Goal: Answer question/provide support: Share knowledge or assist other users

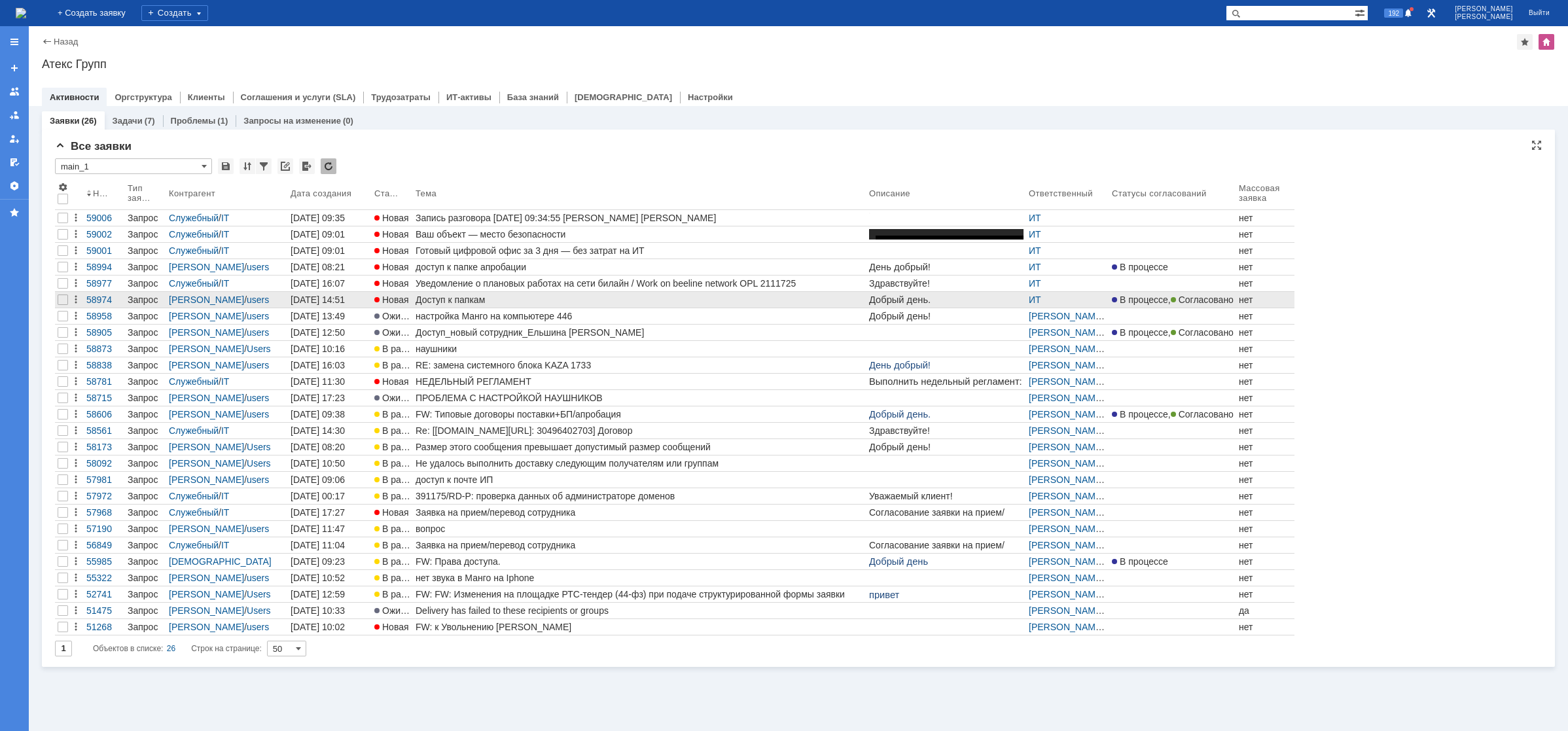
click at [473, 297] on div "Доступ к папкам" at bounding box center [639, 300] width 448 height 10
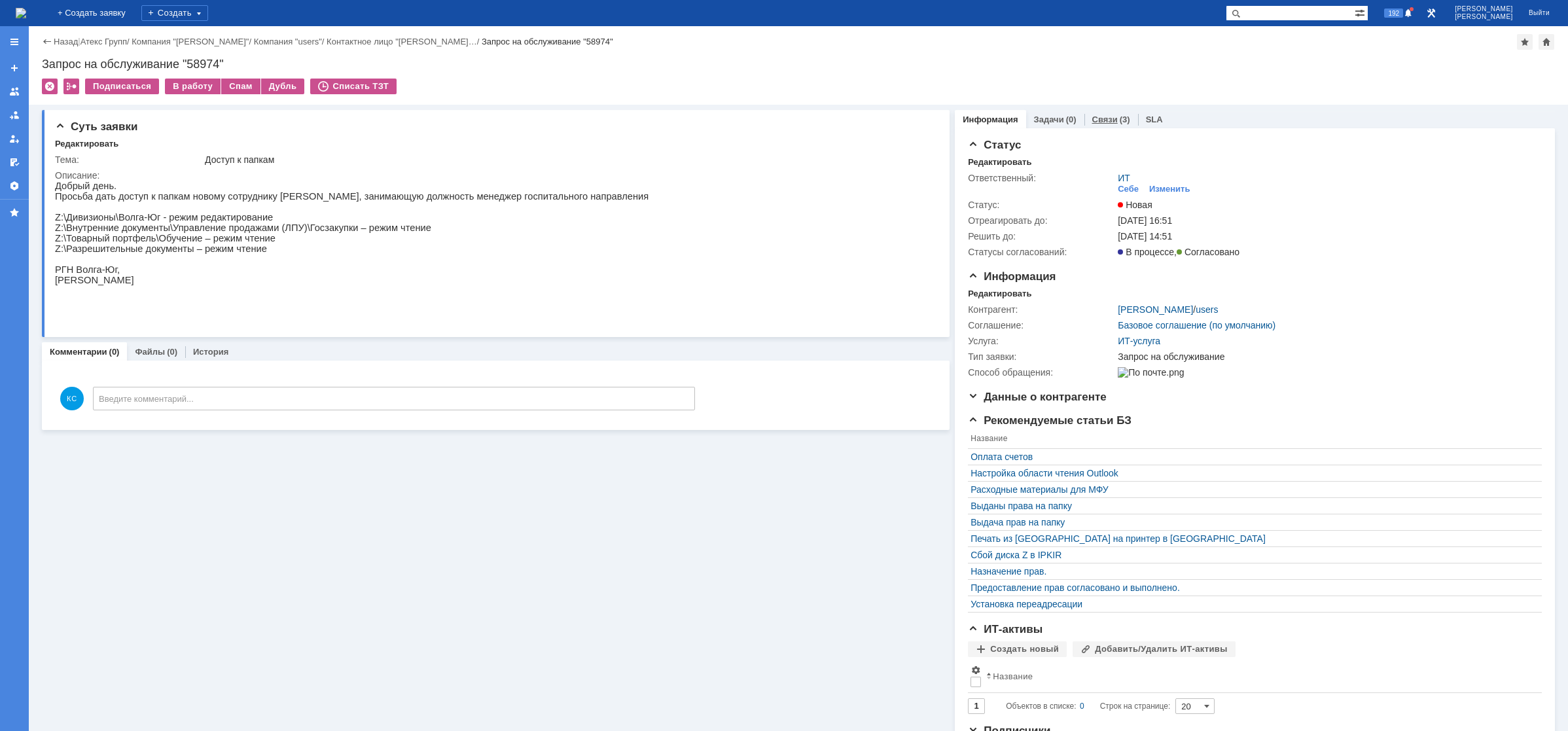
click at [1120, 114] on div "(3)" at bounding box center [1125, 119] width 10 height 10
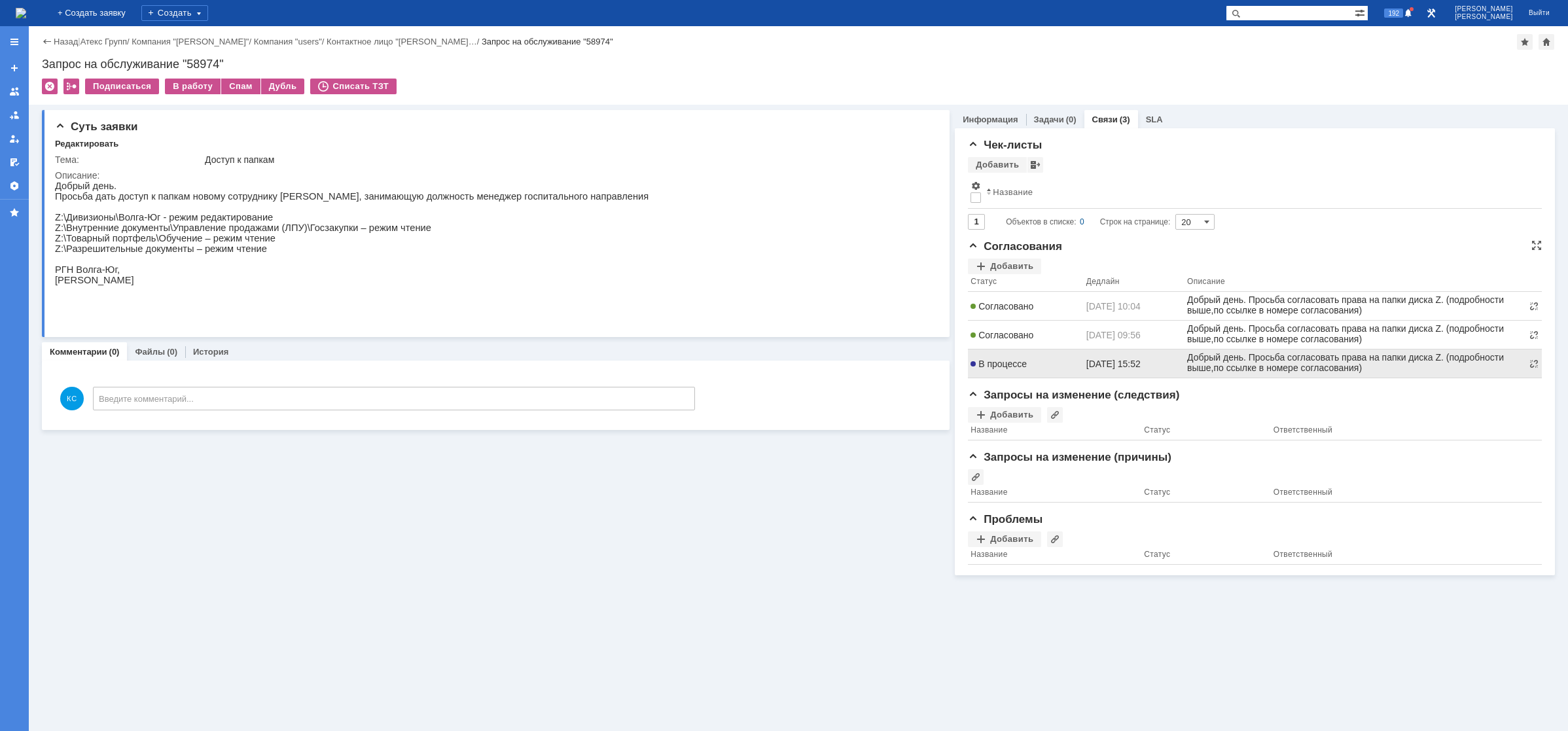
click at [1135, 366] on span "[DATE] 15:52" at bounding box center [1113, 364] width 54 height 10
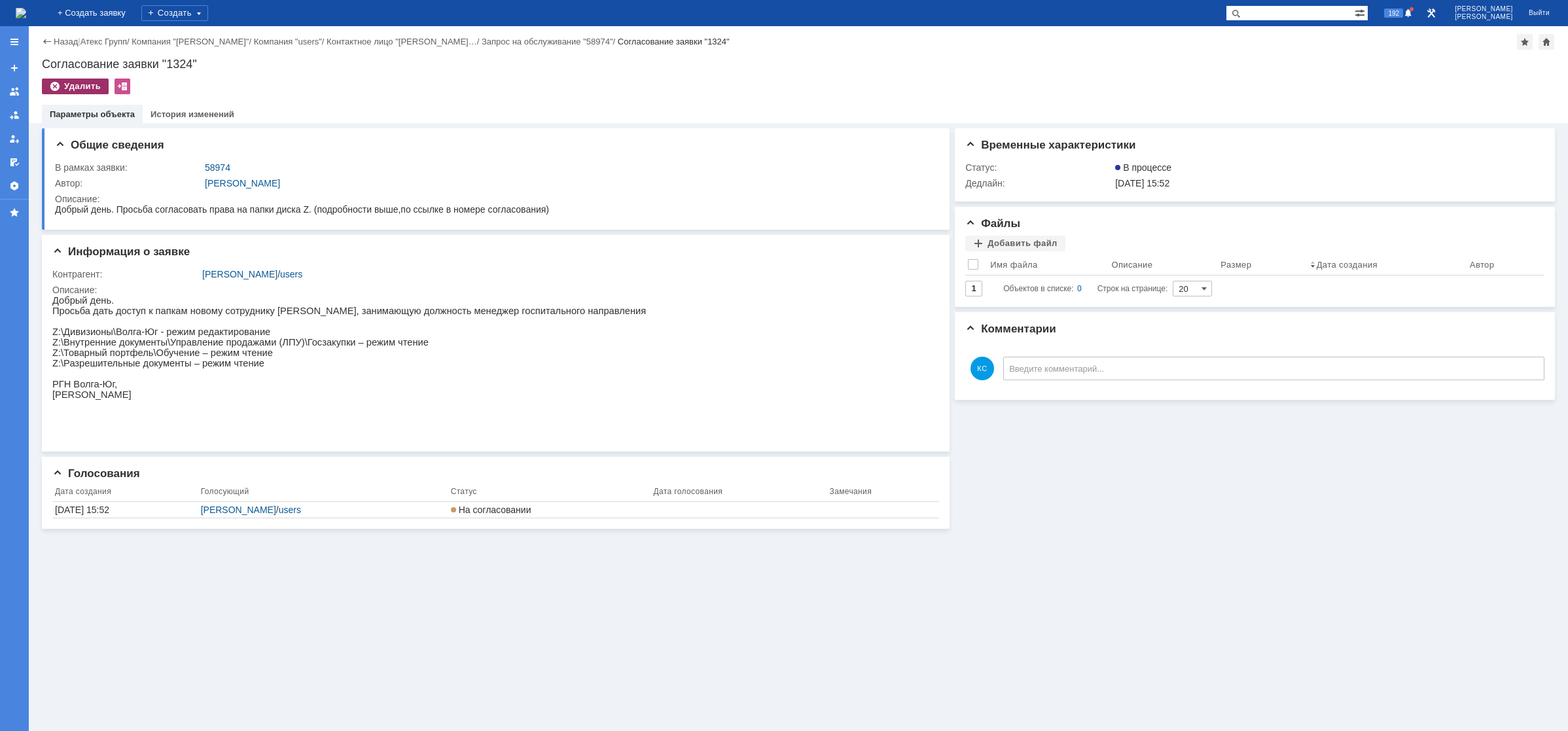
click at [96, 87] on div "Удалить" at bounding box center [75, 86] width 67 height 16
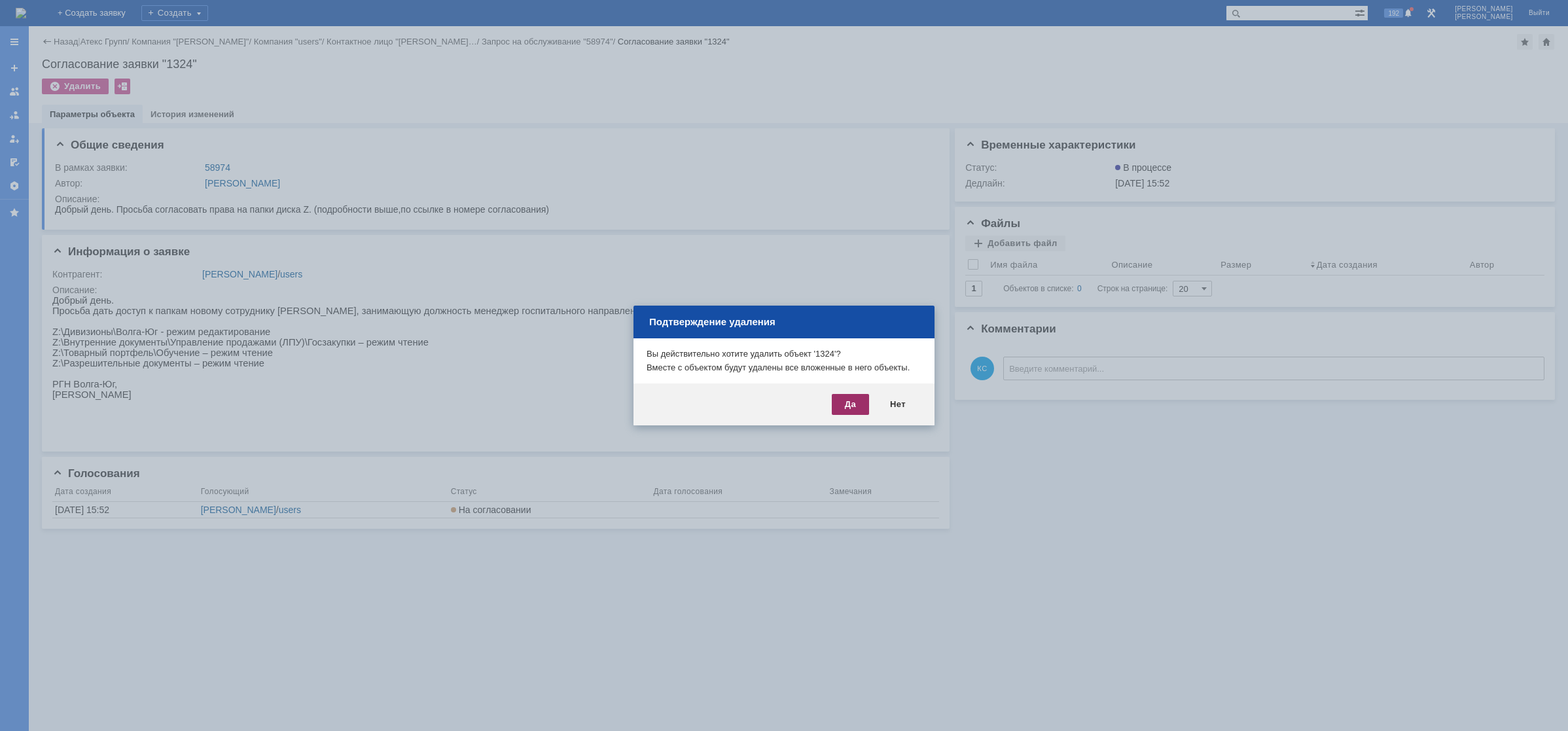
click at [860, 399] on div "Да" at bounding box center [850, 404] width 37 height 21
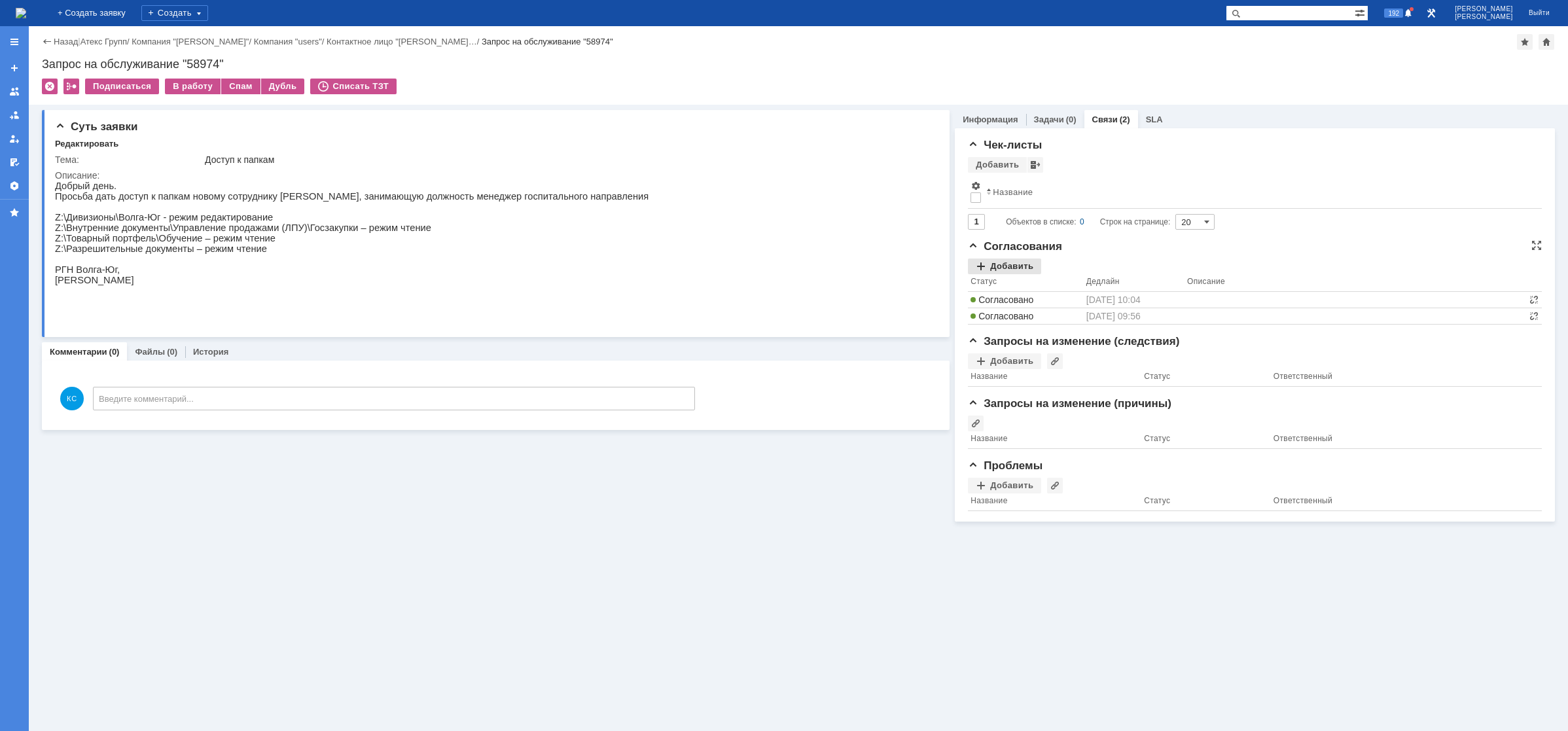
click at [1010, 265] on div "Добавить" at bounding box center [1004, 267] width 74 height 16
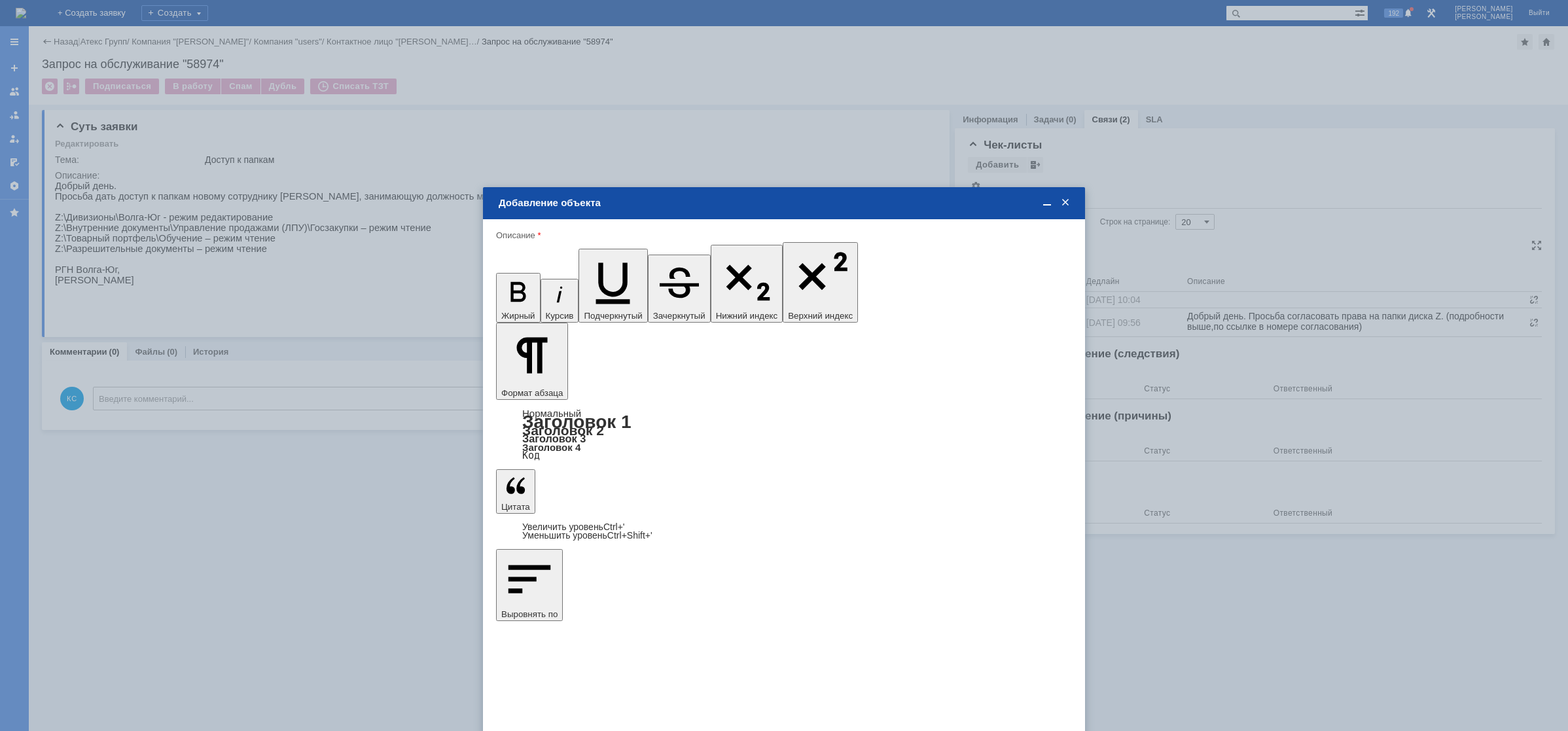
type input "Выбрано: 0 (объекты класса 'Сотрудник')"
drag, startPoint x: 548, startPoint y: 389, endPoint x: 449, endPoint y: 391, distance: 99.0
click at [455, 389] on body "Идет загрузка, пожалуйста, подождите. На домашнюю + Создать заявку Создать 192 …" at bounding box center [784, 366] width 1568 height 731
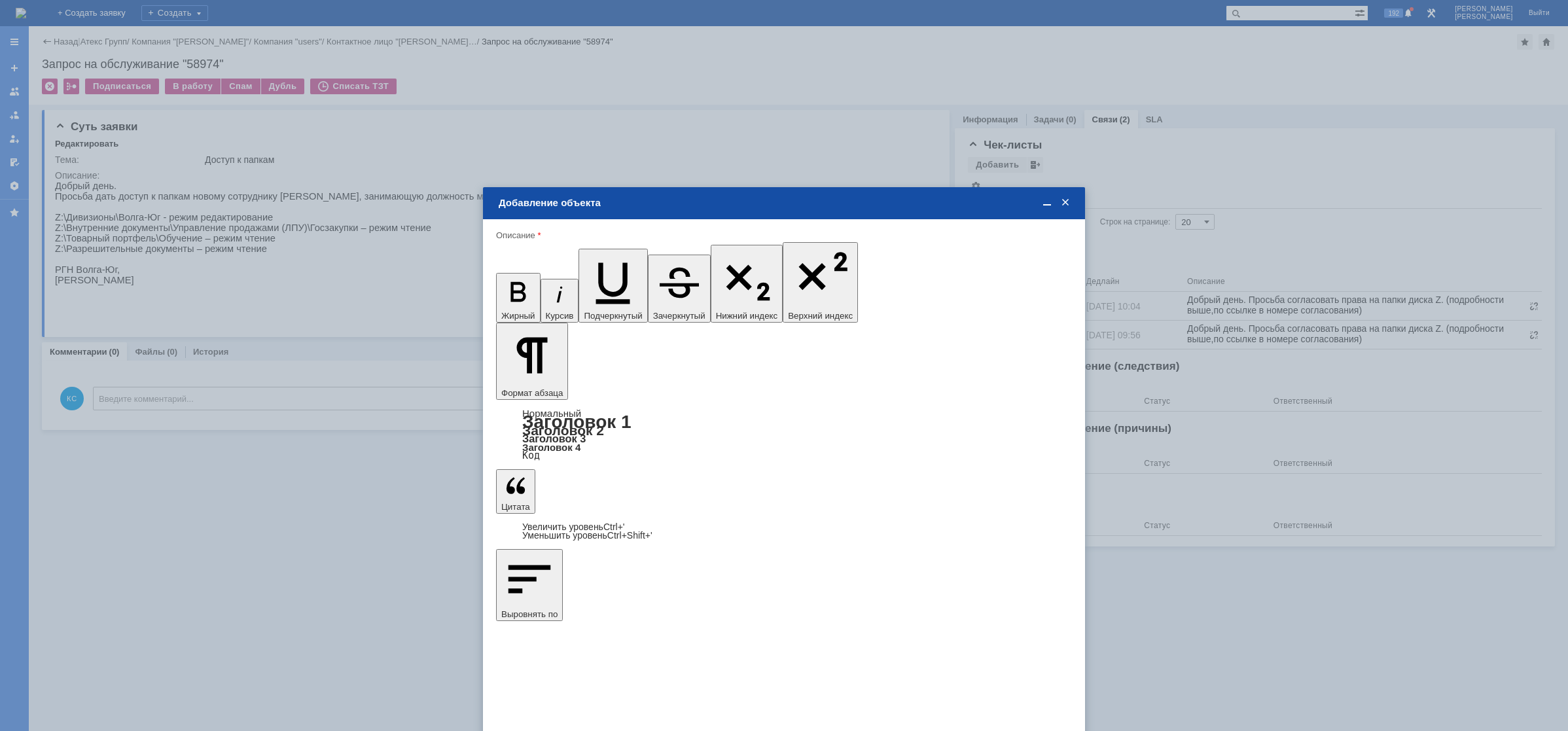
click at [612, 519] on span "[PERSON_NAME]" at bounding box center [605, 519] width 70 height 10
click at [0, 0] on input "[PERSON_NAME]" at bounding box center [0, 0] width 0 height 0
type input "Выбрано: 1 (объекты класса 'Сотрудник')"
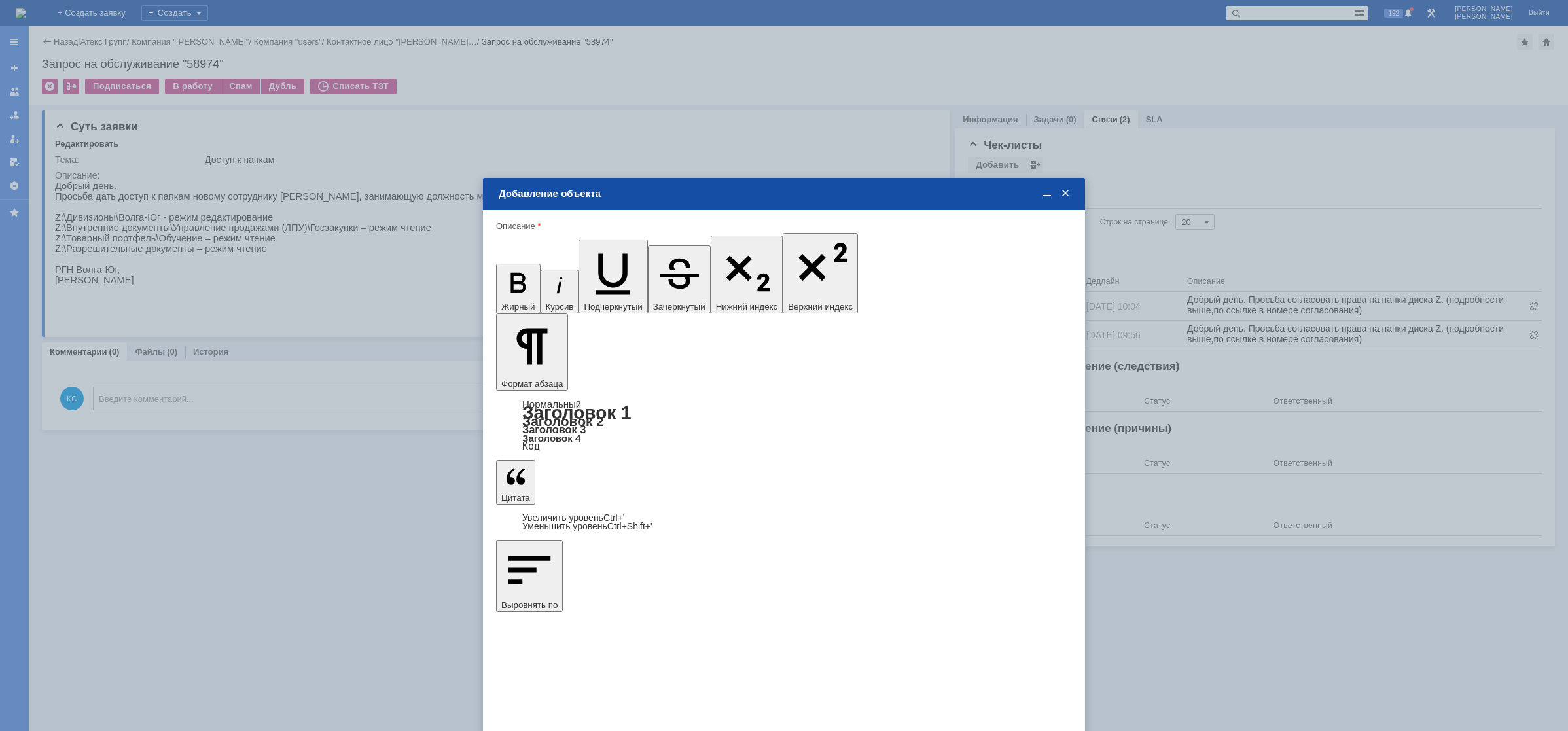
type input "1"
click at [872, 484] on span "дней" at bounding box center [881, 484] width 51 height 10
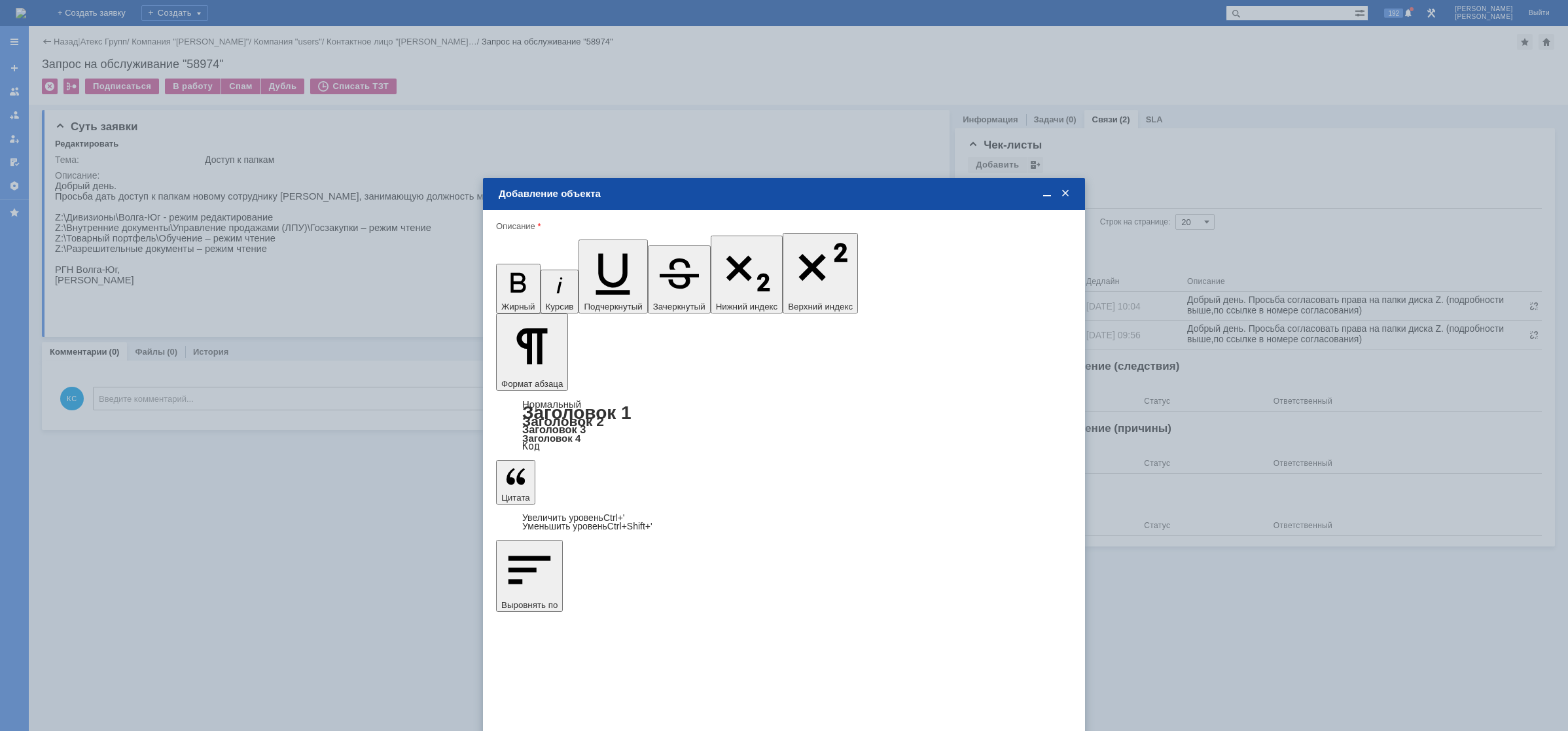
type input "дней"
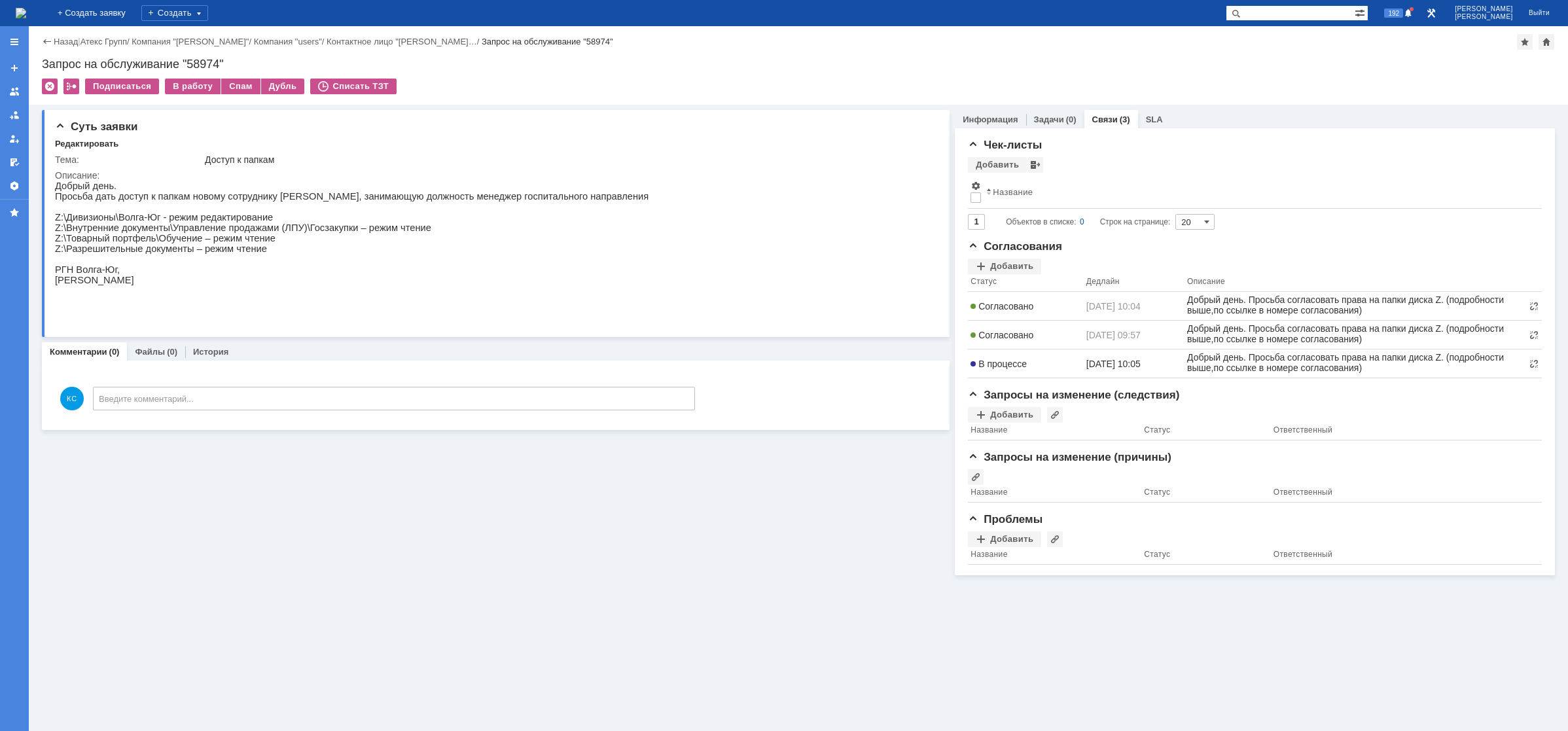
click at [26, 11] on img at bounding box center [21, 13] width 10 height 10
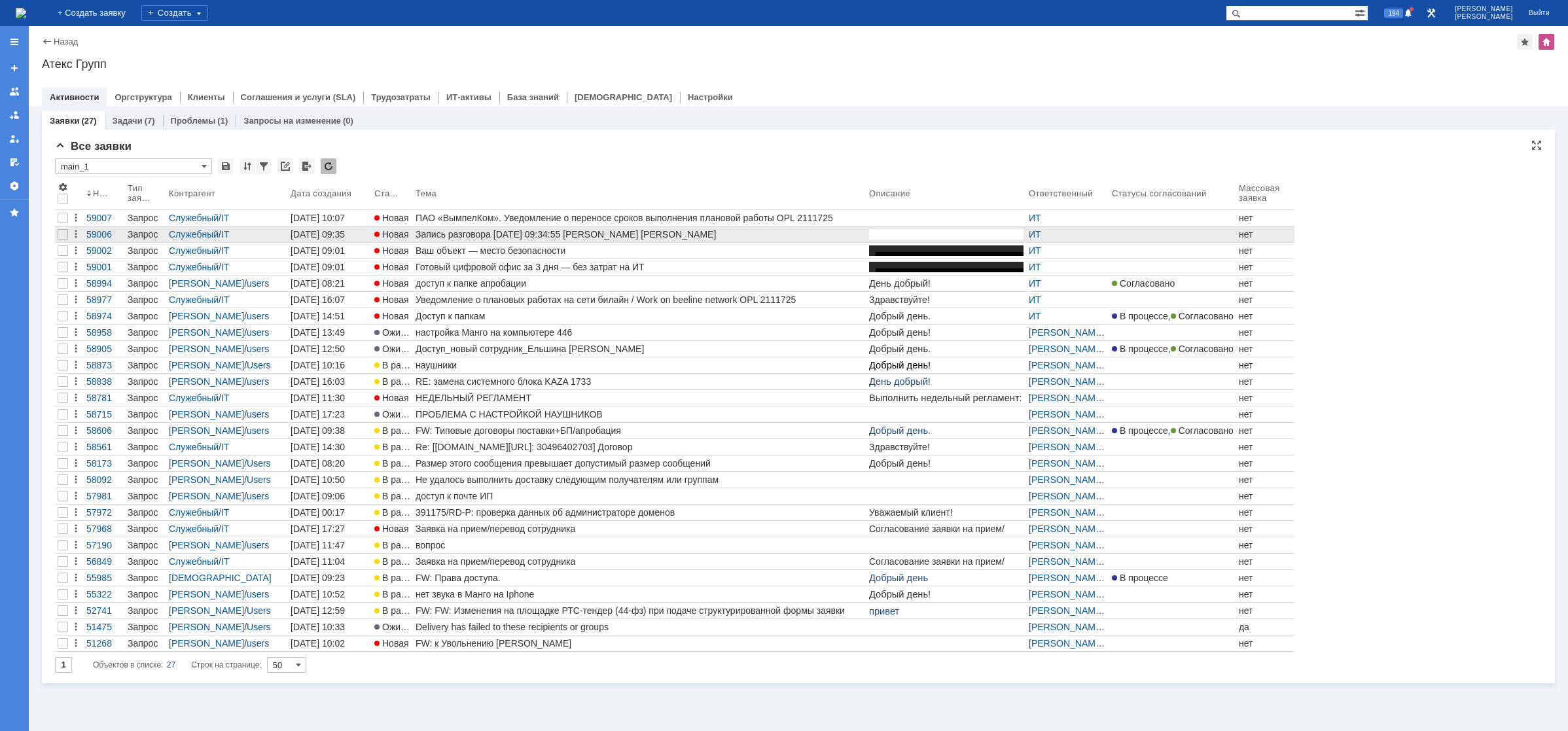
click at [63, 253] on div at bounding box center [63, 250] width 10 height 10
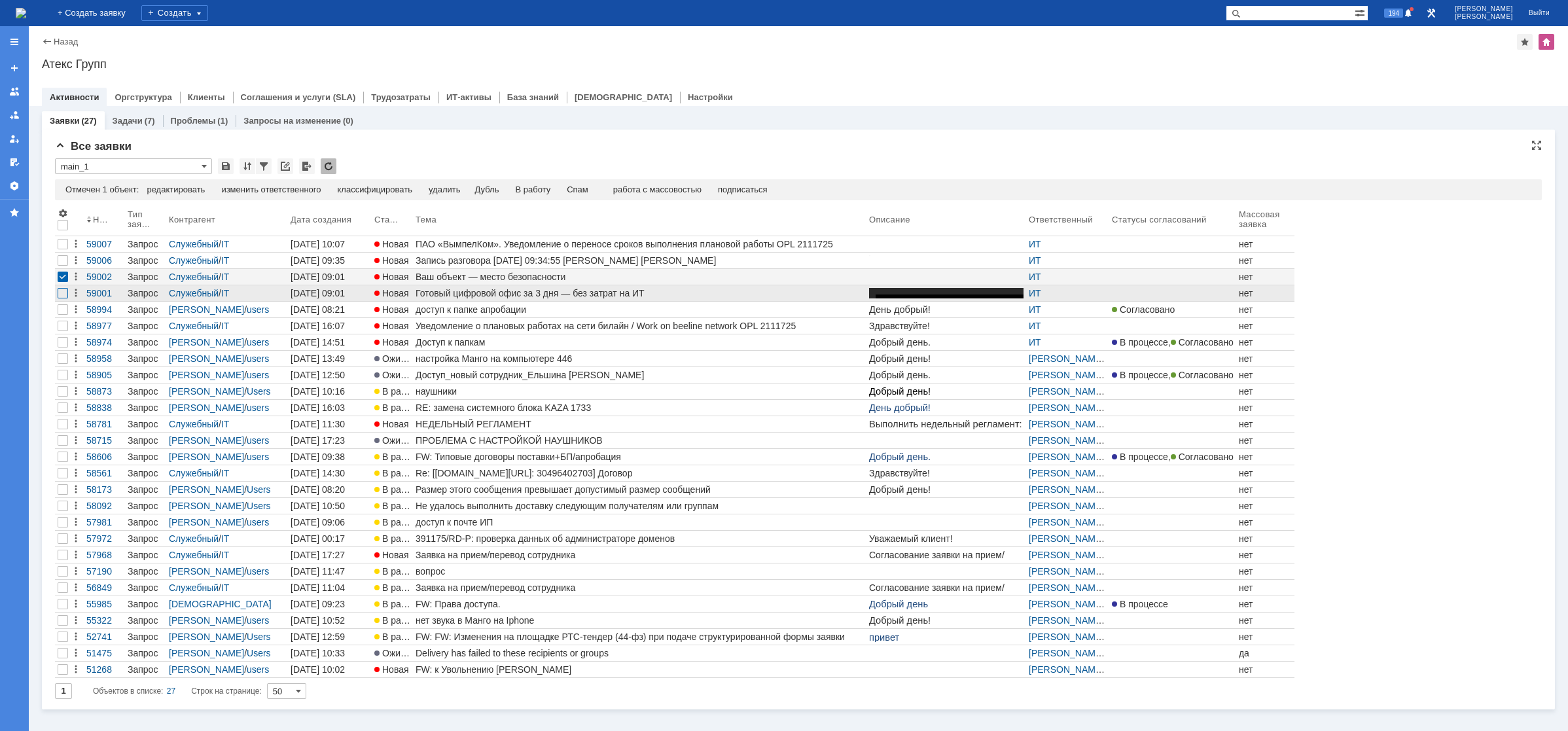
click at [60, 294] on div at bounding box center [63, 293] width 10 height 10
click at [551, 190] on div "Спам" at bounding box center [551, 190] width 22 height 10
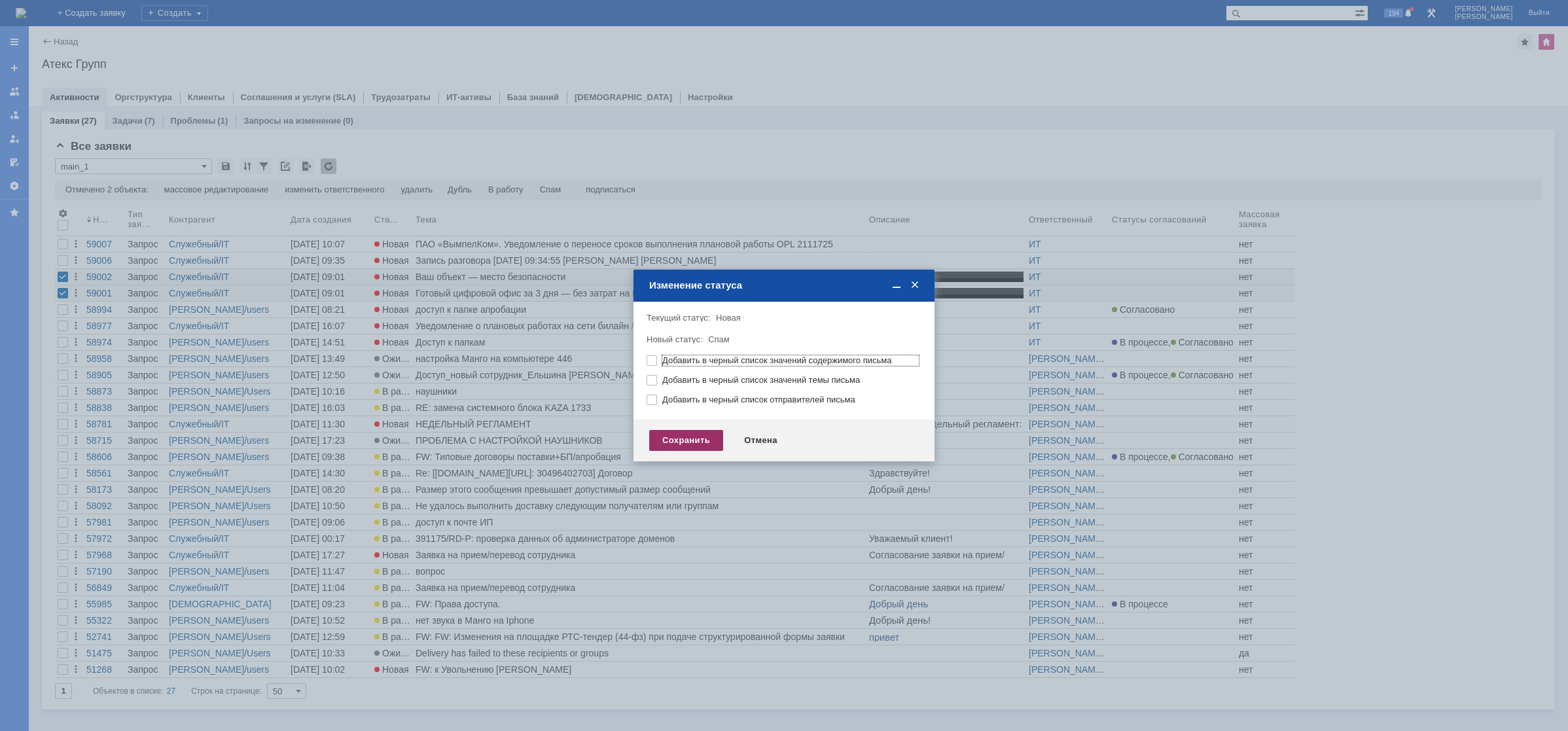
click at [686, 444] on div "Сохранить" at bounding box center [685, 440] width 74 height 21
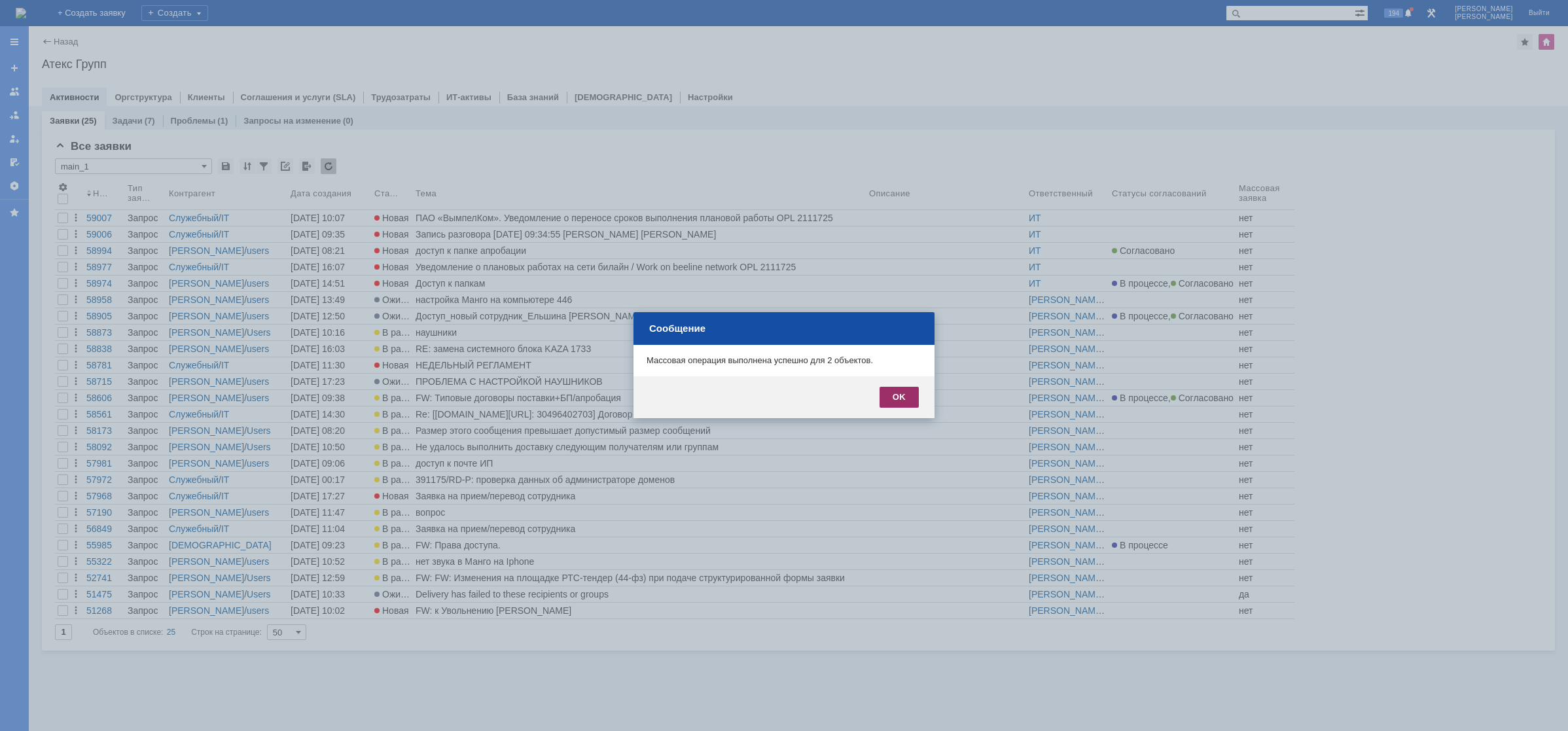
click at [907, 404] on div "OK" at bounding box center [899, 397] width 39 height 21
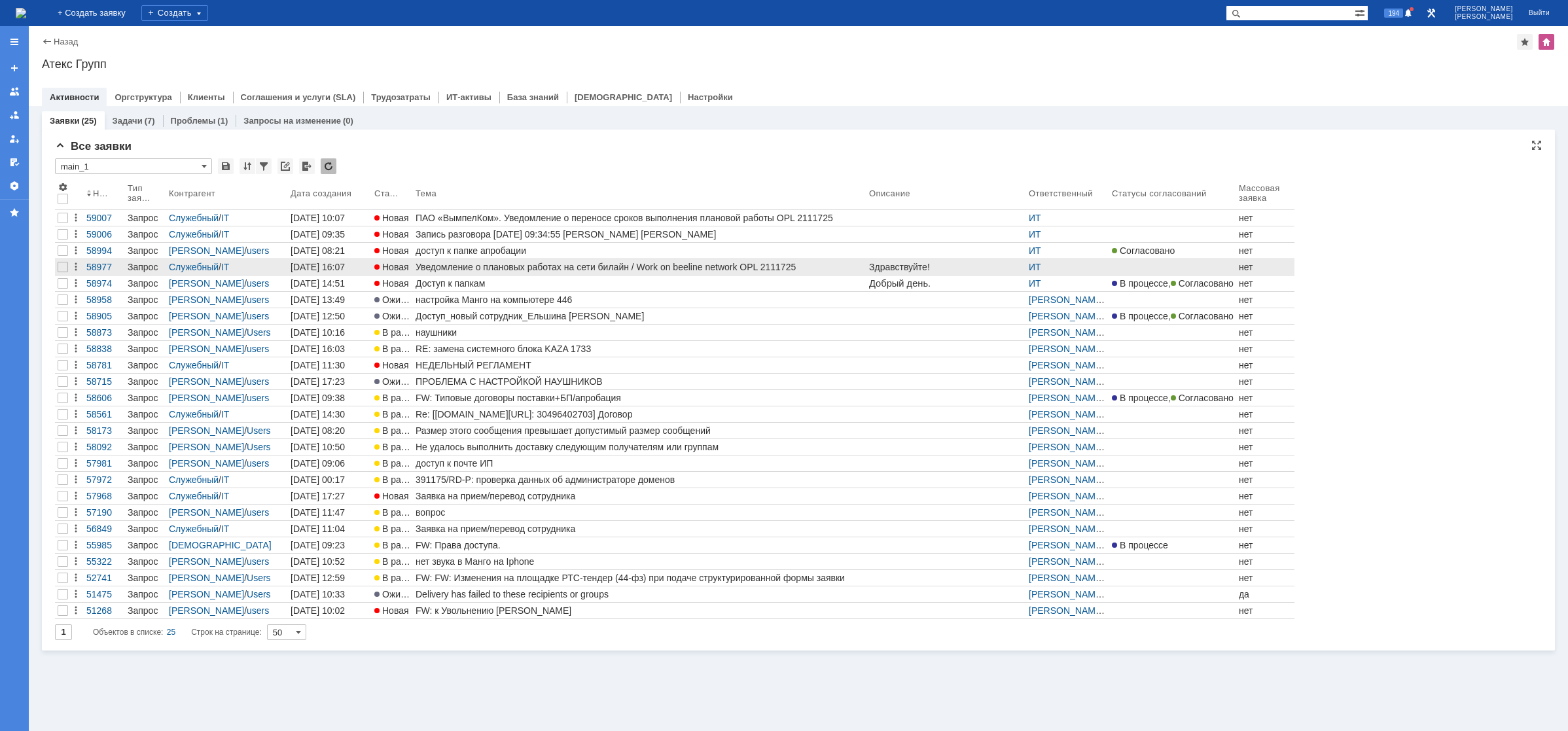
click at [638, 261] on div "Уведомление о плановых работах на сети билайн / Work on beeline network OPL 211…" at bounding box center [639, 267] width 448 height 10
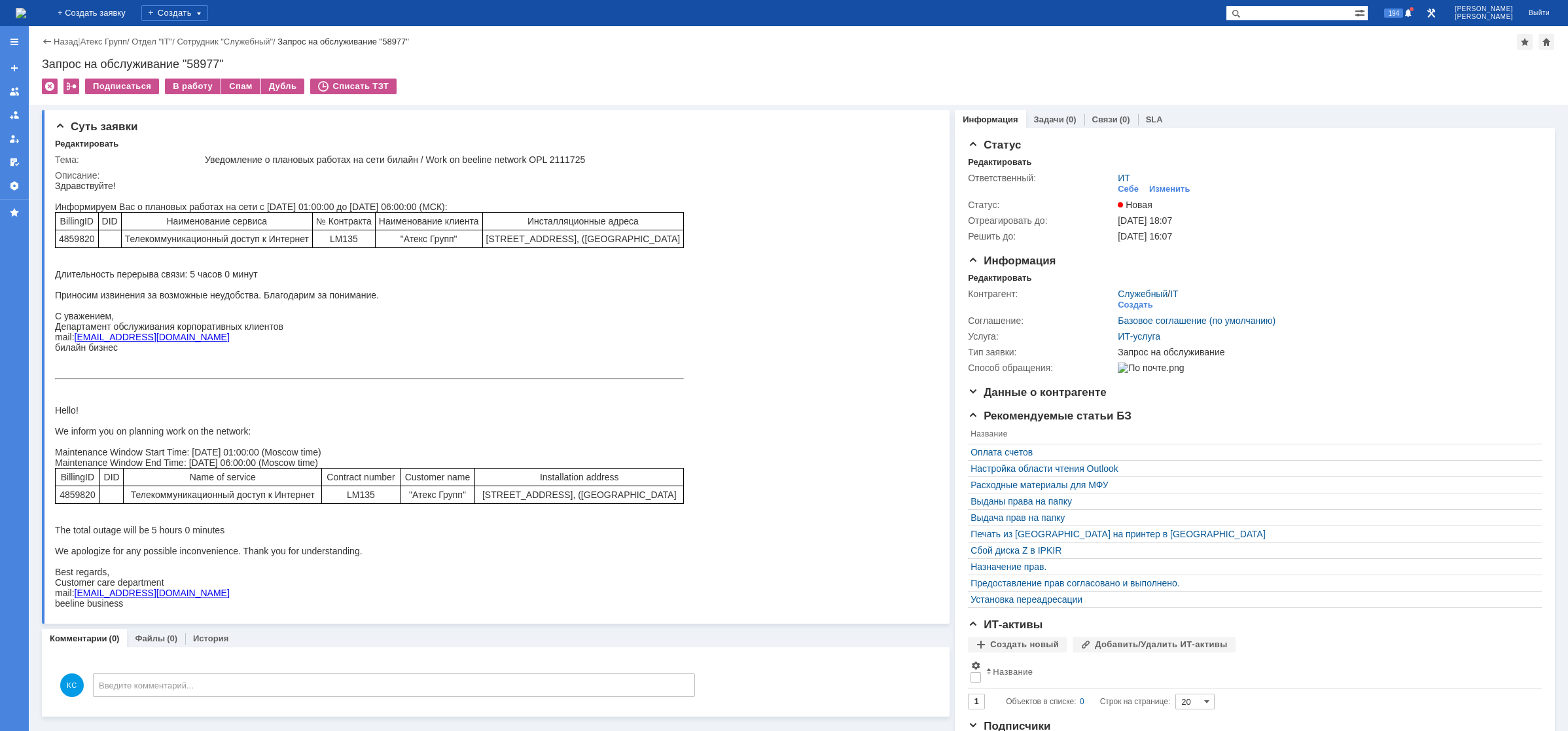
click at [26, 13] on img at bounding box center [21, 13] width 10 height 10
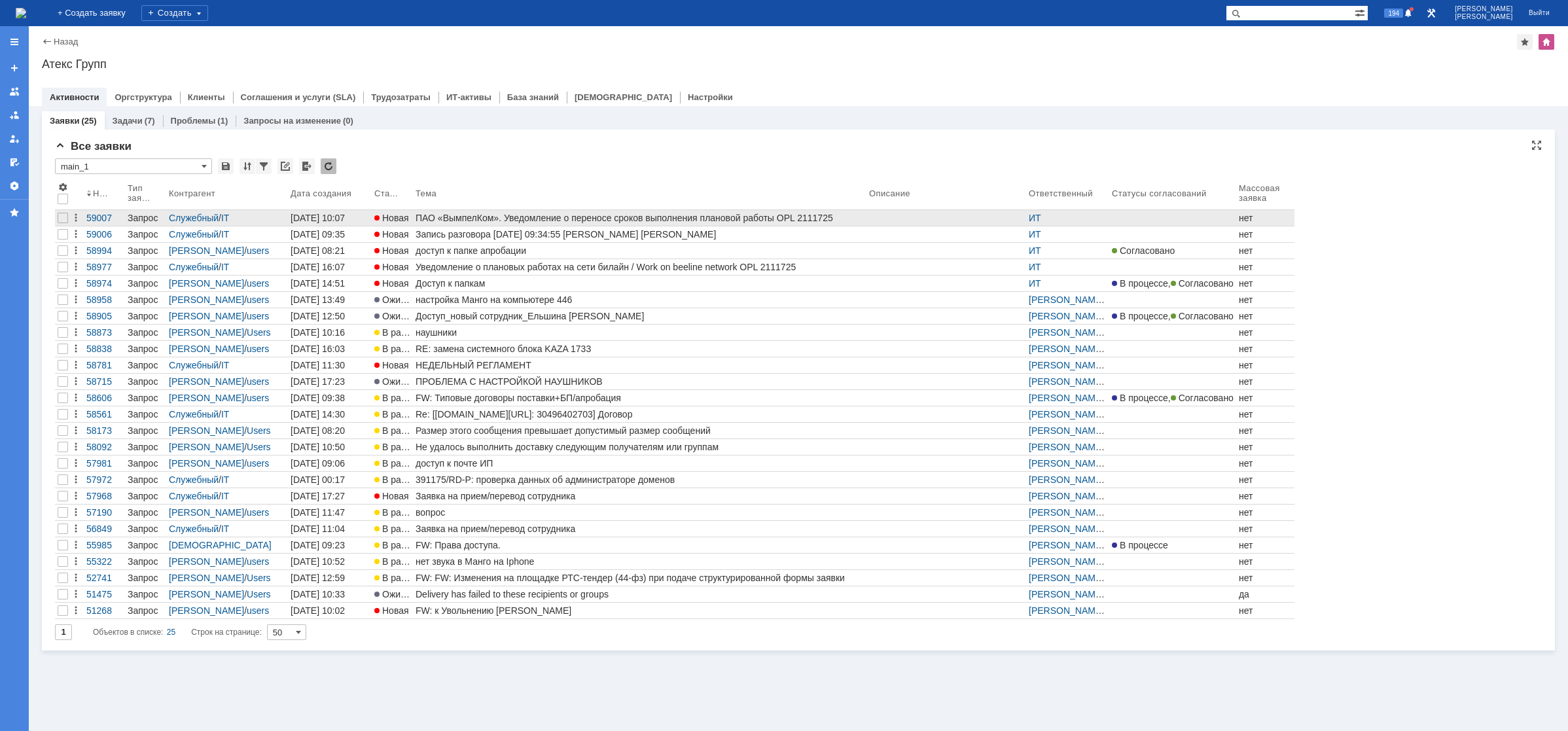
click at [552, 215] on div "ПАО «ВымпелКом». Уведомление о переносе сроков выполнения плановой работы OPL 2…" at bounding box center [639, 217] width 448 height 10
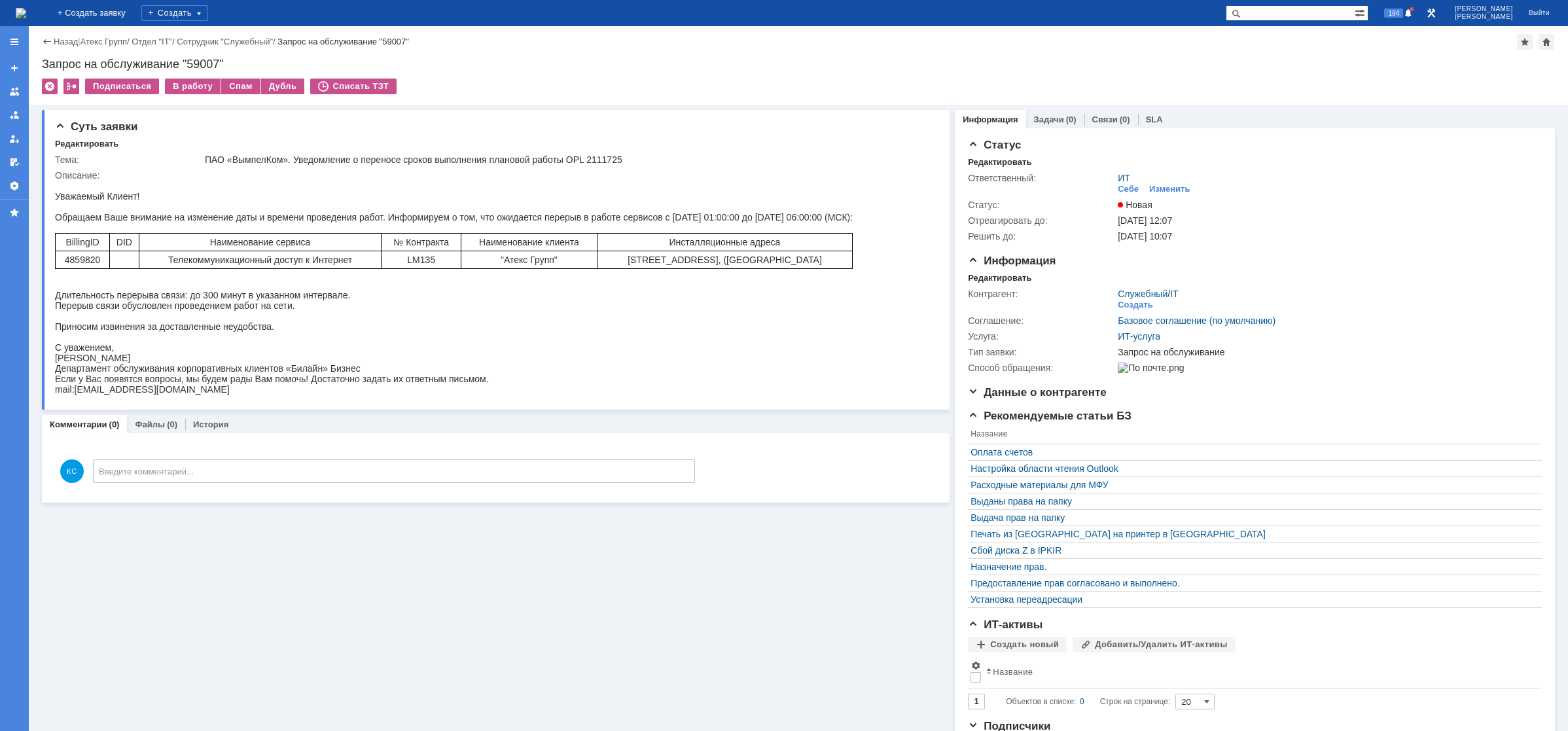
click at [26, 16] on img at bounding box center [21, 13] width 10 height 10
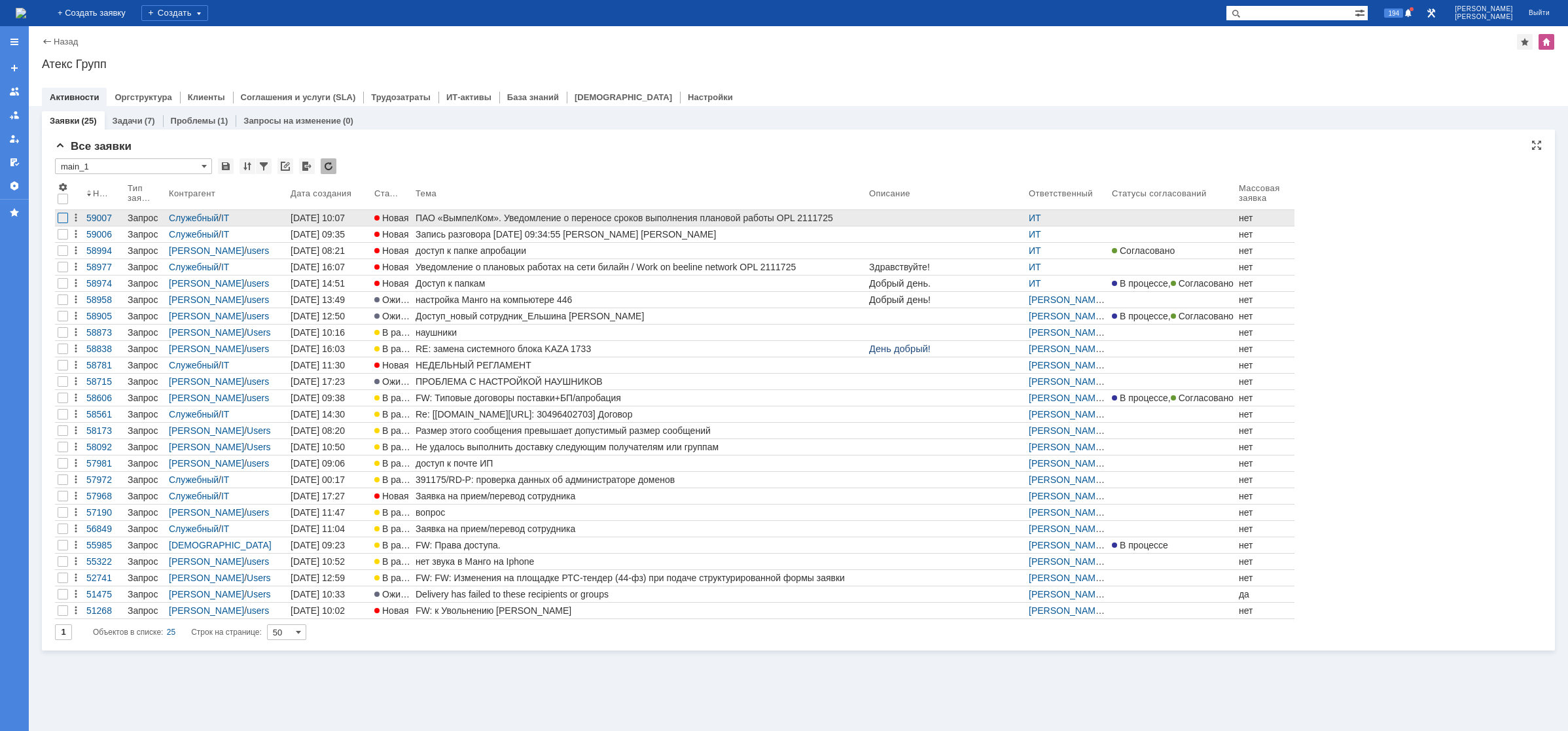
click at [65, 217] on div at bounding box center [63, 217] width 10 height 10
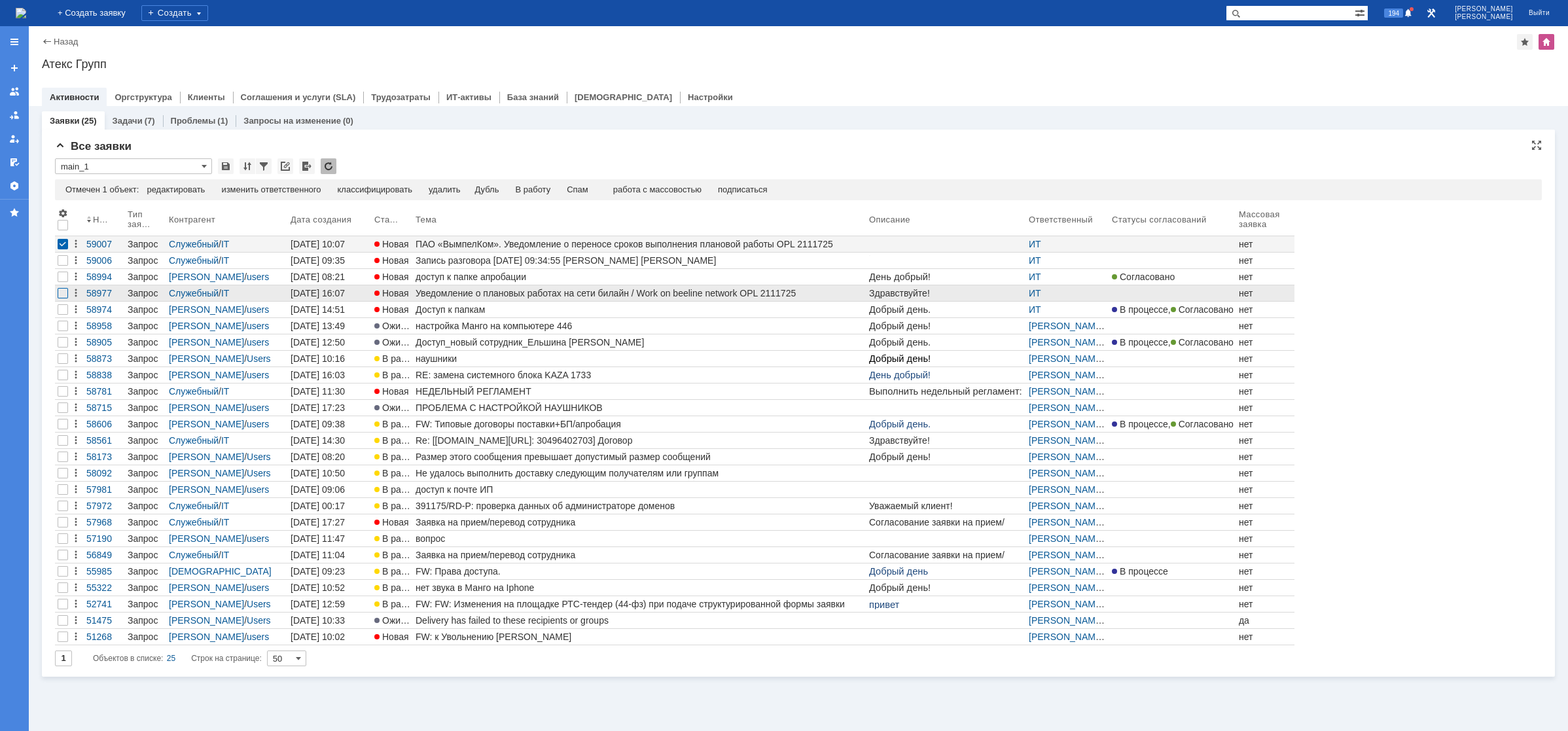
click at [63, 294] on div at bounding box center [63, 293] width 10 height 10
click at [555, 190] on div "Спам" at bounding box center [551, 190] width 22 height 10
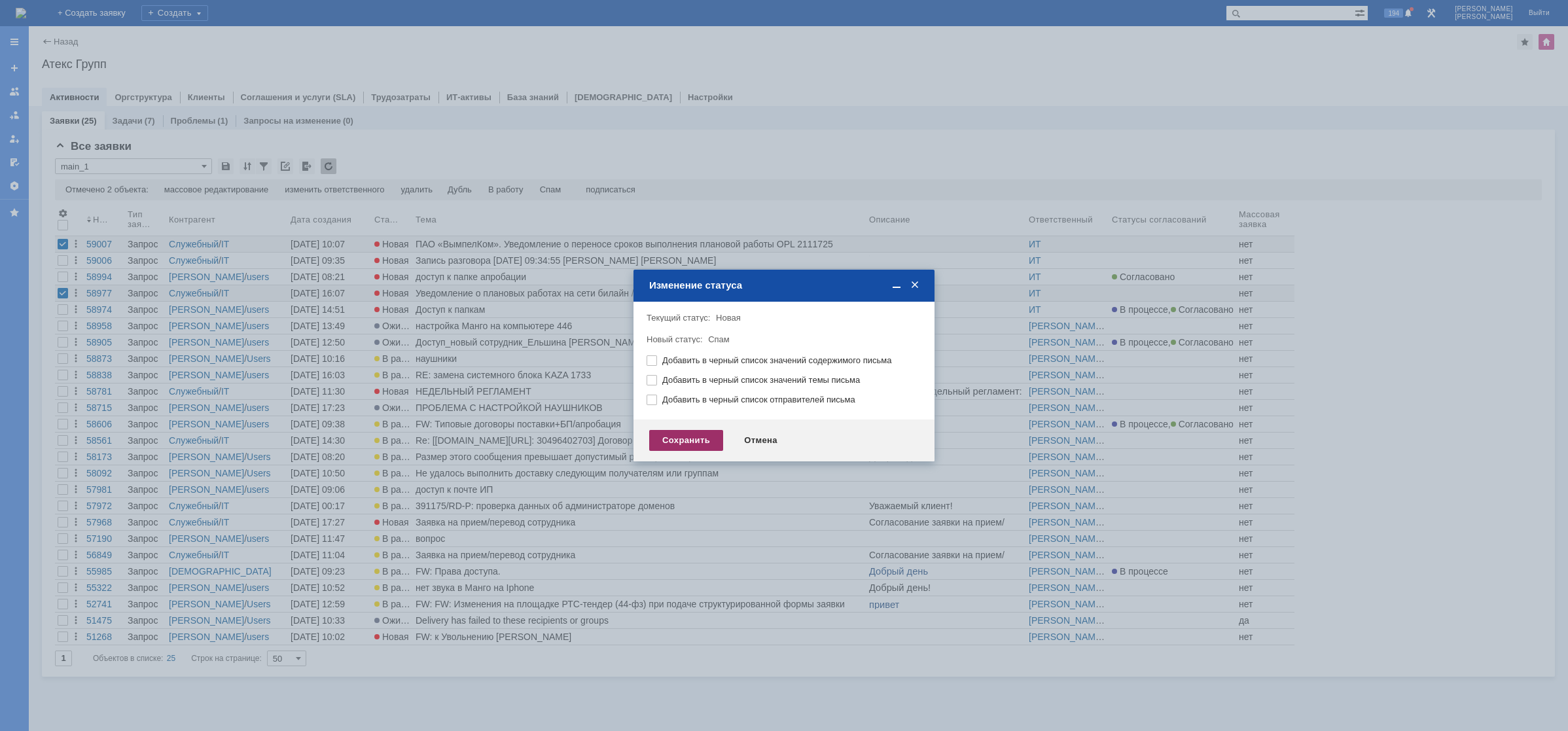
click at [681, 444] on div "Сохранить" at bounding box center [685, 440] width 74 height 21
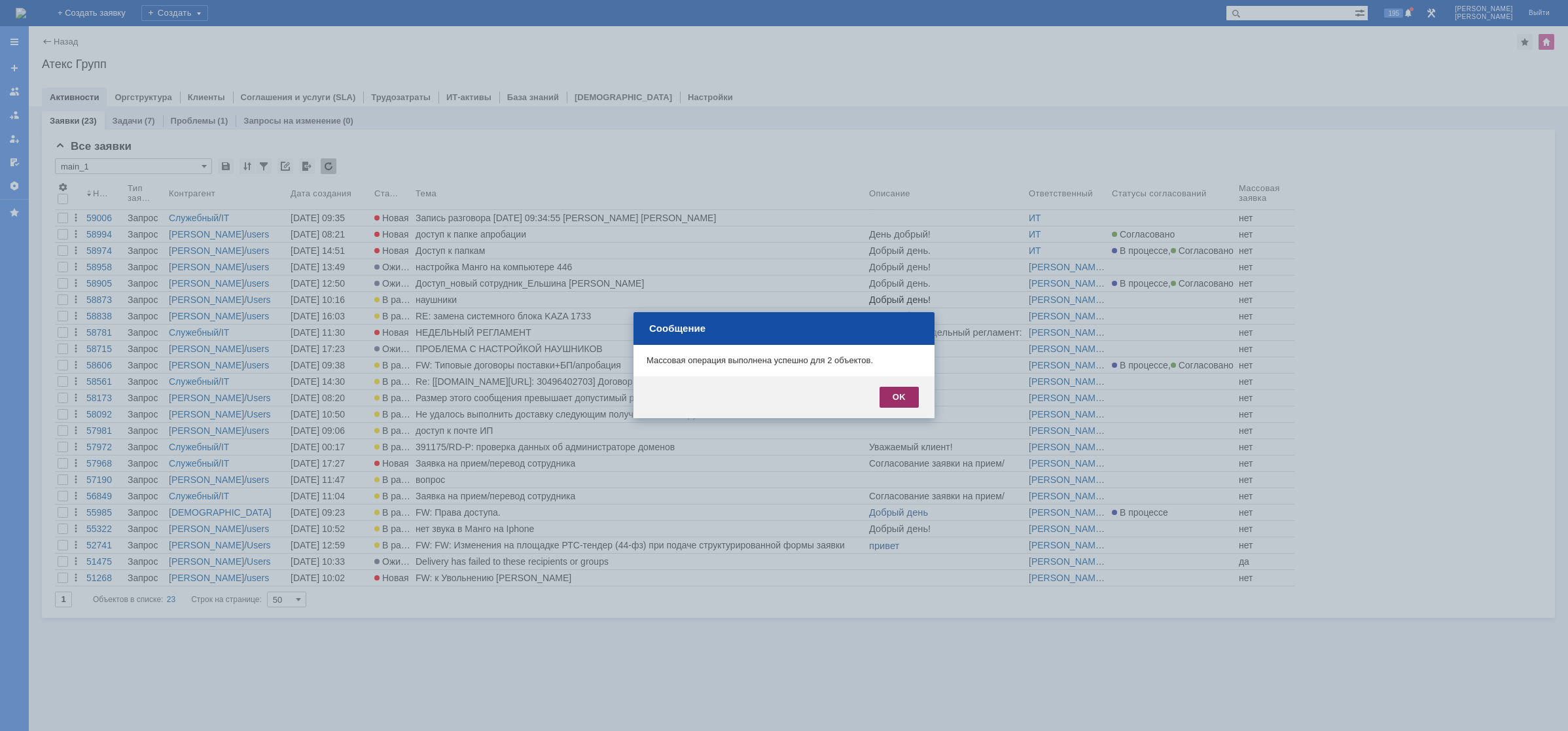
click at [902, 395] on div "OK" at bounding box center [899, 397] width 39 height 21
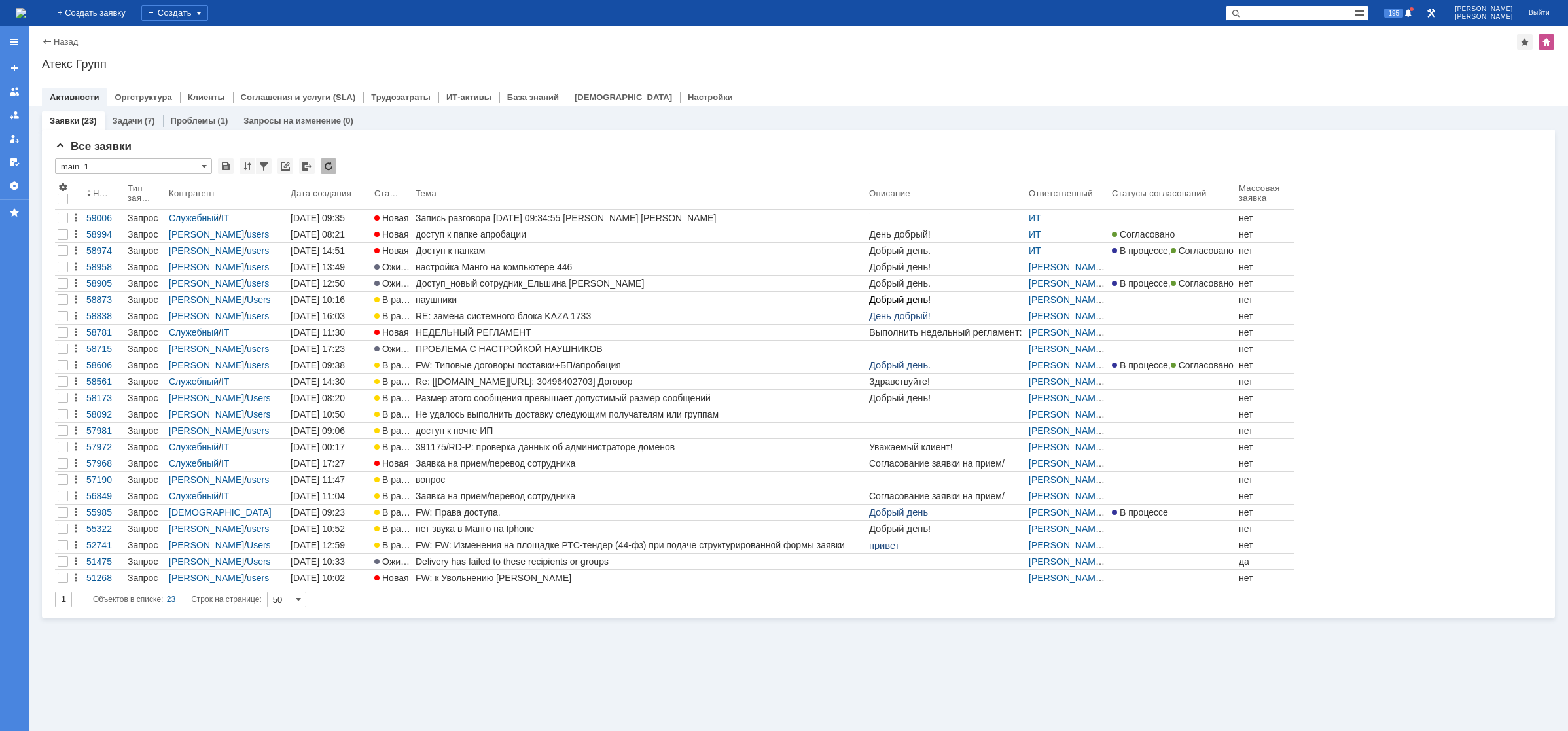
click at [26, 14] on img at bounding box center [21, 13] width 10 height 10
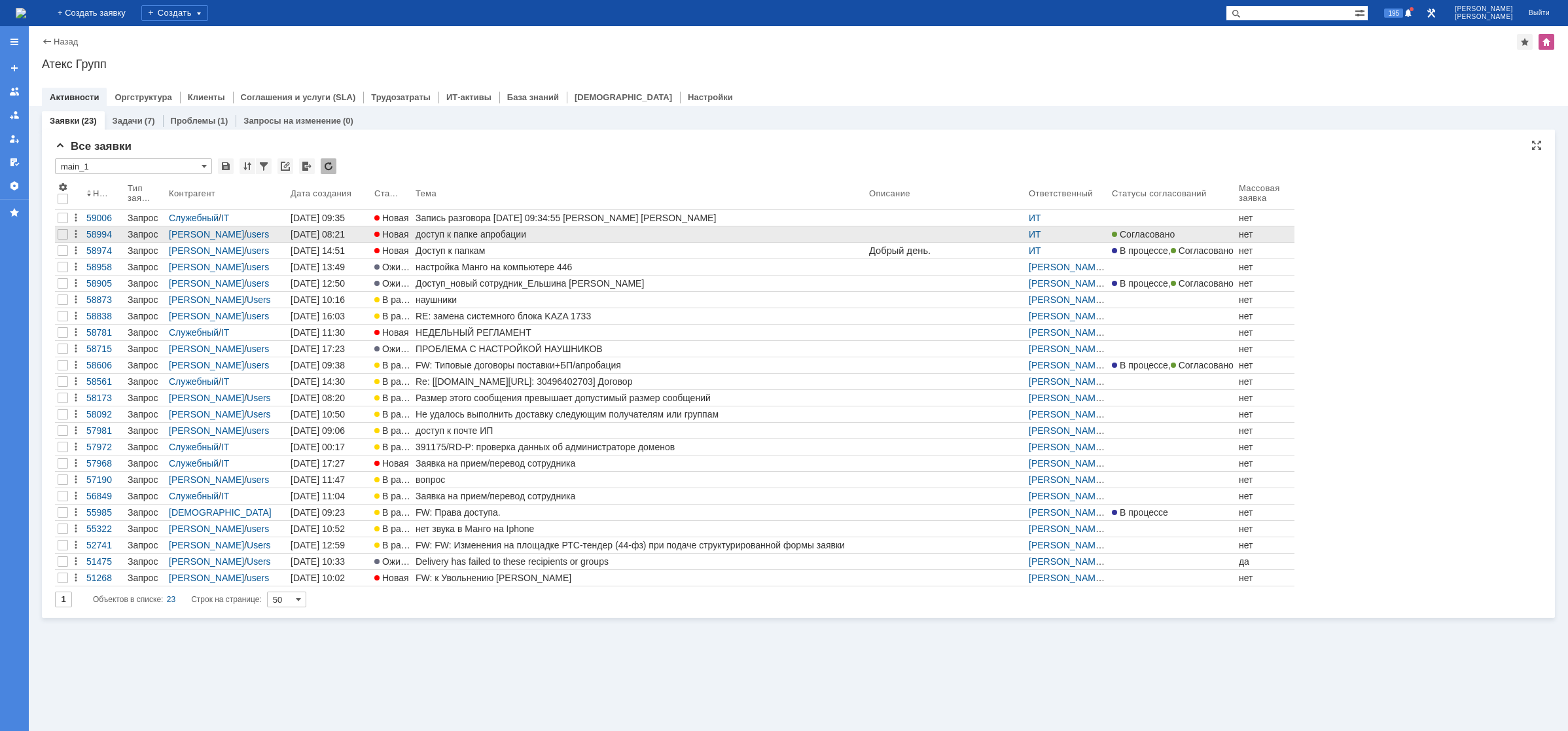
click at [449, 233] on div "доступ к папке апробации" at bounding box center [639, 234] width 448 height 10
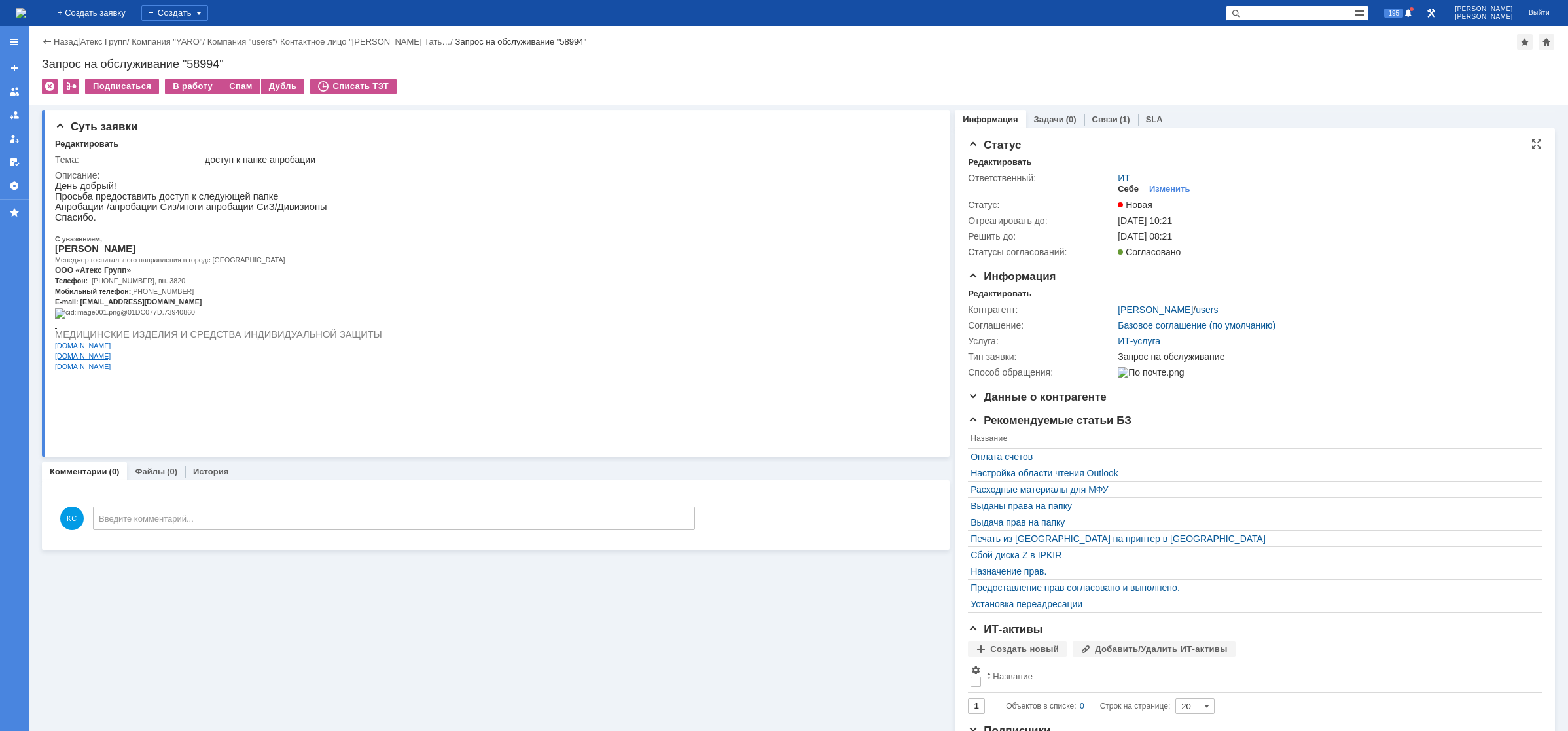
click at [1123, 190] on div "Себе" at bounding box center [1127, 189] width 21 height 10
click at [184, 83] on div "В работу" at bounding box center [193, 86] width 56 height 16
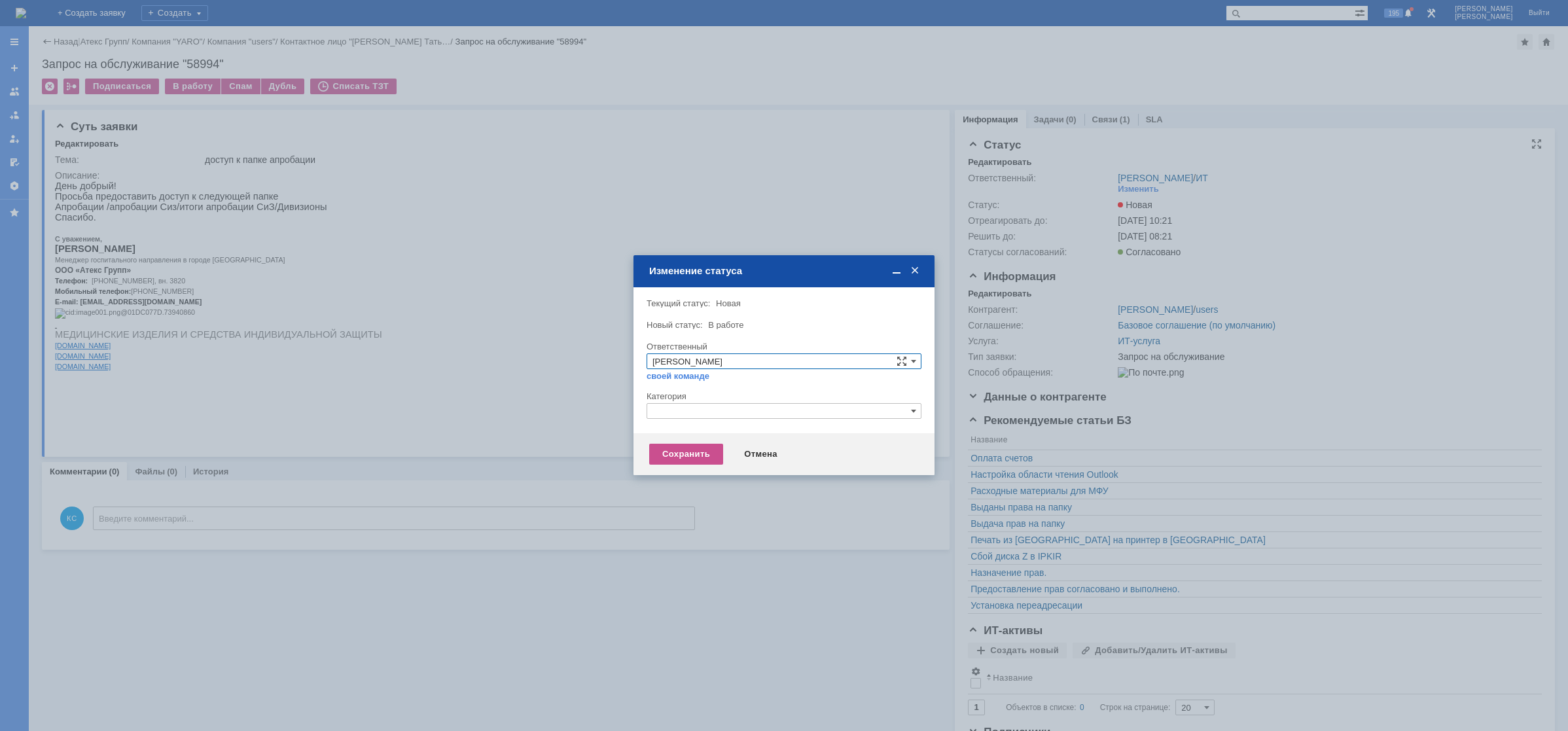
click at [737, 415] on input "text" at bounding box center [783, 411] width 275 height 16
click at [681, 469] on span "Прочее" at bounding box center [783, 472] width 263 height 10
type input "Прочее"
click at [692, 454] on div "Сохранить" at bounding box center [685, 454] width 74 height 21
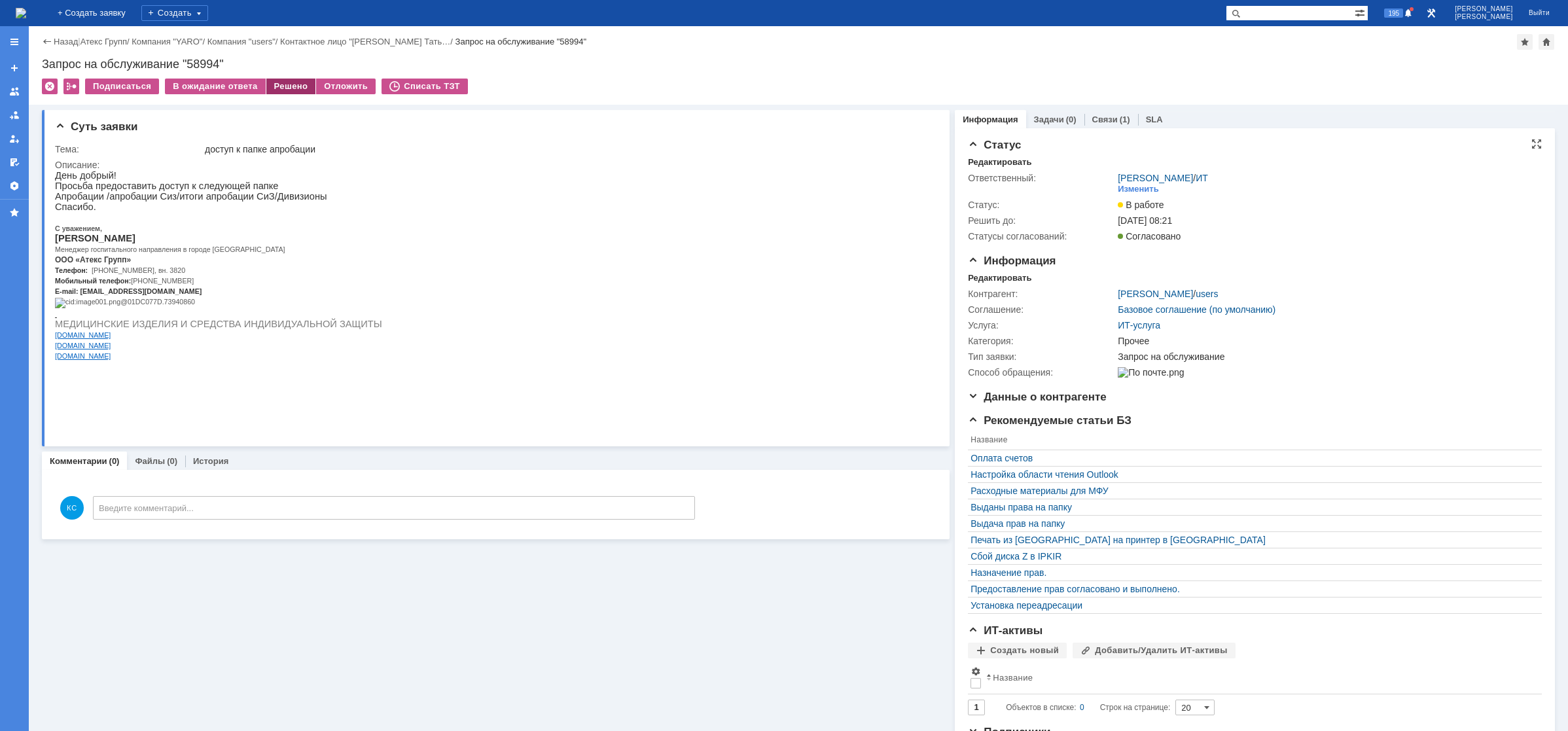
click at [289, 83] on div "Решено" at bounding box center [291, 86] width 50 height 16
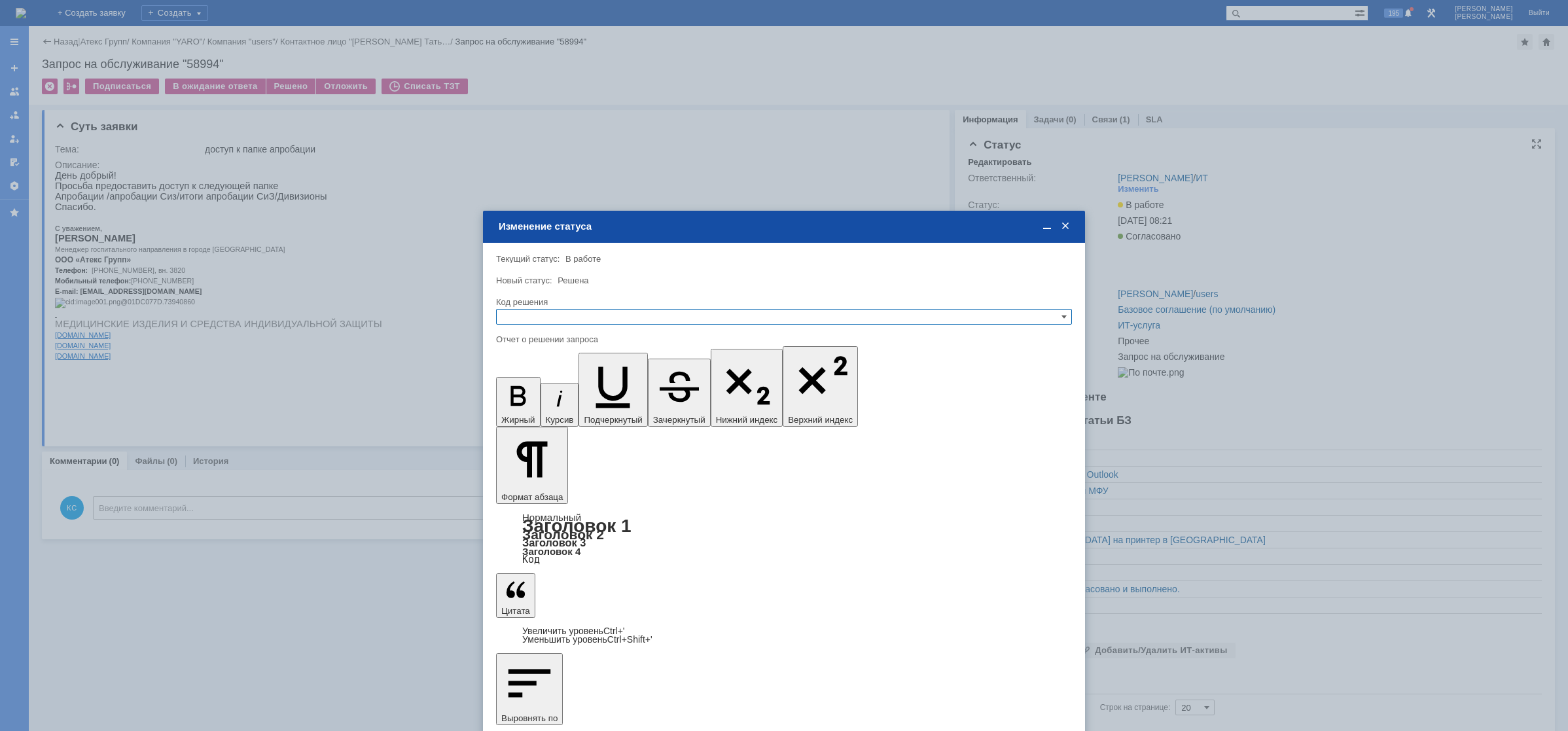
click at [545, 305] on div "Код решения" at bounding box center [782, 302] width 573 height 8
click at [545, 316] on input "text" at bounding box center [783, 316] width 576 height 16
click at [538, 382] on span "Решено" at bounding box center [783, 380] width 564 height 10
type input "Решено"
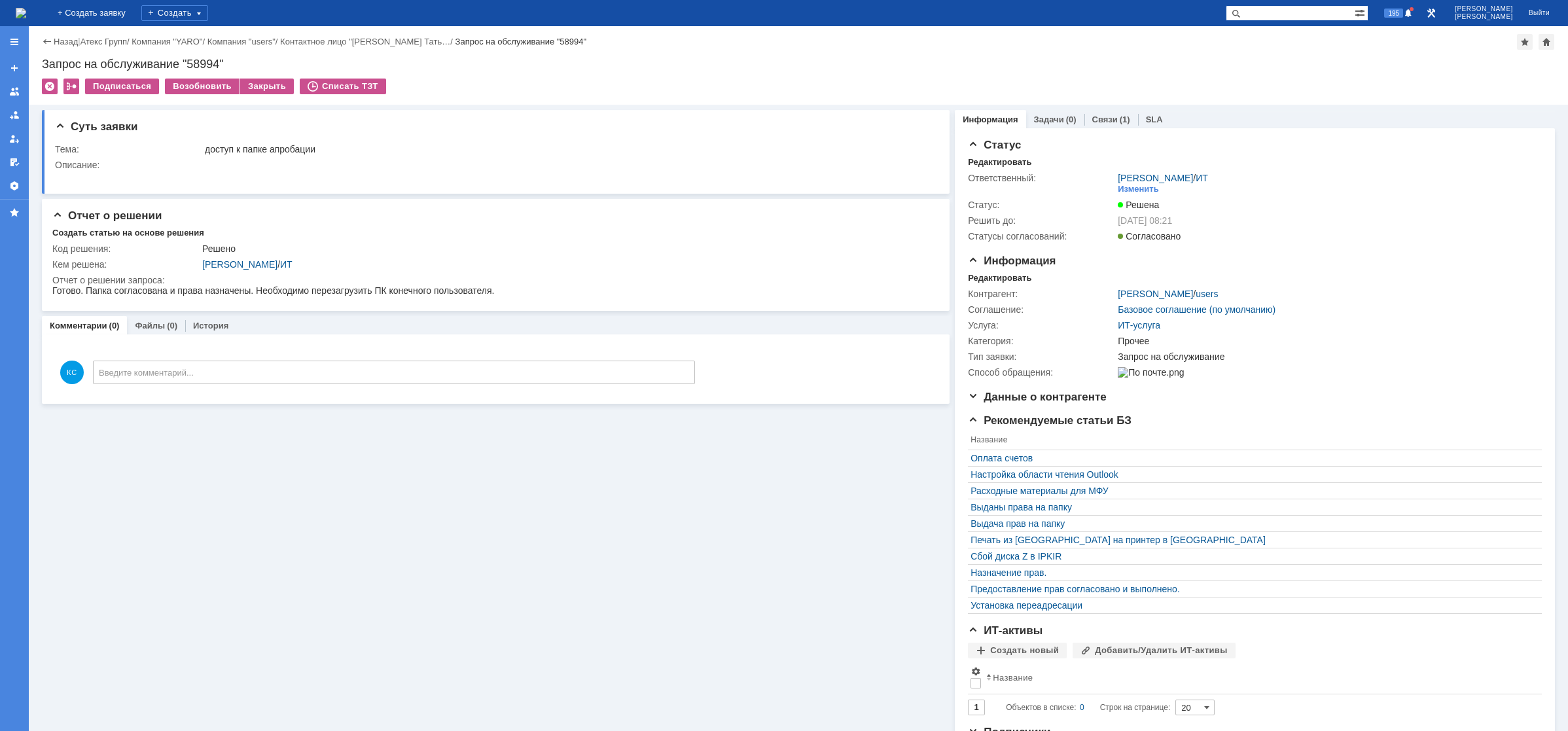
click at [26, 17] on img at bounding box center [21, 13] width 10 height 10
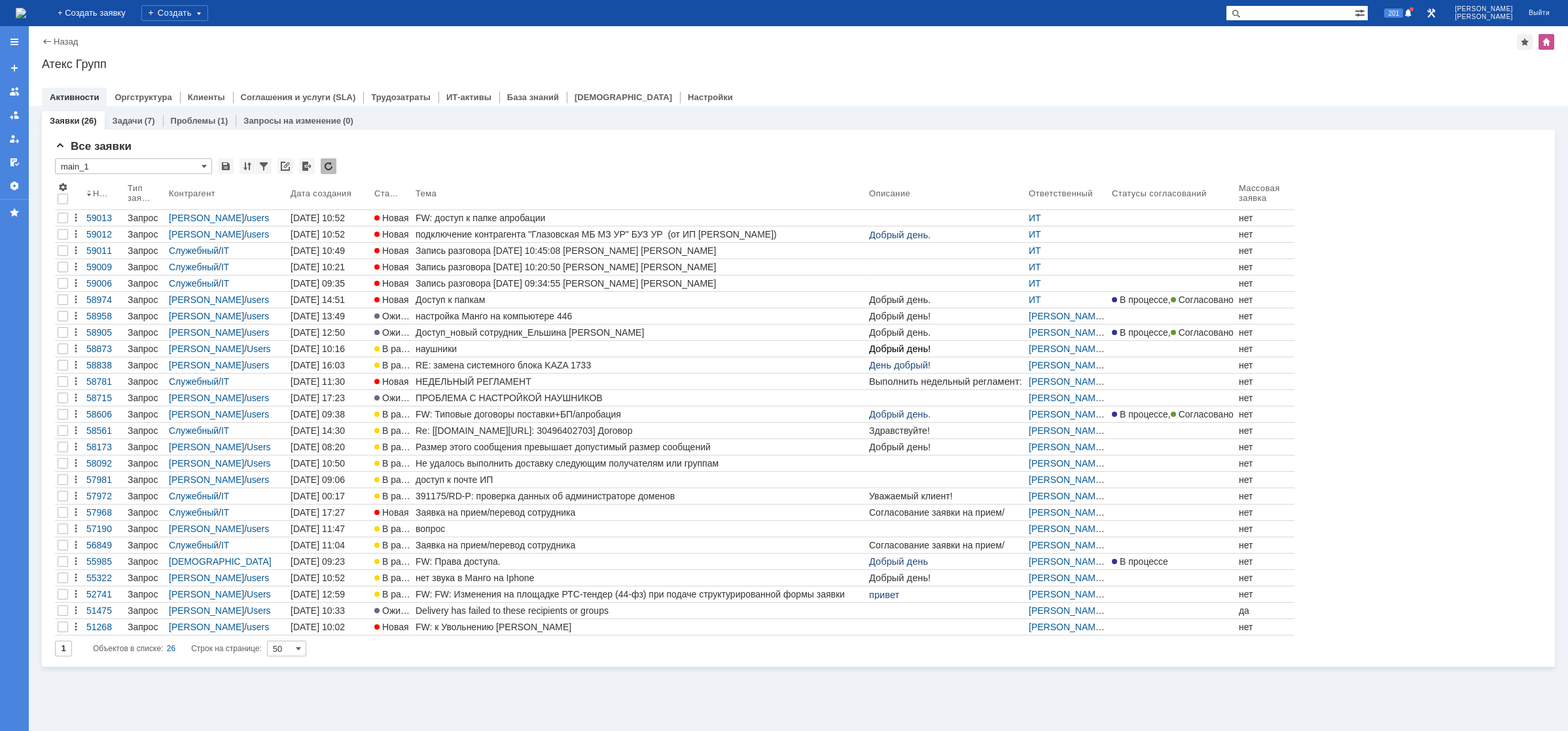
click at [487, 218] on div "FW: доступ к папке апробации" at bounding box center [639, 217] width 448 height 10
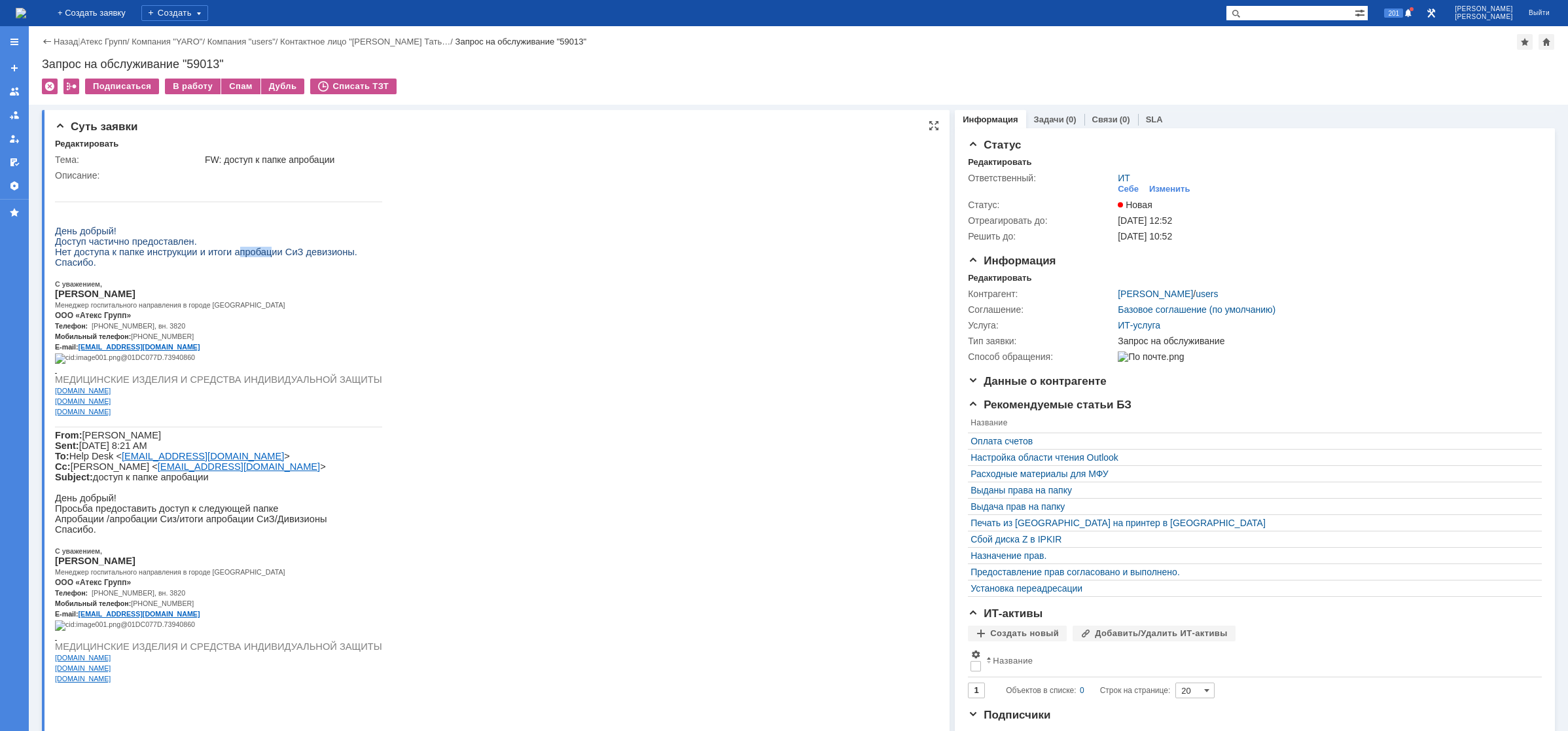
drag, startPoint x: 225, startPoint y: 261, endPoint x: 293, endPoint y: 266, distance: 68.2
click at [266, 257] on span "Нет доступа к папке инструкции и итоги апробации СиЗ девизионы." at bounding box center [206, 252] width 302 height 10
drag, startPoint x: 297, startPoint y: 266, endPoint x: 316, endPoint y: 266, distance: 19.0
click at [314, 257] on span "Нет доступа к папке инструкции и итоги апробации СиЗ девизионы." at bounding box center [206, 252] width 302 height 10
click at [129, 257] on span "Нет доступа к папке инструкции и итоги апробации СиЗ девизионы." at bounding box center [206, 252] width 302 height 10
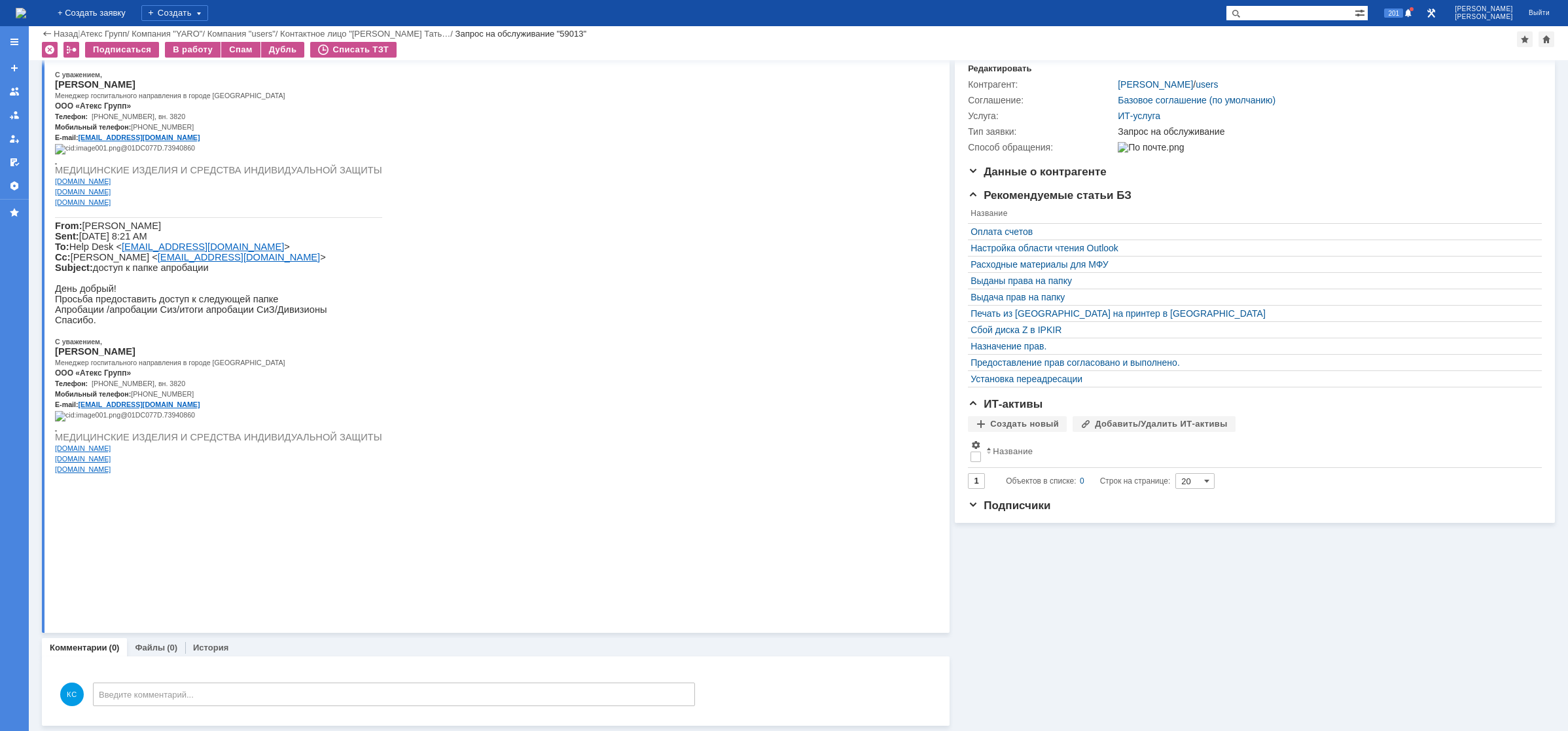
scroll to position [166, 0]
drag, startPoint x: 170, startPoint y: 389, endPoint x: 160, endPoint y: 389, distance: 10.0
click at [160, 315] on p "Апробации /апробации Сиз/итоги апробации СиЗ/Дивизионы" at bounding box center [218, 310] width 327 height 10
drag, startPoint x: 201, startPoint y: 389, endPoint x: 244, endPoint y: 387, distance: 43.0
click at [229, 315] on p "Апробации /апробации Сиз/итоги апробации СиЗ/Дивизионы" at bounding box center [218, 310] width 327 height 10
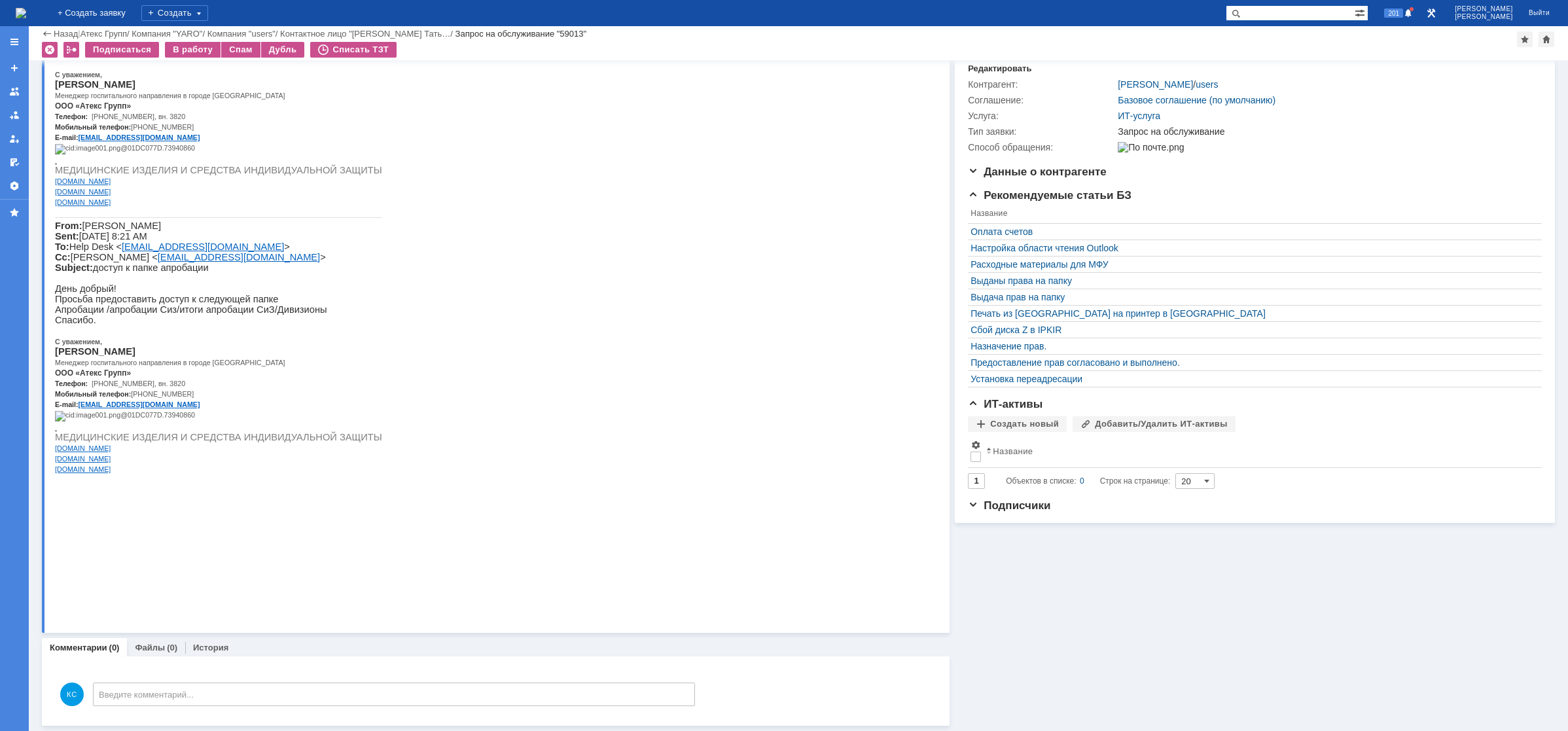
drag, startPoint x: 272, startPoint y: 387, endPoint x: 283, endPoint y: 386, distance: 11.0
click at [281, 315] on p "Апробации /апробации Сиз/итоги апробации СиЗ/Дивизионы" at bounding box center [218, 310] width 327 height 10
drag, startPoint x: 162, startPoint y: 54, endPoint x: 184, endPoint y: 47, distance: 23.1
click at [165, 54] on div "В работу" at bounding box center [193, 50] width 56 height 16
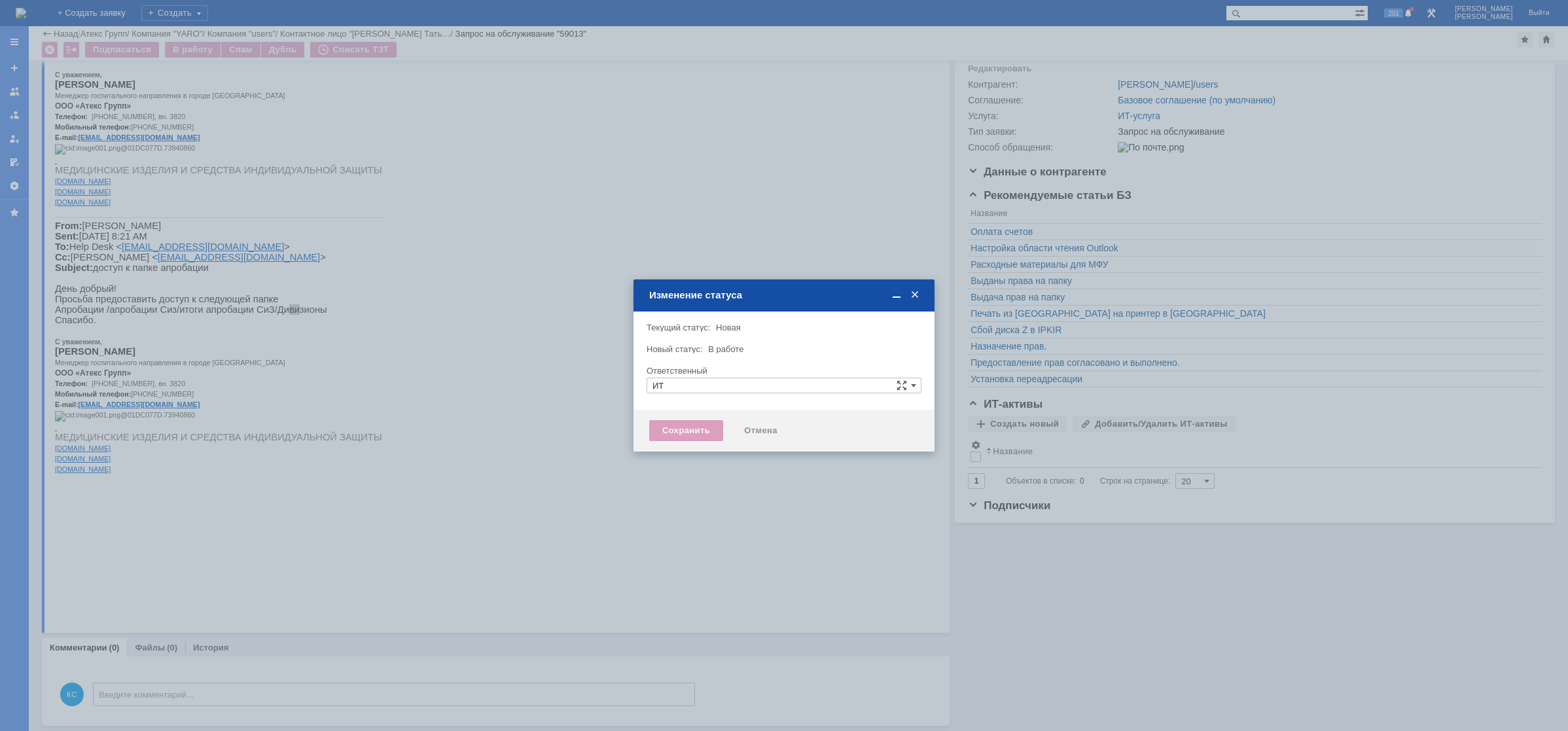
type input "[PERSON_NAME]"
click at [198, 50] on div at bounding box center [784, 366] width 1568 height 731
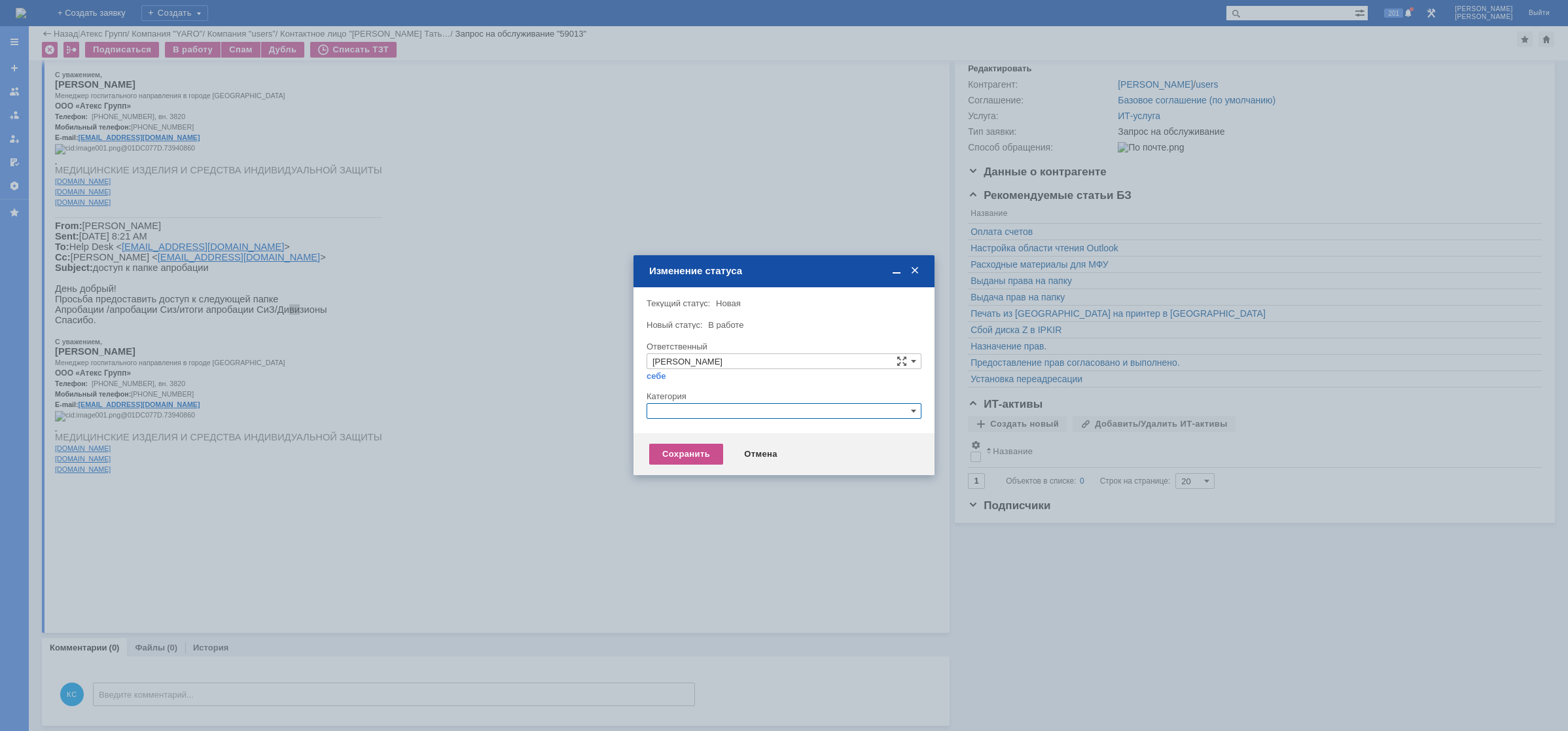
click at [702, 413] on input "text" at bounding box center [783, 411] width 275 height 16
click at [702, 466] on div "Назначение доступа (файловые ресурсы)" at bounding box center [783, 472] width 273 height 14
click at [694, 437] on div "Сохранить Отмена" at bounding box center [784, 454] width 301 height 42
type input "Назначение доступа (файловые ресурсы)"
click at [692, 455] on div "Сохранить" at bounding box center [685, 454] width 74 height 21
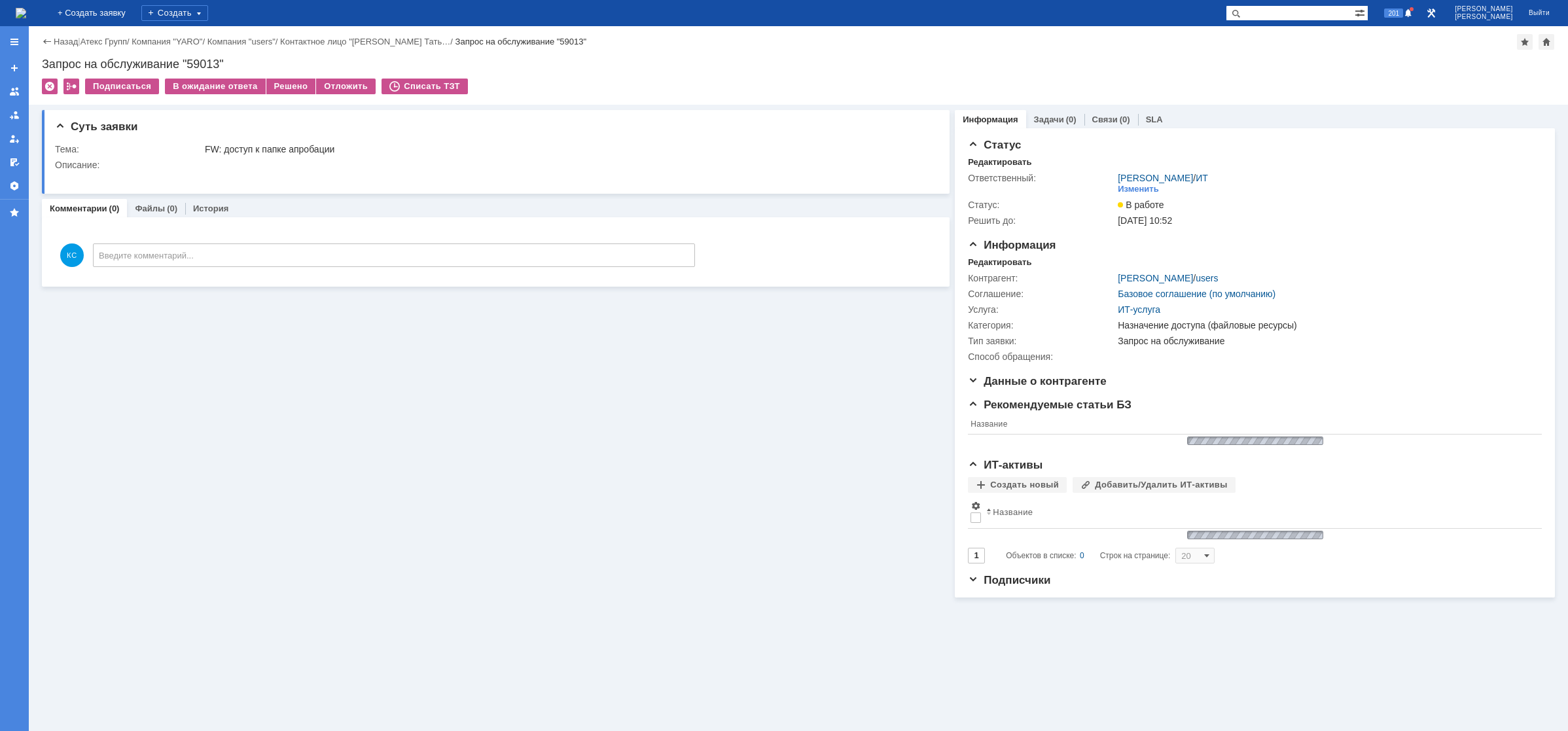
scroll to position [0, 0]
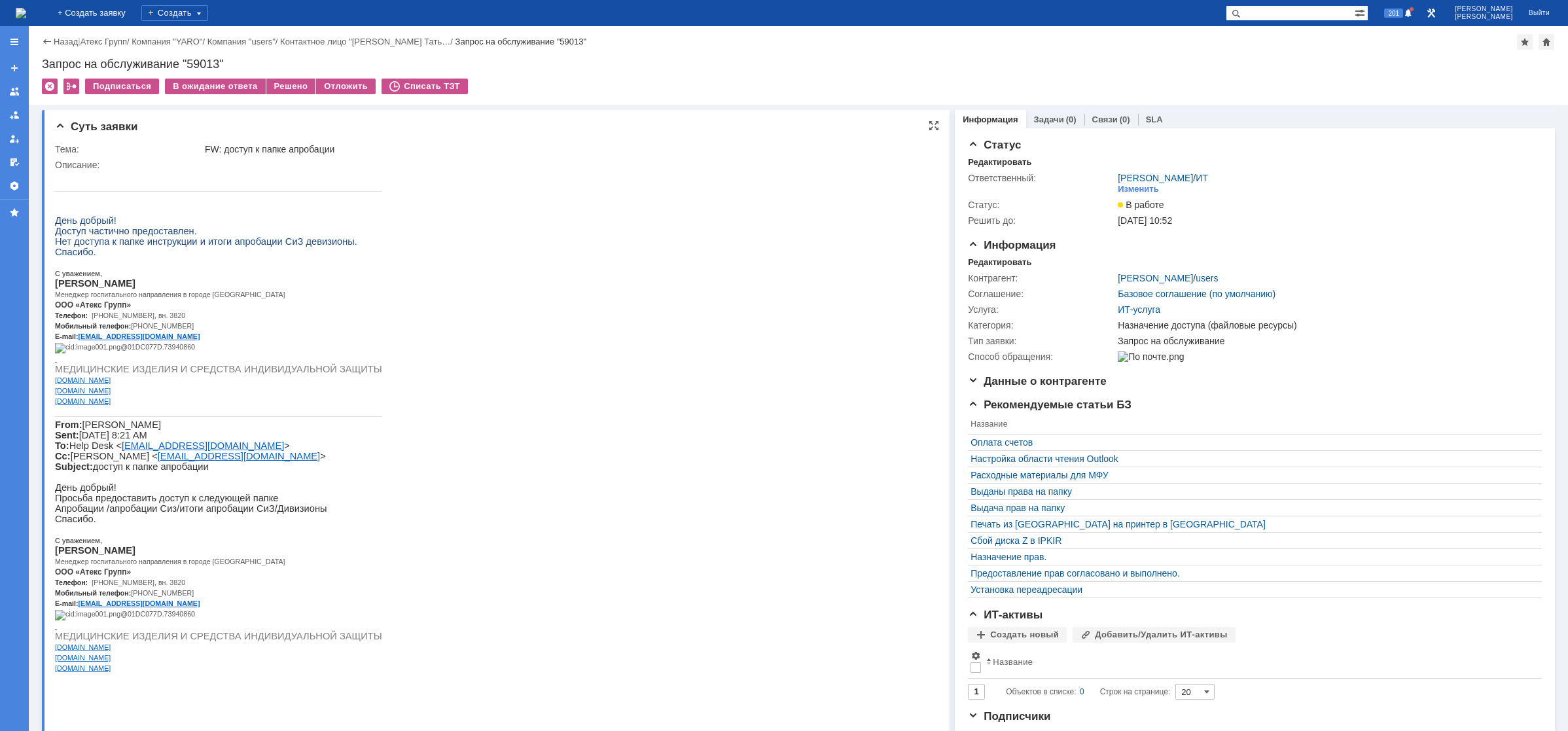
click at [215, 226] on p "День добрый!" at bounding box center [218, 221] width 327 height 10
click at [281, 91] on div "Решено" at bounding box center [291, 86] width 50 height 16
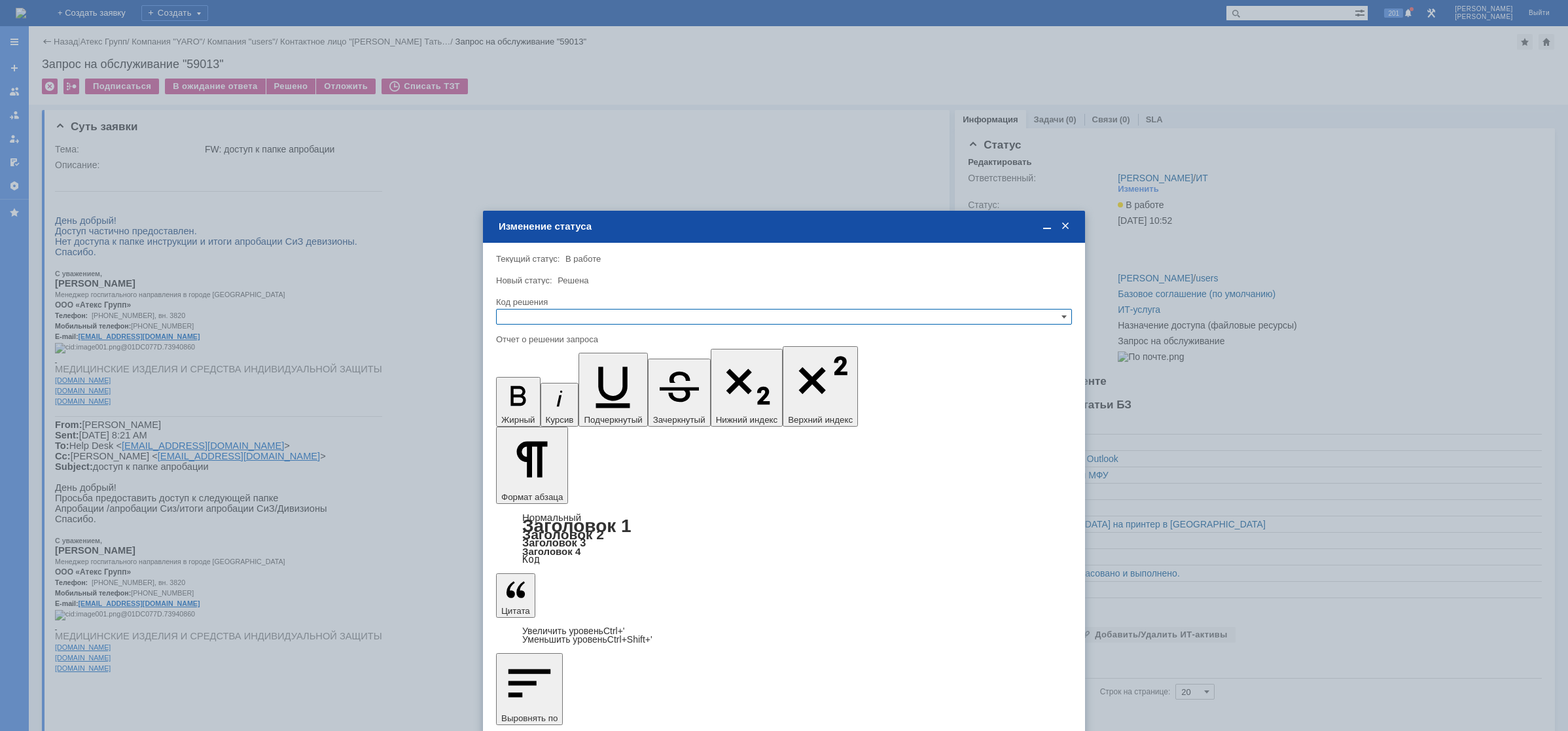
click at [545, 322] on input "text" at bounding box center [783, 316] width 576 height 16
click at [551, 379] on span "Решено" at bounding box center [783, 380] width 564 height 10
type input "Решено"
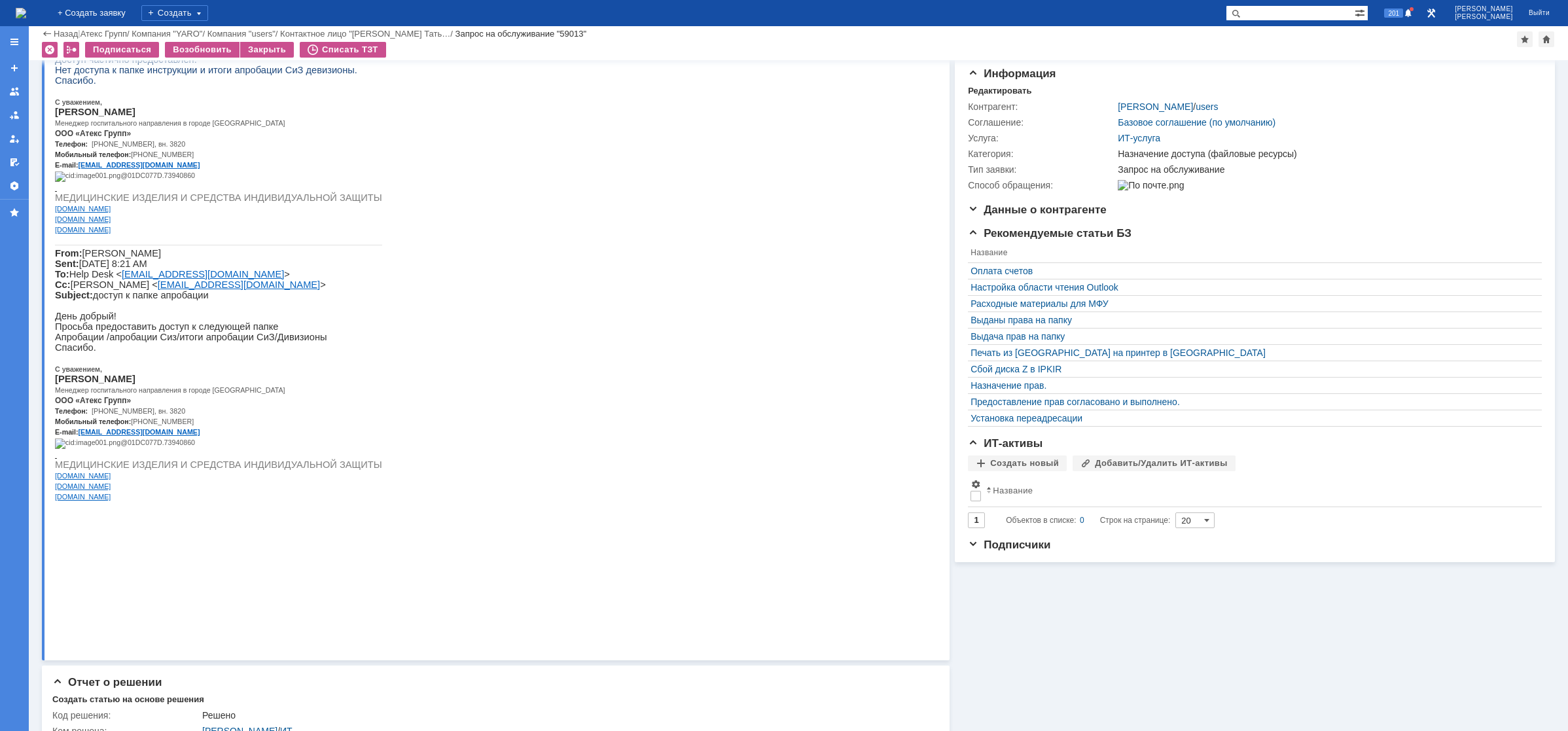
scroll to position [147, 0]
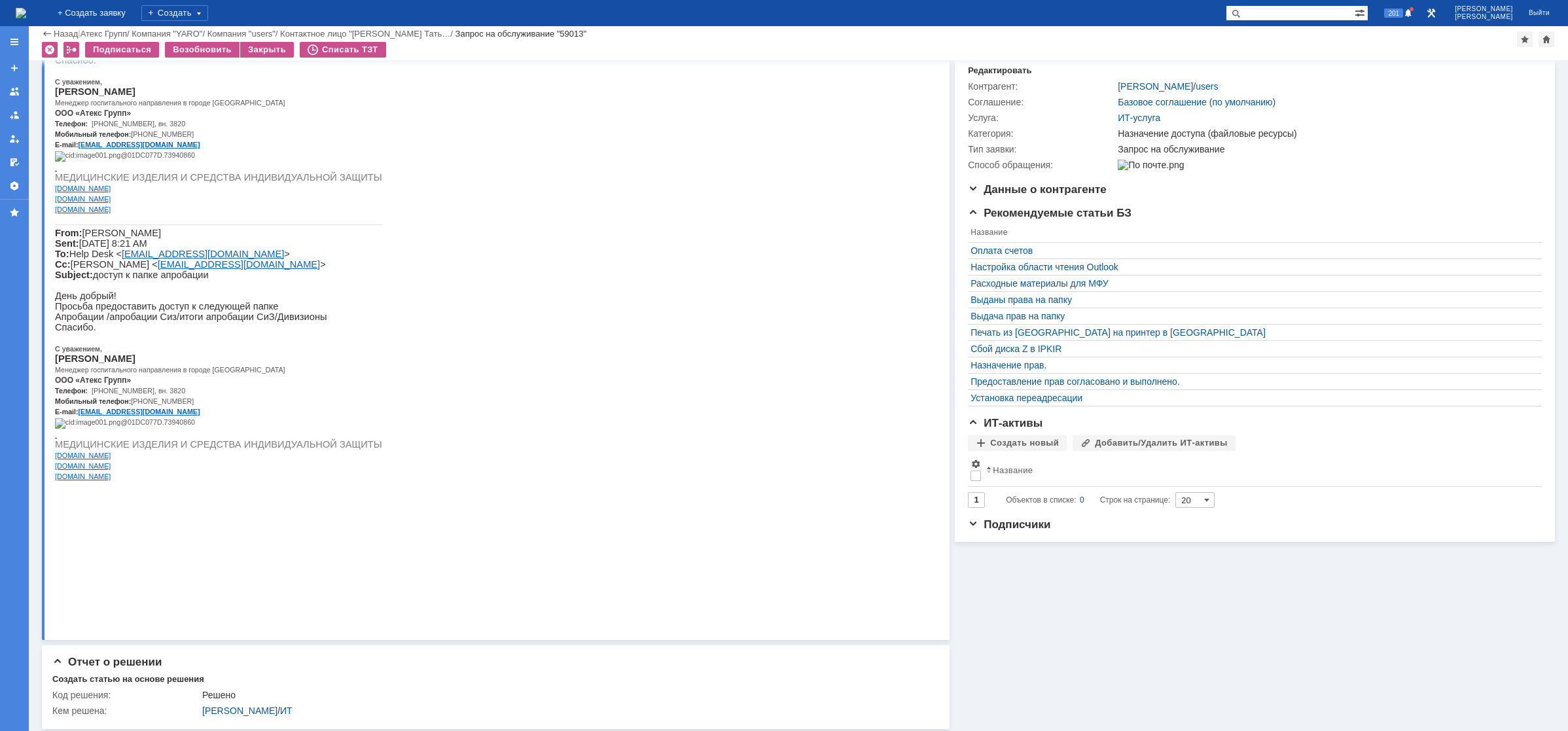
click at [143, 183] on span "МЕДИЦИНСКИЕ ИЗДЕЛИЯ И СРЕДСТВА ИНДИВИДУАЛЬНОЙ ЗАЩИТЫ" at bounding box center [218, 177] width 327 height 10
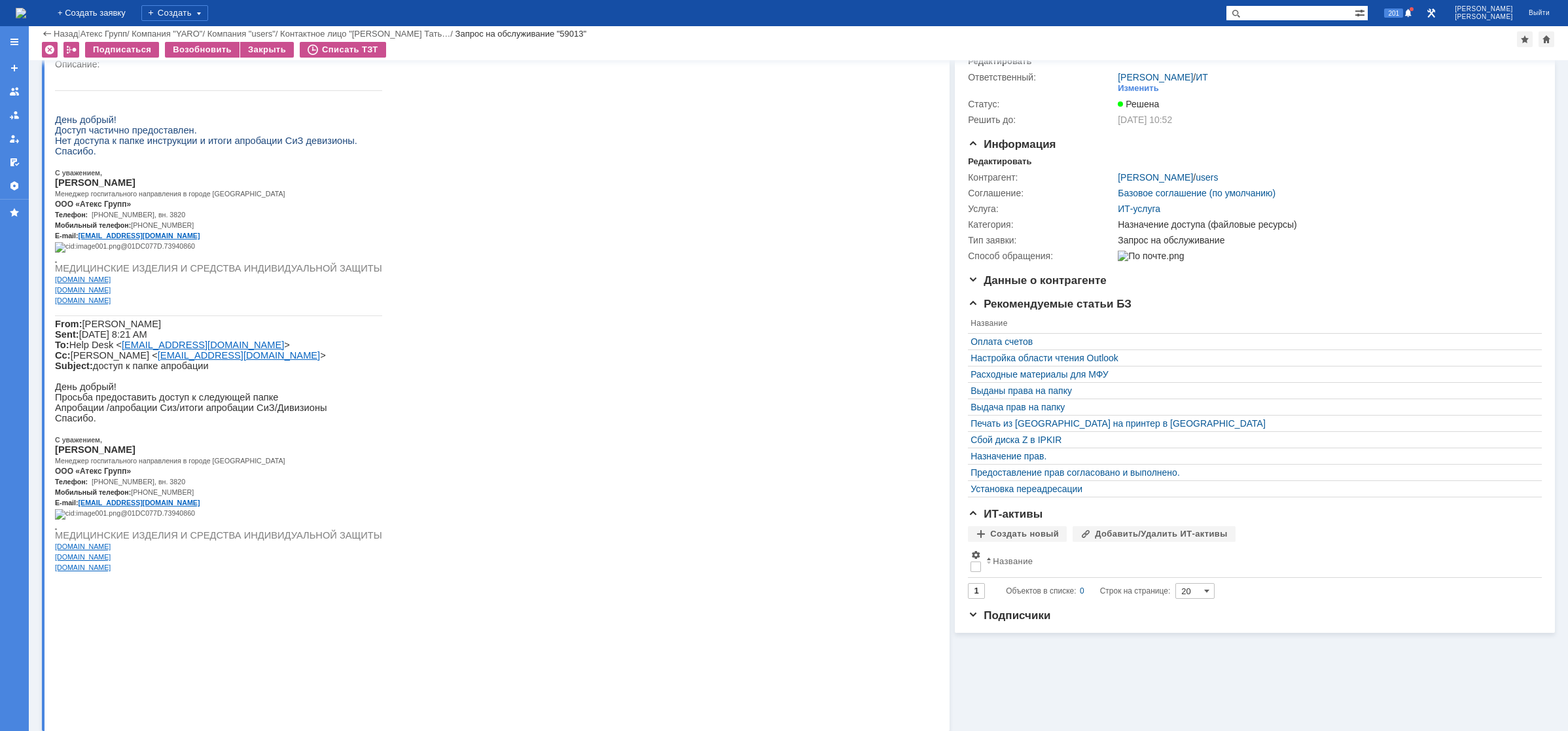
scroll to position [0, 0]
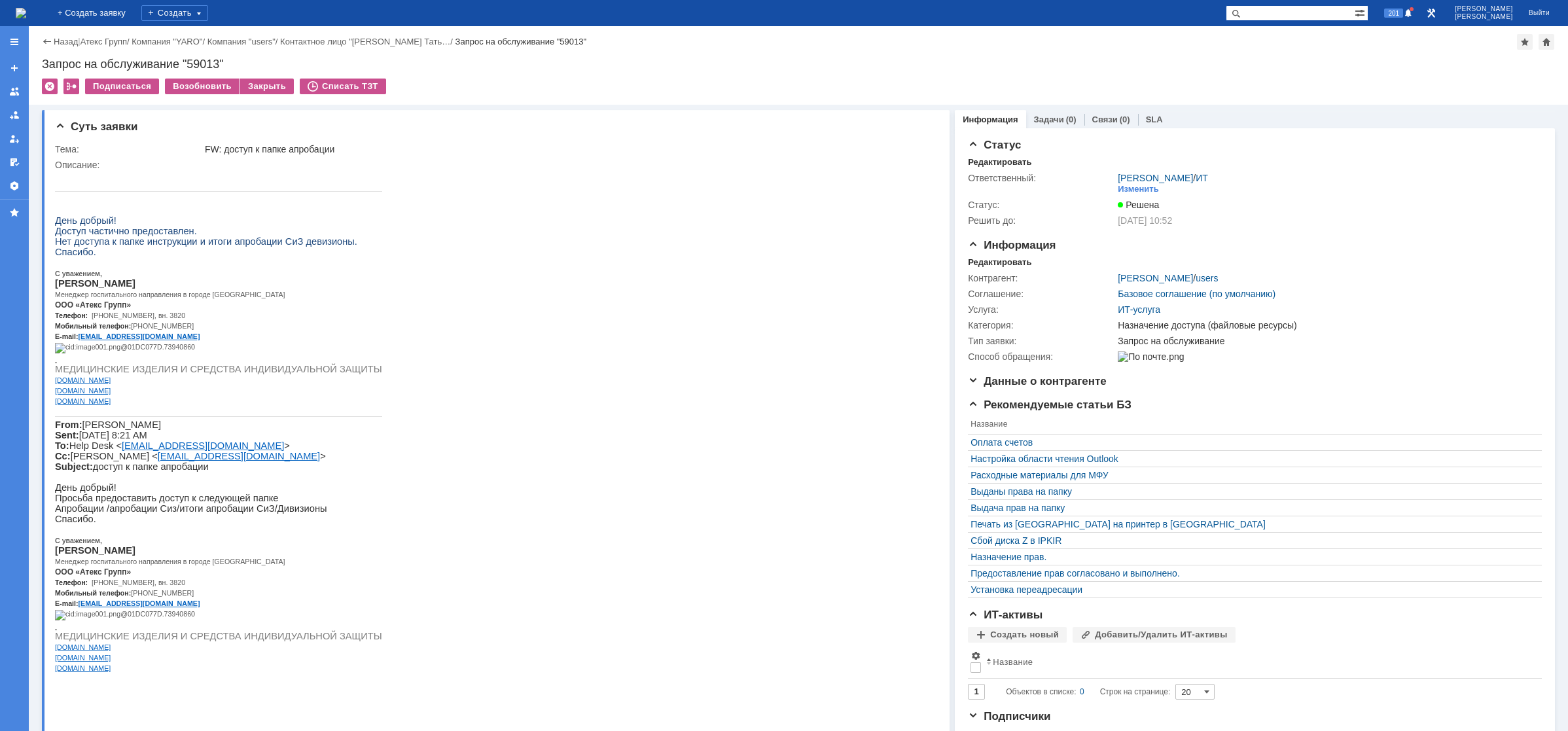
click at [26, 19] on img at bounding box center [21, 13] width 10 height 10
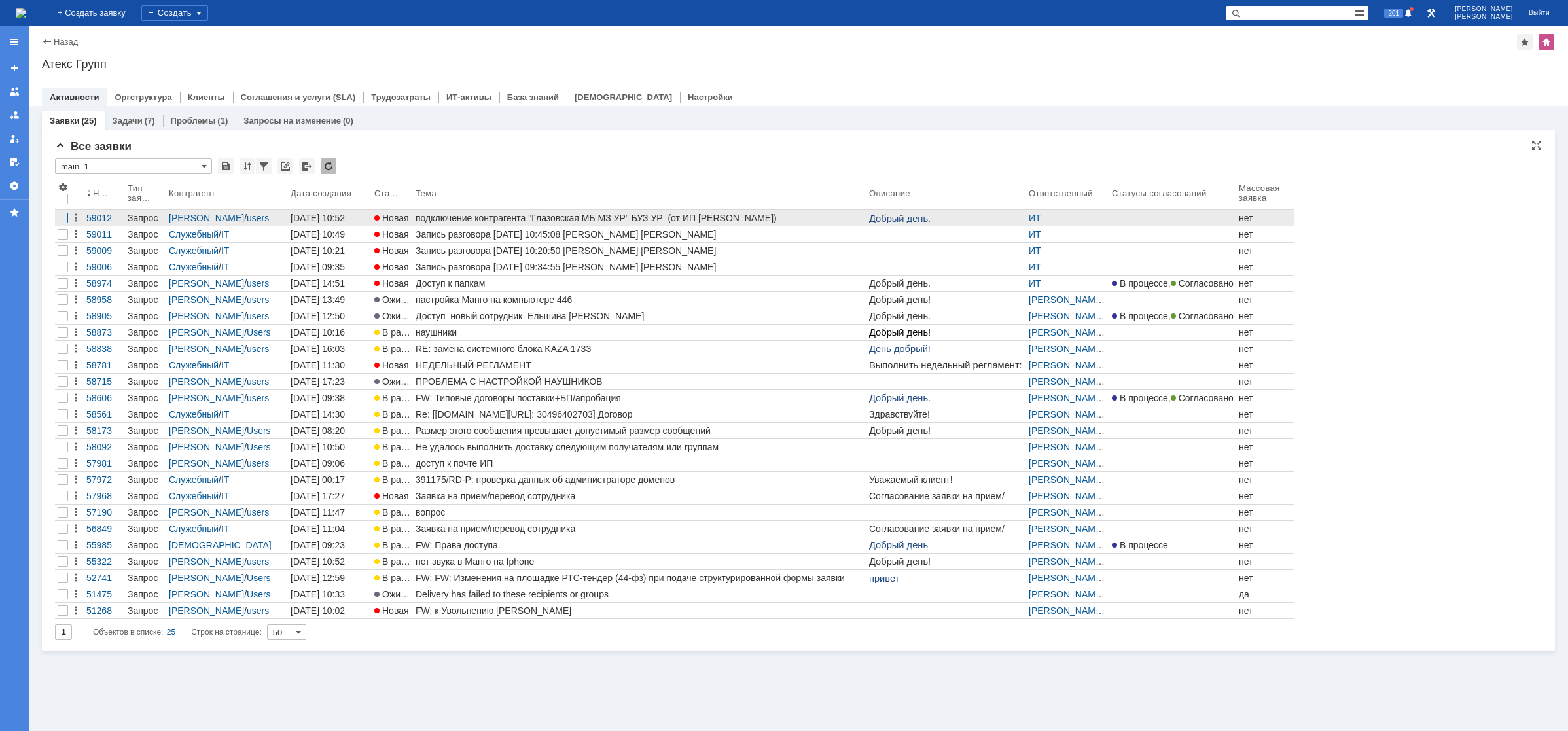
click at [62, 220] on div at bounding box center [63, 217] width 10 height 10
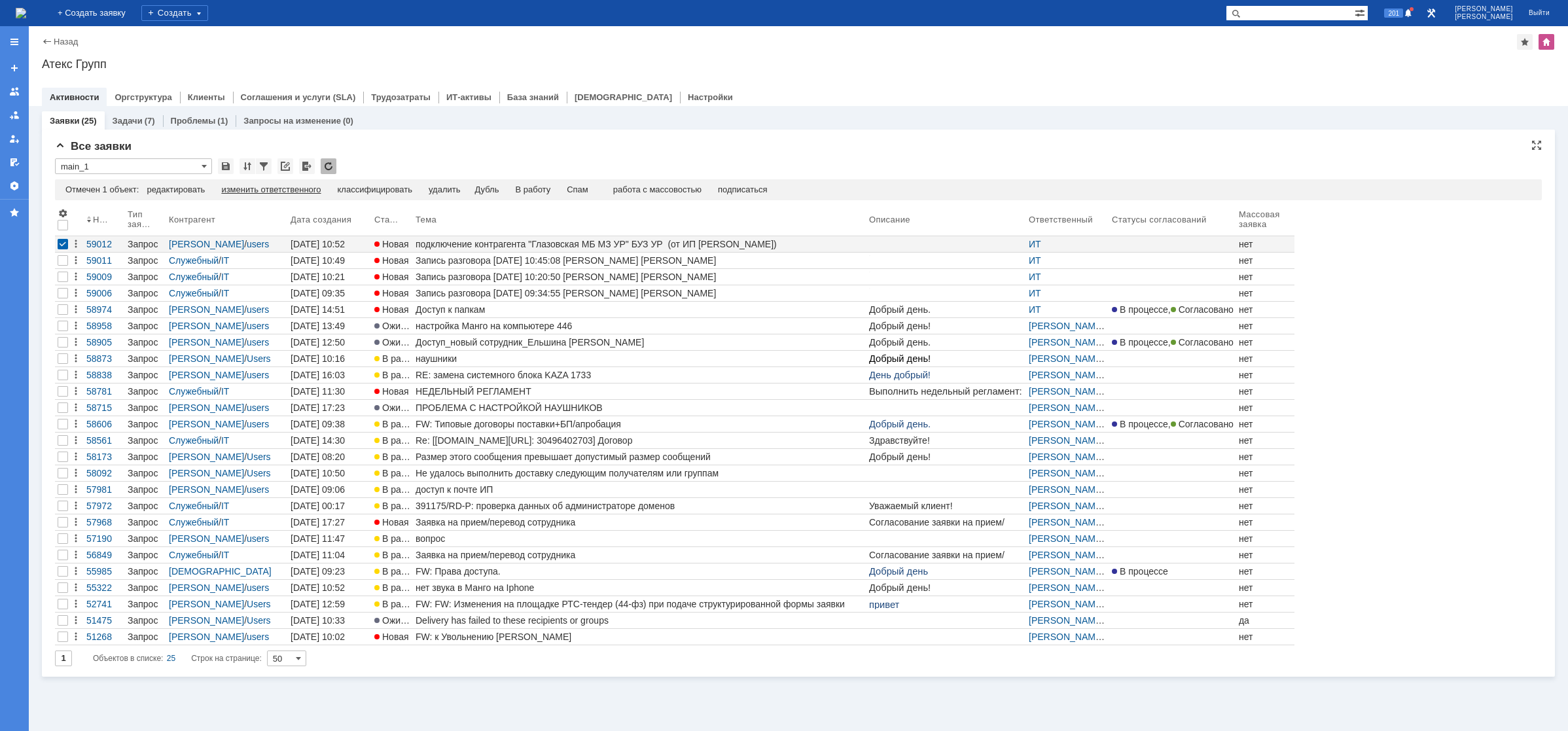
click at [241, 190] on div "изменить ответственного" at bounding box center [271, 190] width 100 height 10
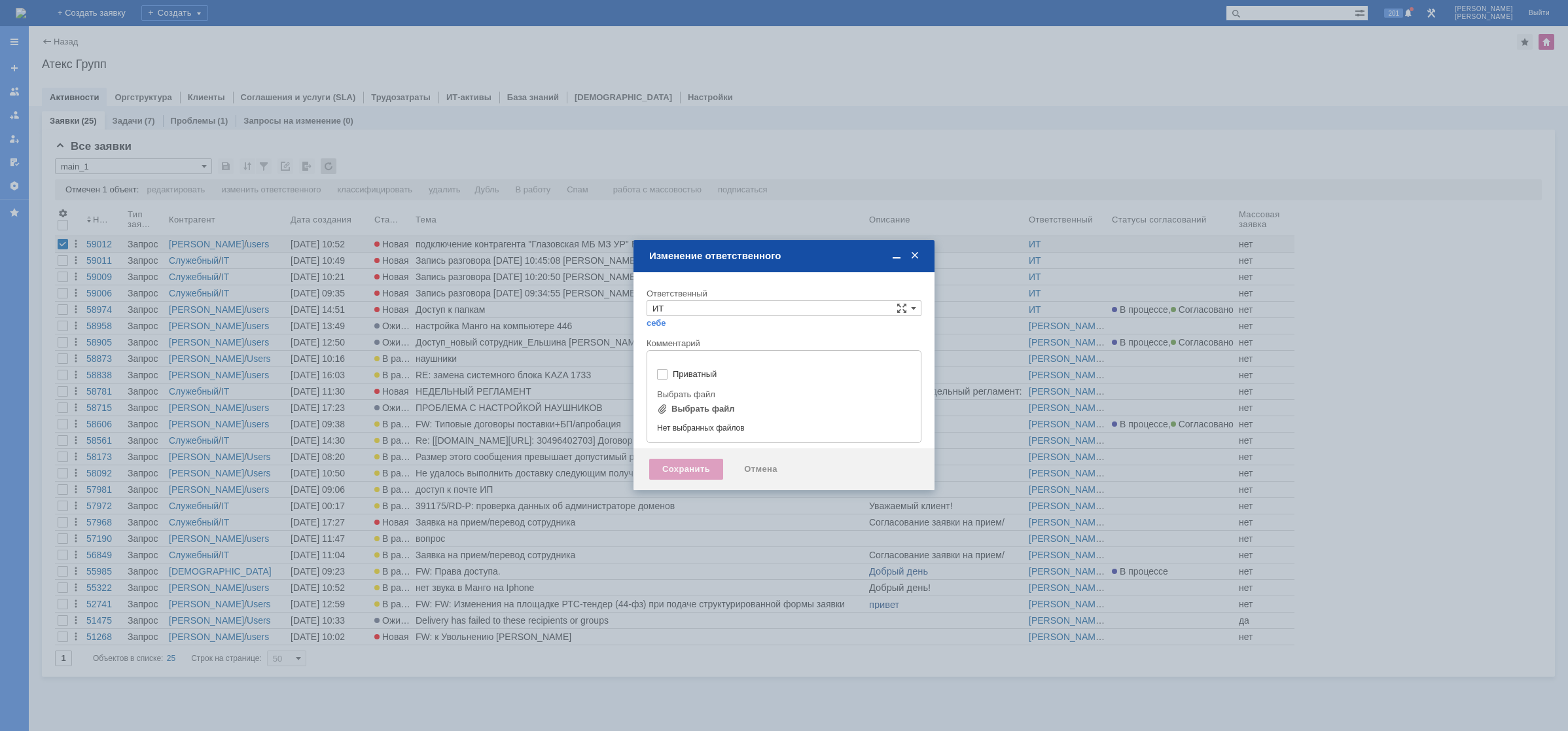
type input "[не указано]"
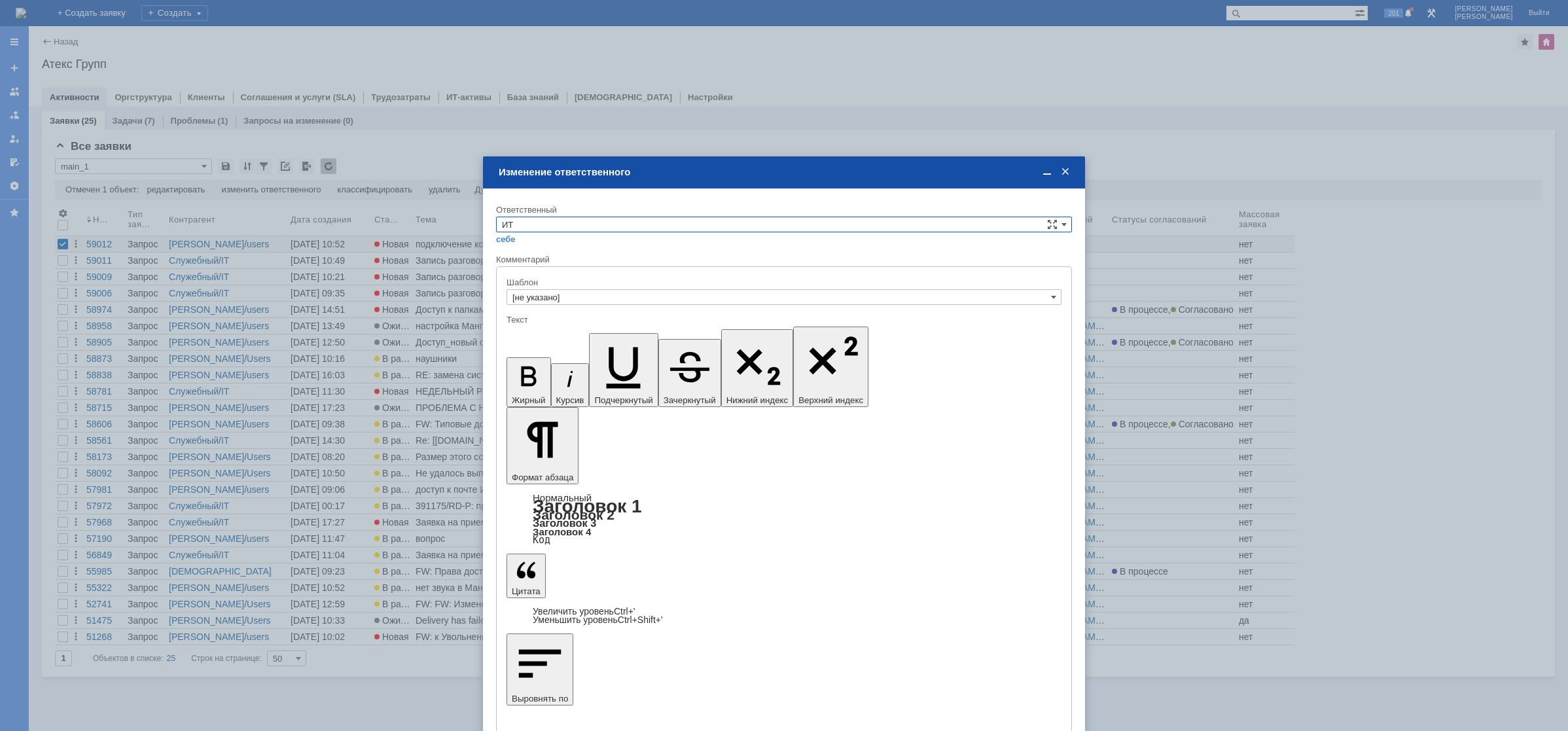
click at [591, 227] on input "ИТ" at bounding box center [783, 224] width 576 height 16
click at [543, 327] on div "АСУ" at bounding box center [783, 333] width 574 height 14
type input "АСУ"
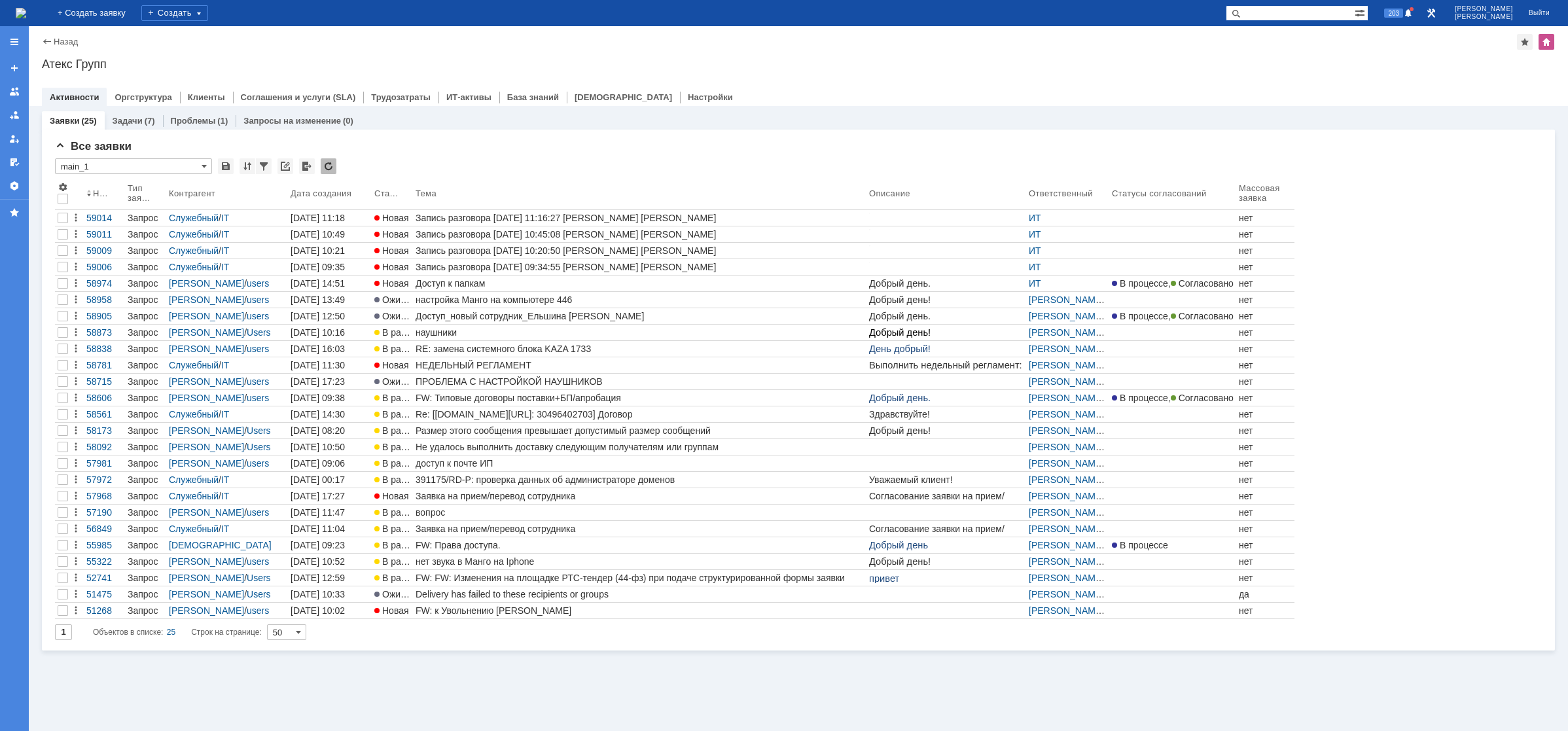
click at [692, 66] on div "Атекс Групп" at bounding box center [798, 63] width 1513 height 13
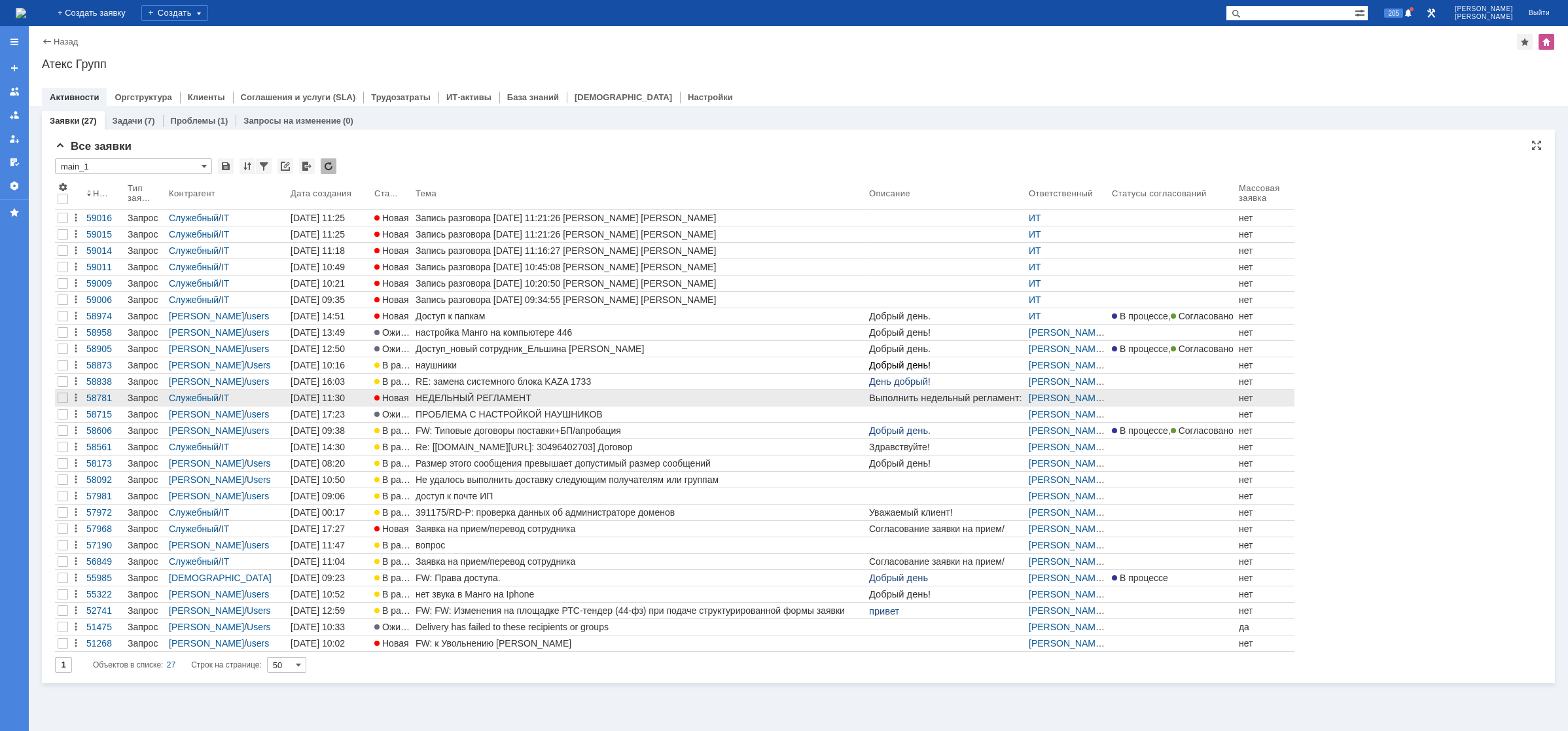
click at [513, 400] on div "НЕДЕЛЬНЫЙ РЕГЛАМЕНТ" at bounding box center [639, 398] width 448 height 10
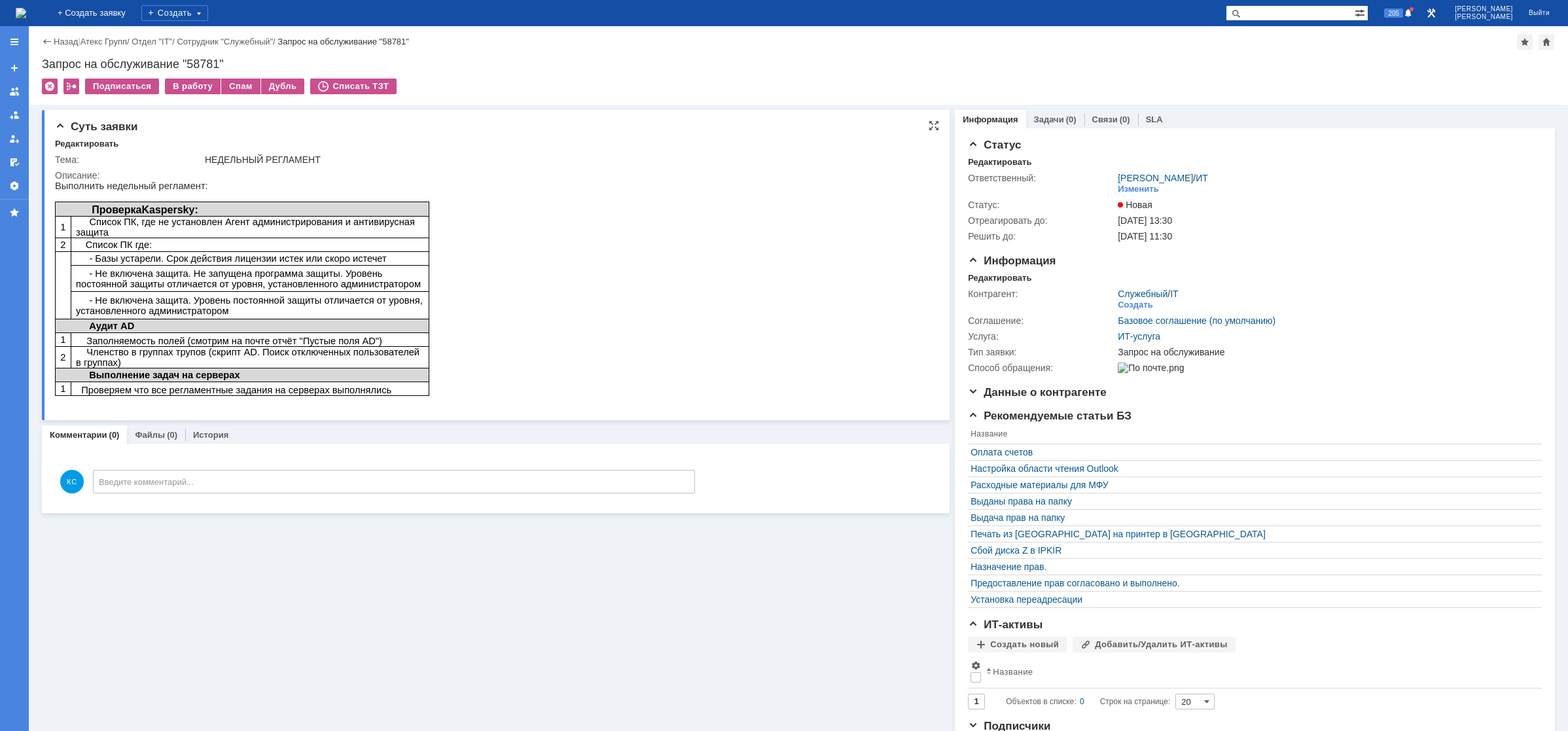
click at [408, 239] on p "Список ПК где:" at bounding box center [250, 245] width 348 height 10
drag, startPoint x: 152, startPoint y: 294, endPoint x: 189, endPoint y: 300, distance: 37.5
click at [189, 300] on span "- Не включена защита. Уровень постоянной защиты отличается от уровня, установле…" at bounding box center [249, 305] width 347 height 21
drag, startPoint x: 146, startPoint y: 343, endPoint x: 154, endPoint y: 343, distance: 8.0
click at [153, 347] on span "Членство в группах трупов (скрипт AD. Поиск отключенных пользователей в группах)" at bounding box center [248, 357] width 343 height 21
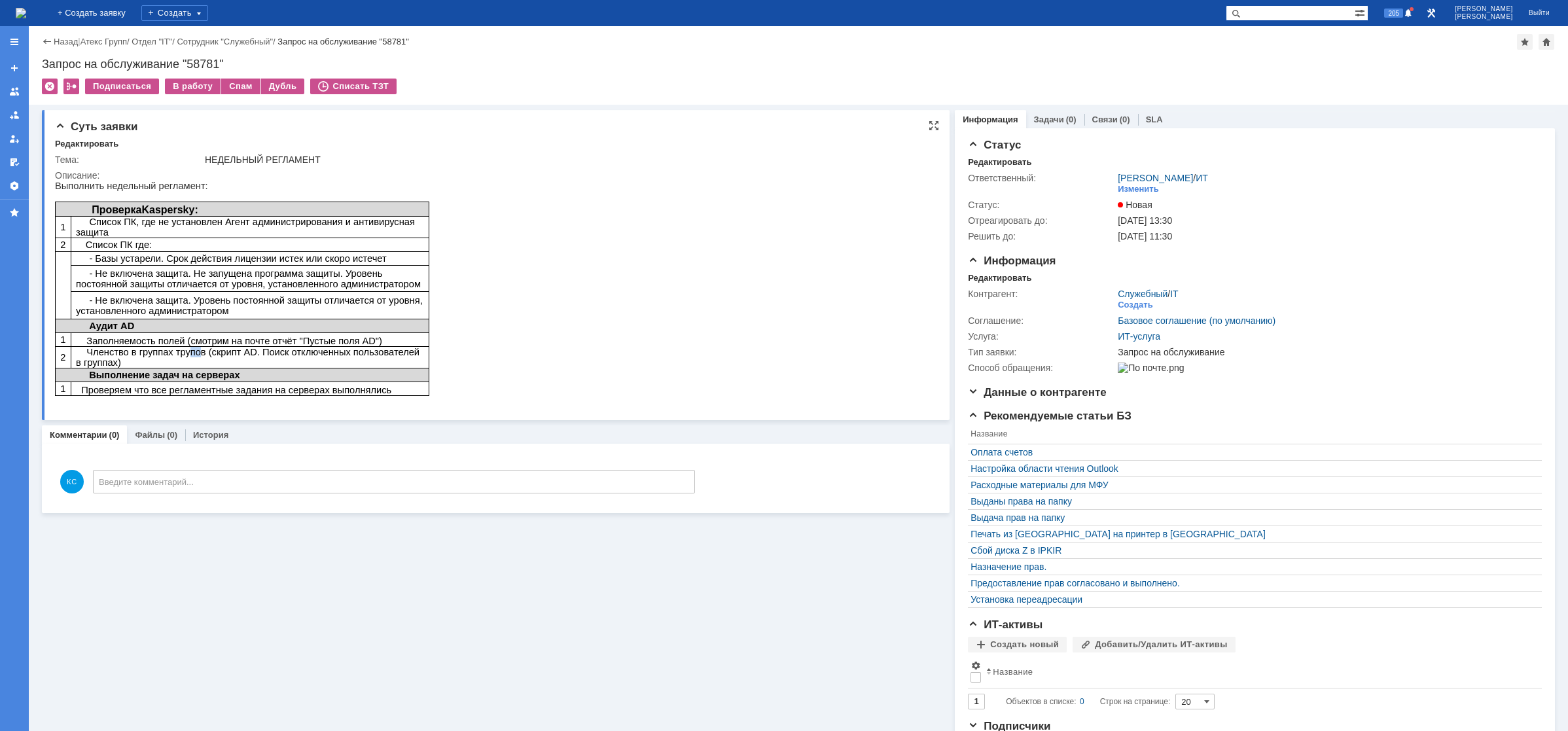
drag, startPoint x: 178, startPoint y: 350, endPoint x: 202, endPoint y: 352, distance: 24.1
click at [198, 351] on span "Членство в группах трупов (скрипт AD. Поиск отключенных пользователей в группах)" at bounding box center [248, 357] width 343 height 21
drag, startPoint x: 212, startPoint y: 352, endPoint x: 236, endPoint y: 352, distance: 24.0
click at [235, 352] on span "Членство в группах трупов (скрипт AD. Поиск отключенных пользователей в группах)" at bounding box center [248, 357] width 343 height 21
drag, startPoint x: 108, startPoint y: 386, endPoint x: 155, endPoint y: 389, distance: 47.1
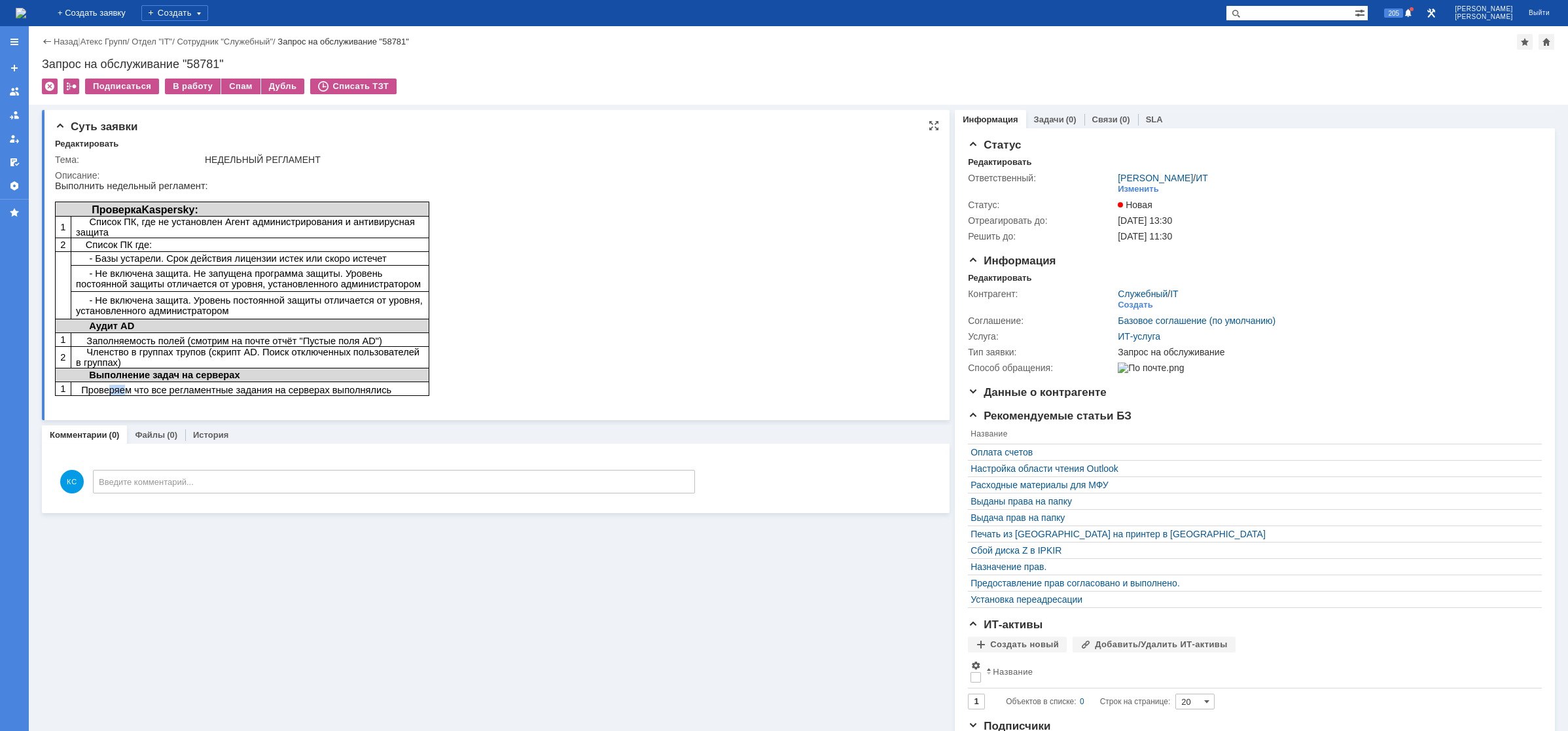
click at [123, 389] on span "Проверяем что все регламентные задания на серверах выполнялись" at bounding box center [233, 390] width 315 height 10
drag, startPoint x: 177, startPoint y: 392, endPoint x: 236, endPoint y: 392, distance: 59.0
click at [187, 392] on span "Проверяем что все регламентные задания на серверах выполнялись" at bounding box center [233, 390] width 315 height 10
click at [201, 88] on div "В работу" at bounding box center [193, 86] width 56 height 16
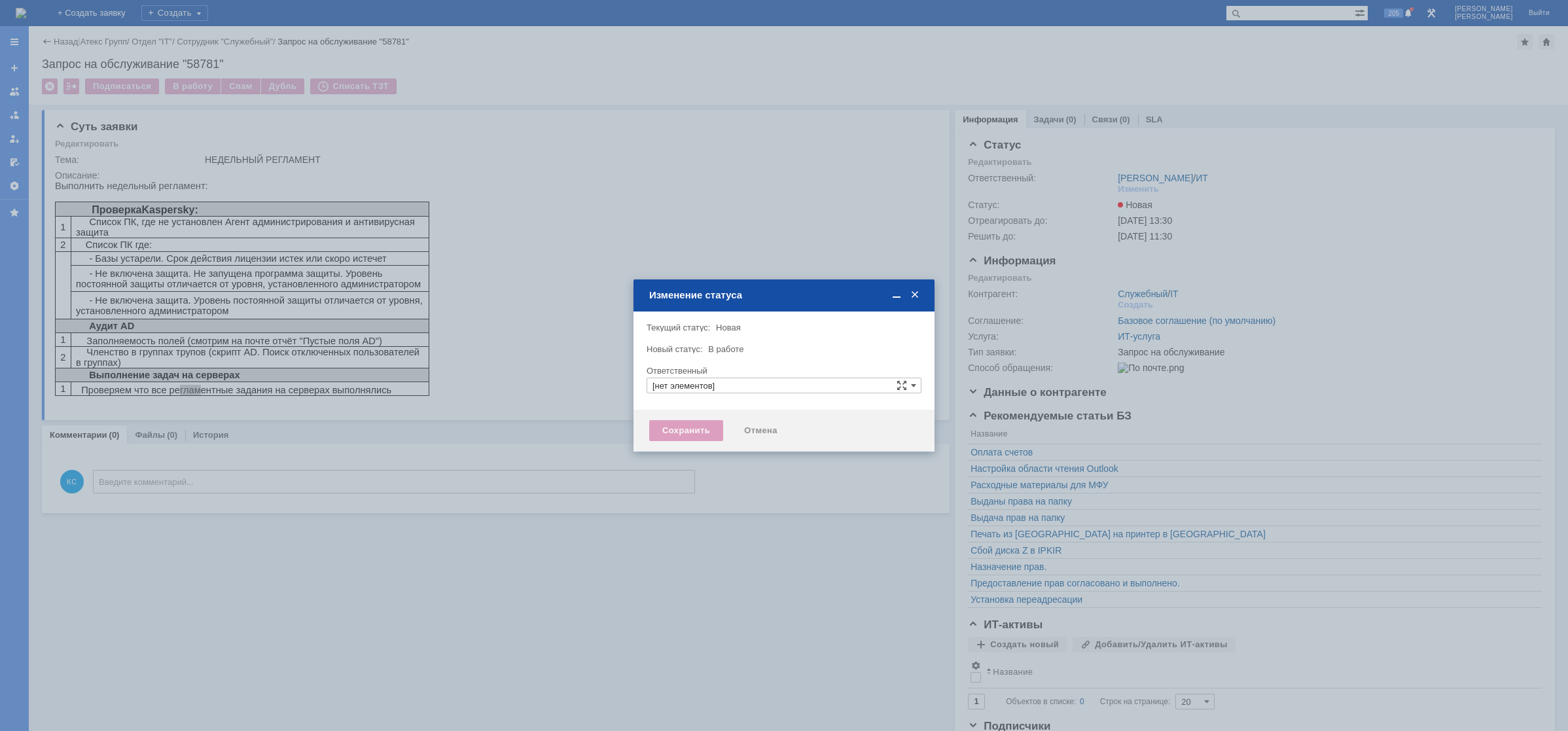
type input "[PERSON_NAME]"
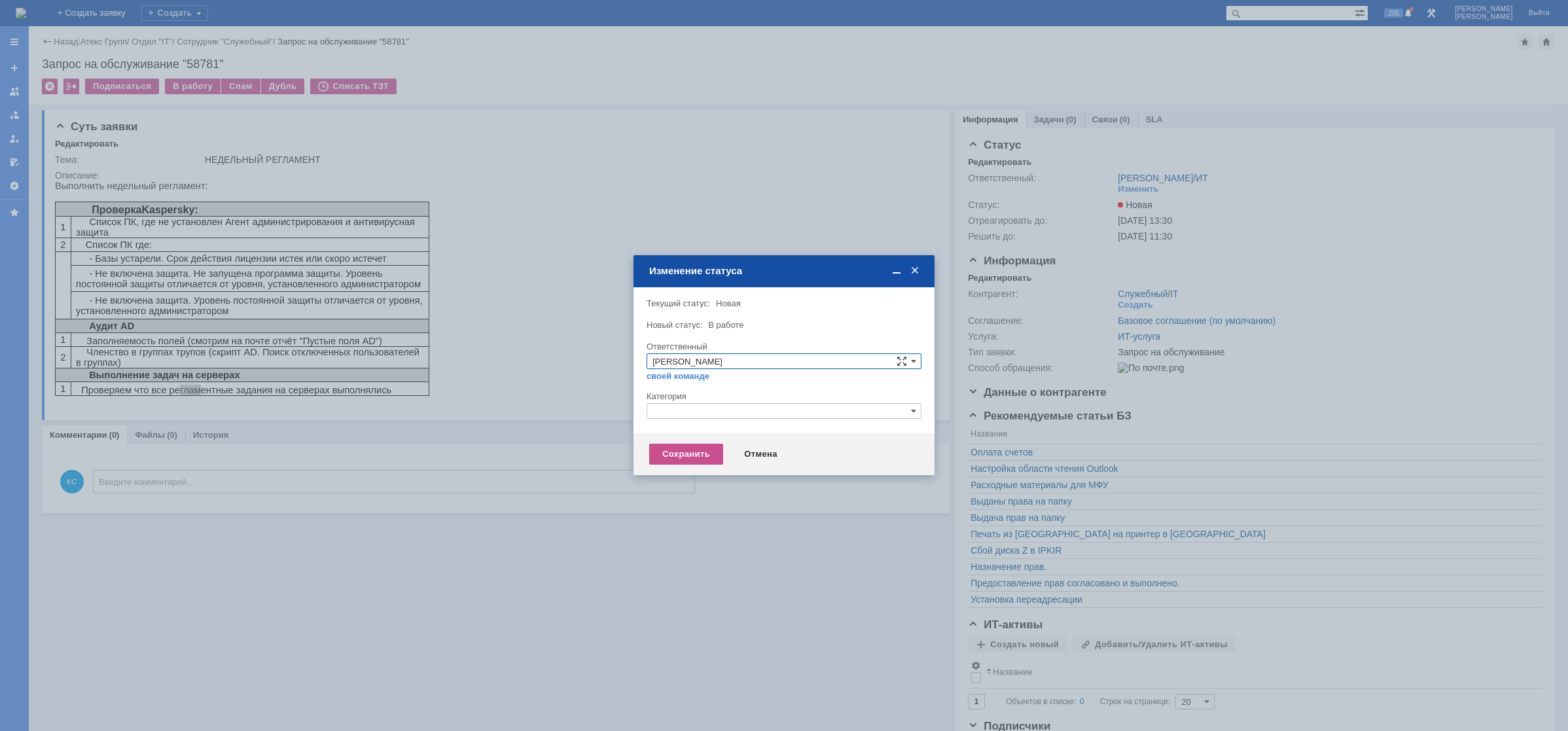
click at [700, 405] on input "text" at bounding box center [783, 411] width 275 height 16
click at [706, 467] on div "Прочее" at bounding box center [783, 472] width 273 height 14
type input "Прочее"
click at [683, 458] on div "Сохранить" at bounding box center [685, 454] width 74 height 21
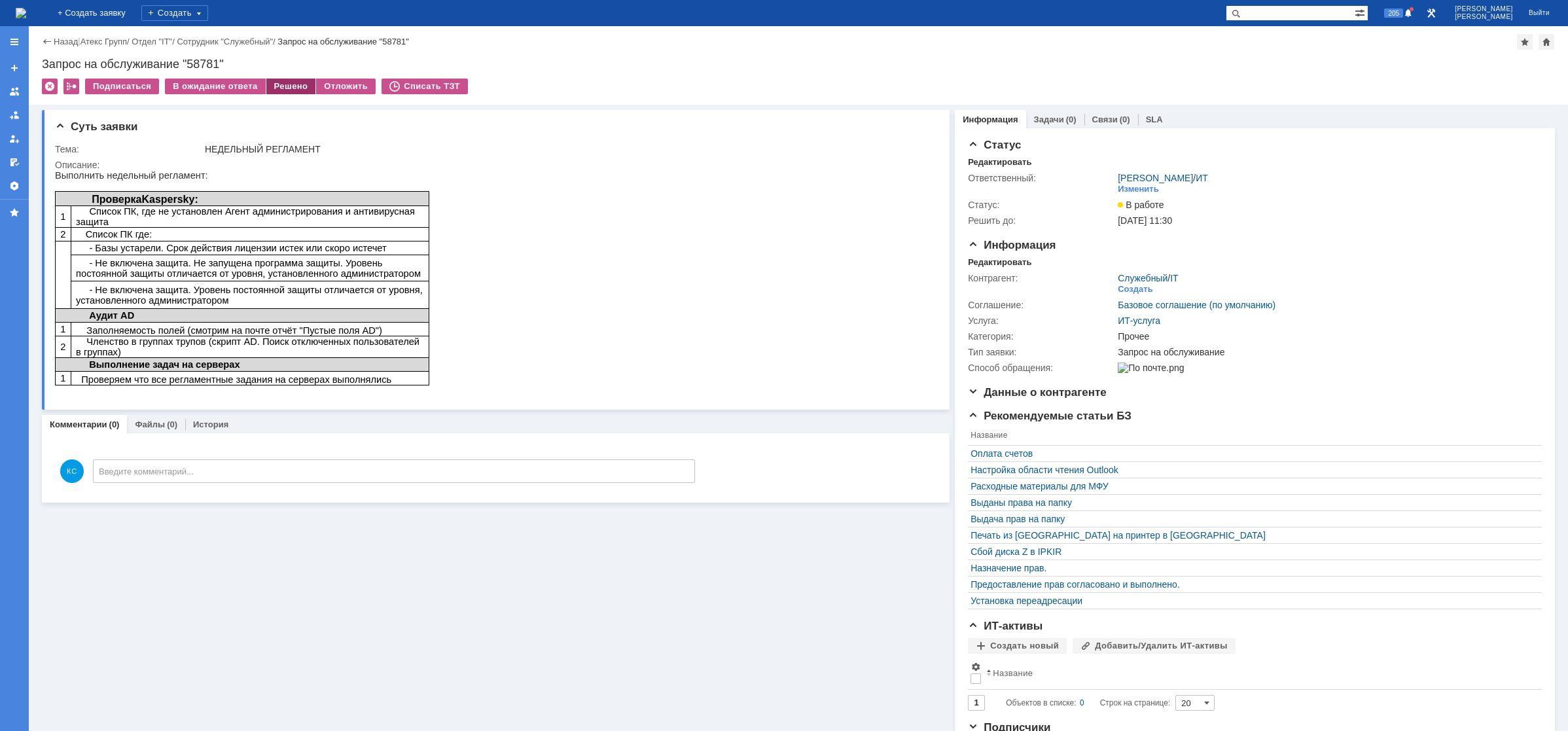
click at [285, 85] on div "Решено" at bounding box center [291, 86] width 50 height 16
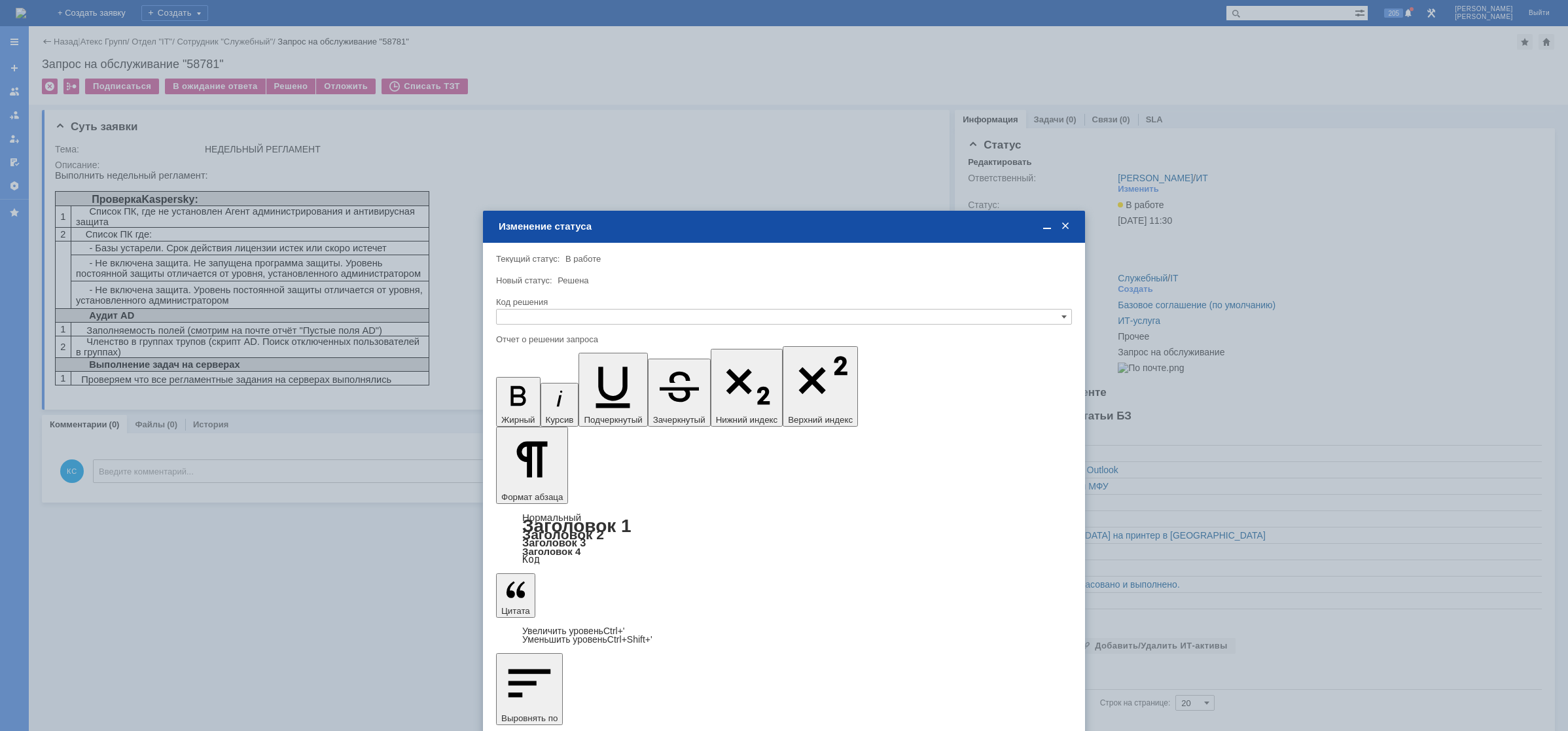
click at [559, 325] on div at bounding box center [783, 329] width 576 height 9
click at [559, 320] on input "text" at bounding box center [783, 316] width 576 height 16
click at [539, 377] on span "Решено" at bounding box center [783, 380] width 564 height 10
type input "Решено"
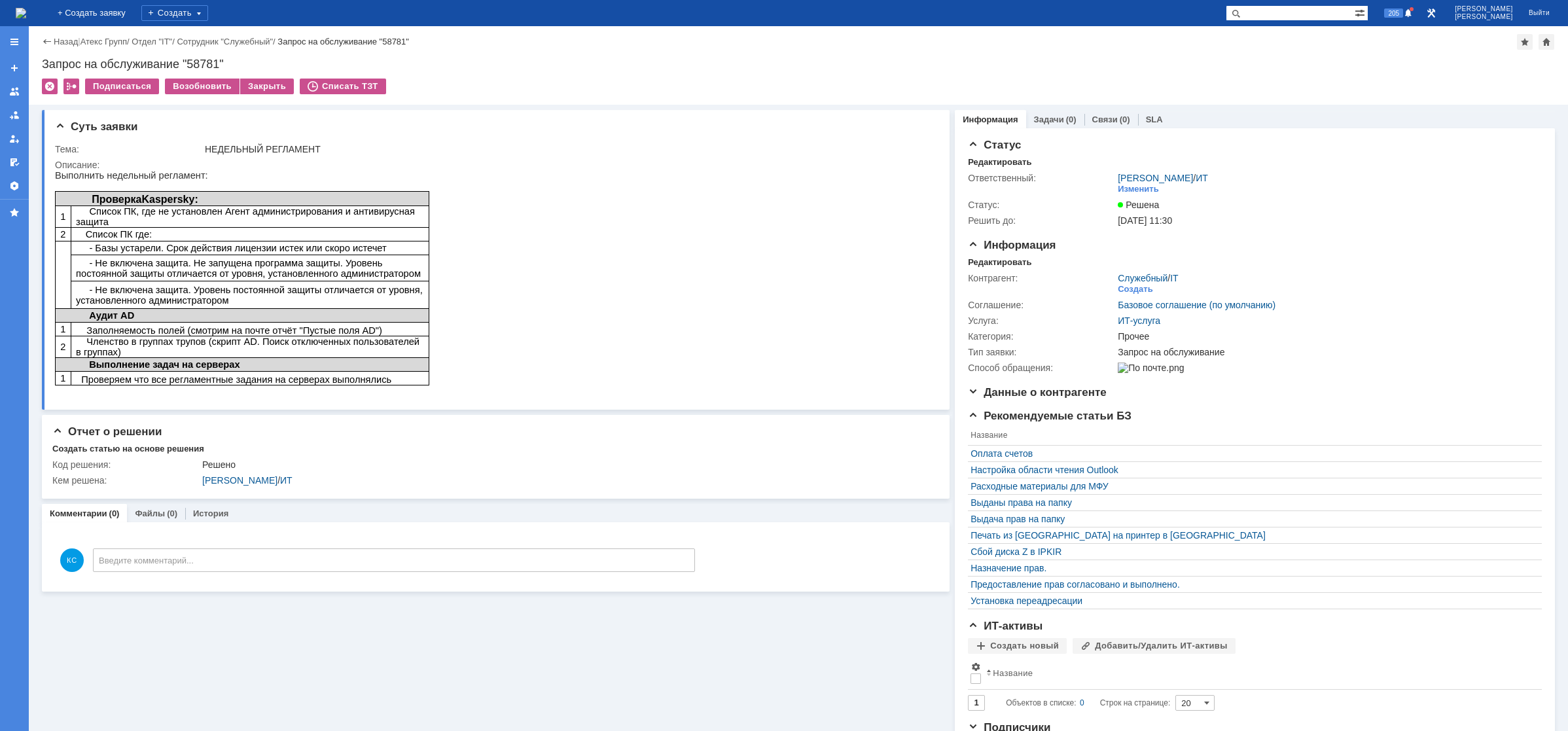
click at [26, 16] on img at bounding box center [21, 13] width 10 height 10
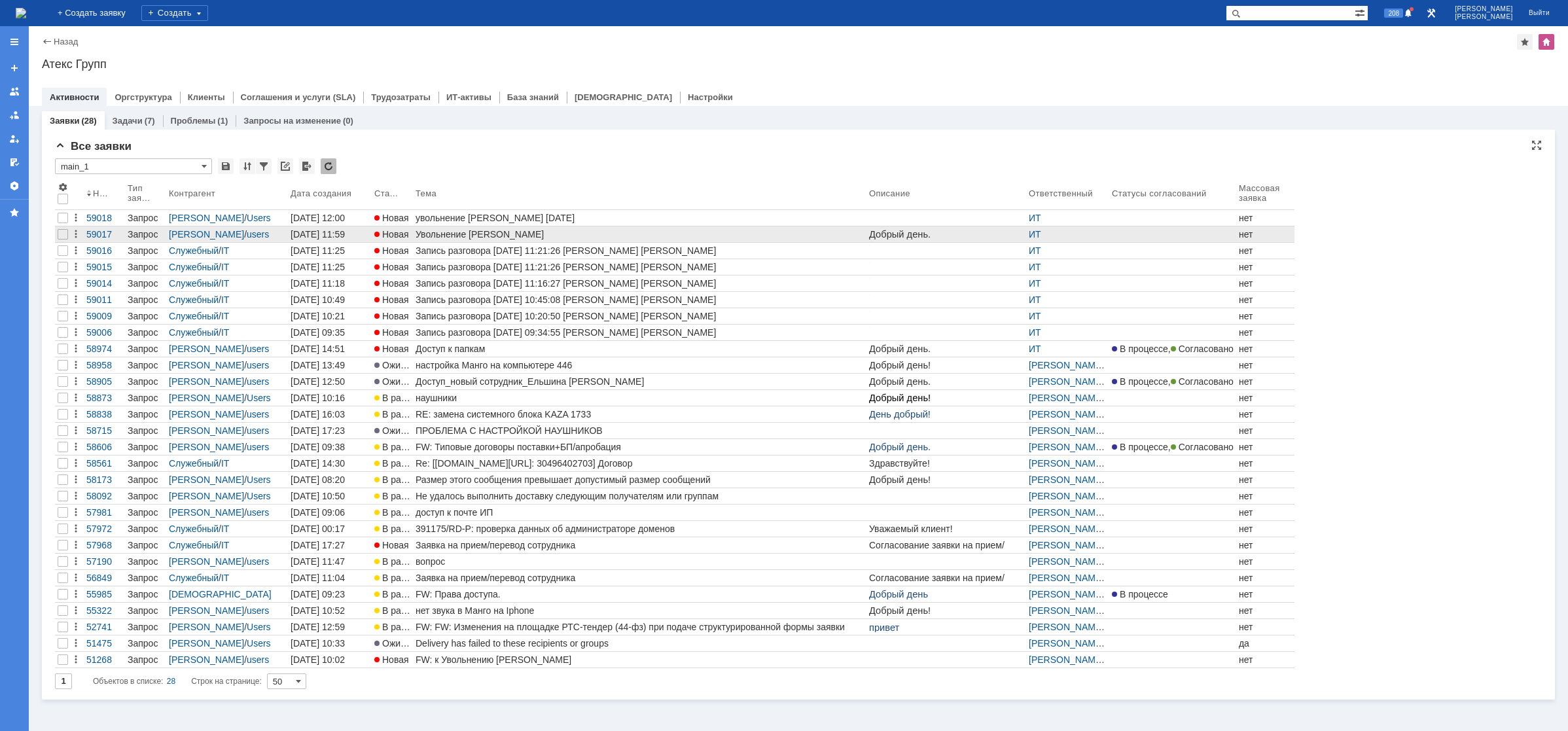
click at [802, 234] on div "Увольнение Ельшина Анна" at bounding box center [639, 234] width 448 height 10
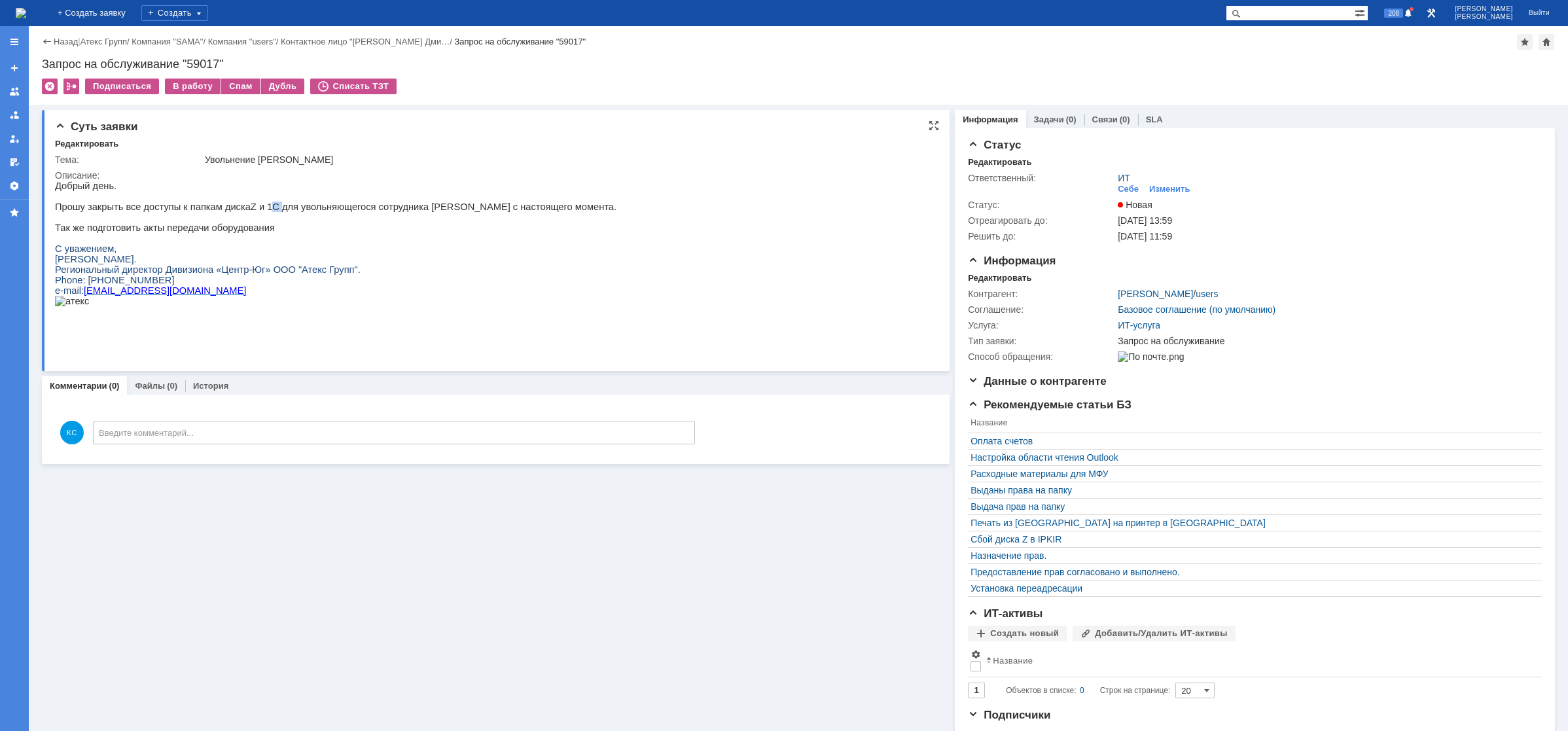
drag, startPoint x: 255, startPoint y: 206, endPoint x: 271, endPoint y: 209, distance: 16.3
click at [270, 209] on p "Прошу закрыть все доступы к папкам диска Z и 1С для увольняющегося сотрудника Е…" at bounding box center [336, 206] width 562 height 10
drag, startPoint x: 298, startPoint y: 209, endPoint x: 320, endPoint y: 209, distance: 22.0
click at [305, 209] on p "Прошу закрыть все доступы к папкам диска Z и 1С для увольняющегося сотрудника Е…" at bounding box center [336, 206] width 562 height 10
drag, startPoint x: 357, startPoint y: 208, endPoint x: 395, endPoint y: 206, distance: 38.1
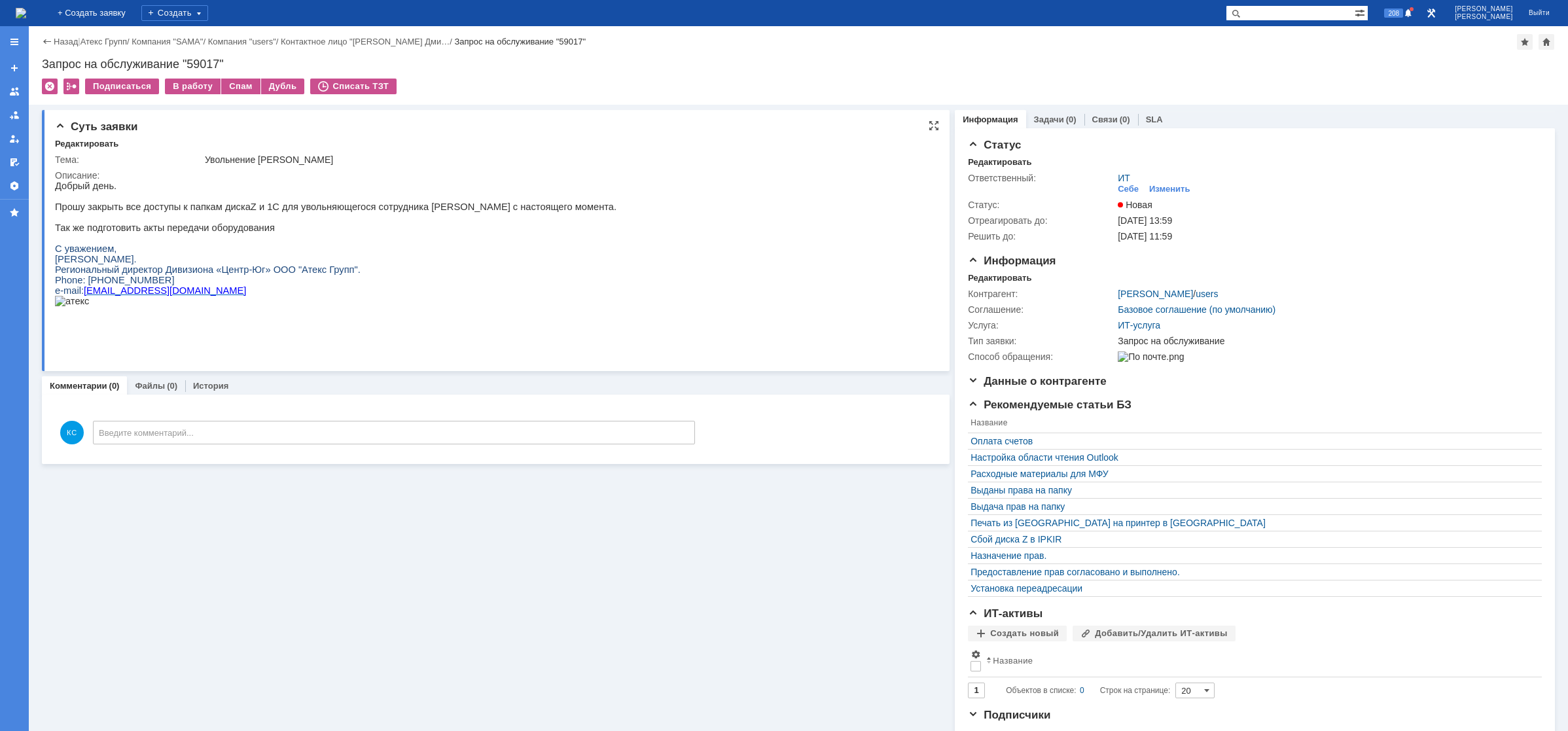
click at [372, 208] on p "Прошу закрыть все доступы к папкам диска Z и 1С для увольняющегося сотрудника Е…" at bounding box center [336, 206] width 562 height 10
drag, startPoint x: 424, startPoint y: 206, endPoint x: 447, endPoint y: 206, distance: 23.0
click at [430, 206] on p "Прошу закрыть все доступы к папкам диска Z и 1С для увольняющегося сотрудника Е…" at bounding box center [336, 206] width 562 height 10
click at [202, 85] on div "В работу" at bounding box center [193, 86] width 56 height 16
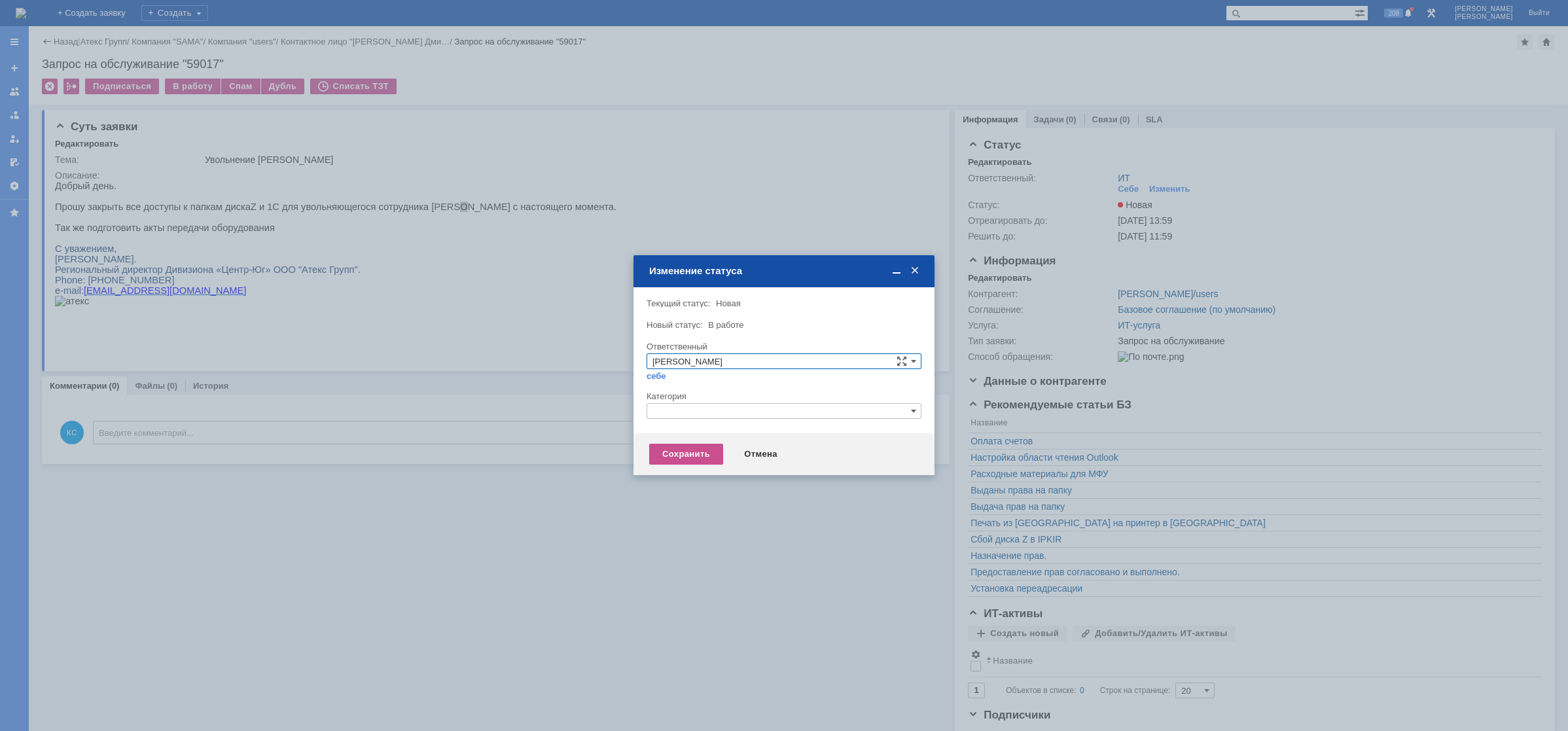
click at [693, 404] on input "text" at bounding box center [783, 411] width 275 height 16
type input "про"
click at [687, 464] on div "[не указано]" at bounding box center [783, 457] width 273 height 14
click at [687, 408] on input "text" at bounding box center [783, 411] width 275 height 16
click at [687, 470] on span "Прочее" at bounding box center [783, 472] width 263 height 10
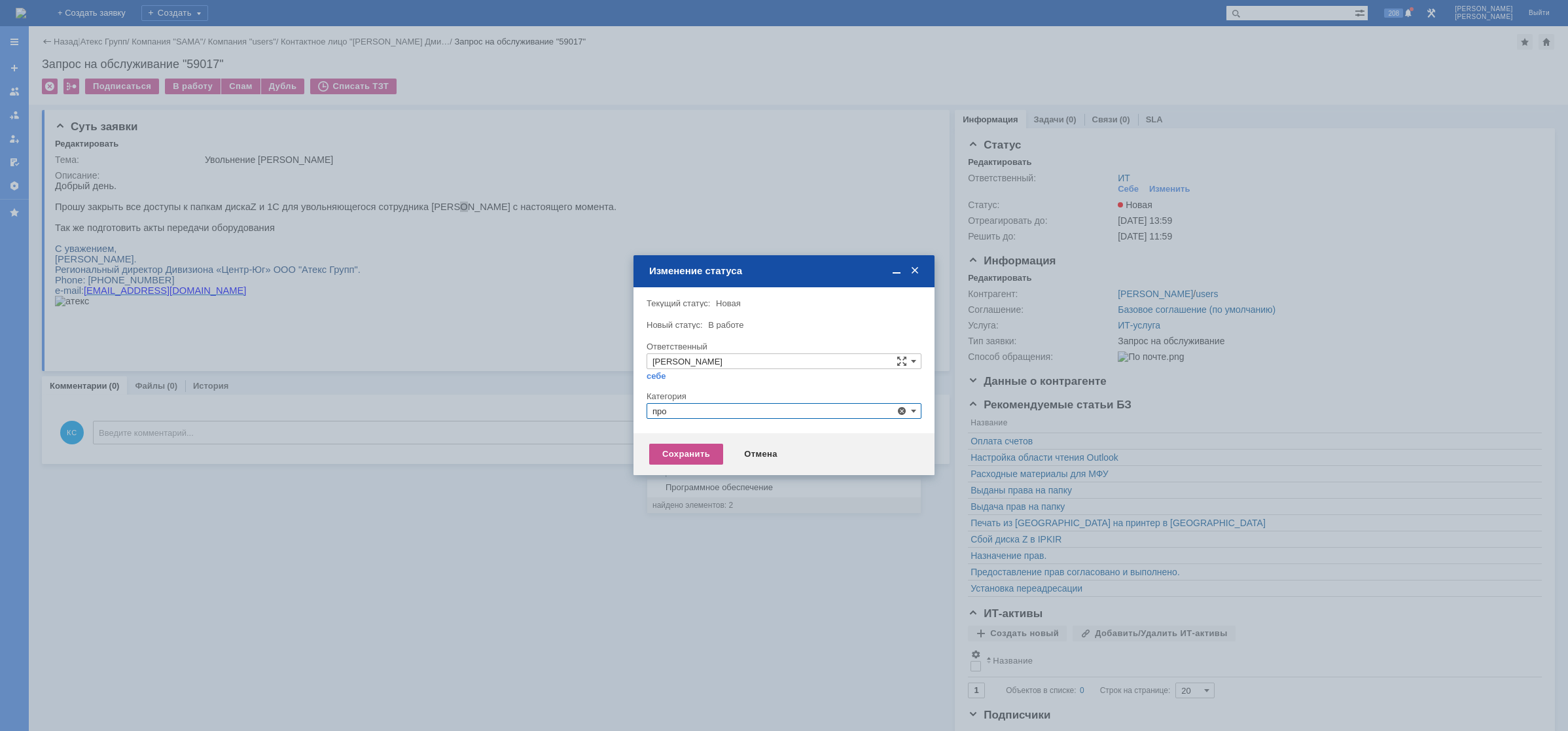
type input "Прочее"
click at [685, 453] on div "Сохранить" at bounding box center [685, 454] width 74 height 21
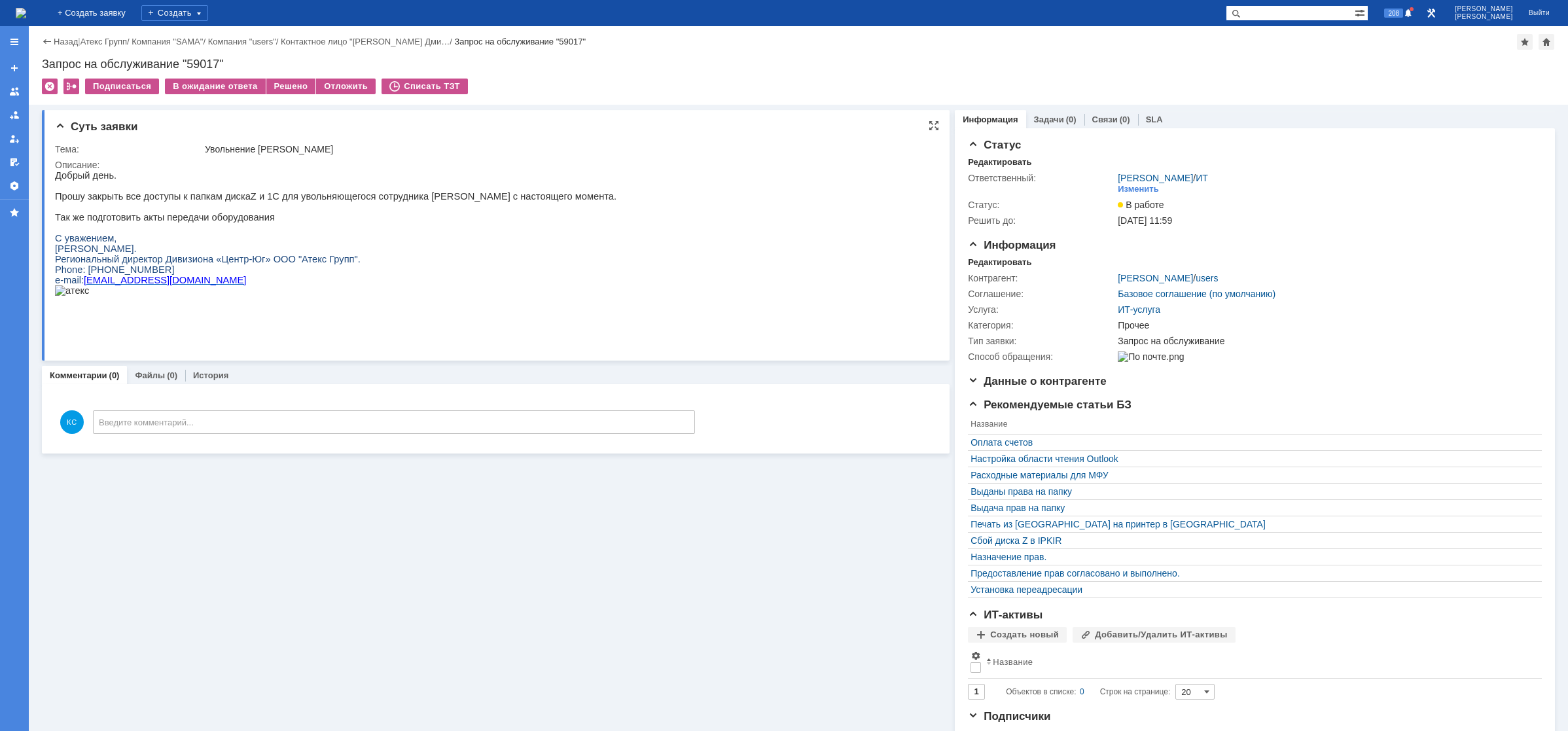
click at [377, 200] on p "Прошу закрыть все доступы к папкам диска Z и 1С для увольняющегося сотрудника Е…" at bounding box center [336, 196] width 562 height 10
drag, startPoint x: 290, startPoint y: 201, endPoint x: 361, endPoint y: 198, distance: 71.1
click at [357, 198] on p "Прошу закрыть все доступы к папкам диска Z и 1С для увольняющегося сотрудника Е…" at bounding box center [336, 196] width 562 height 10
click at [412, 197] on p "Прошу закрыть все доступы к папкам диска Z и 1С для увольняющегося сотрудника Е…" at bounding box center [336, 196] width 562 height 10
click at [326, 195] on p "Прошу закрыть все доступы к папкам диска Z и 1С для увольняющегося сотрудника Е…" at bounding box center [336, 196] width 562 height 10
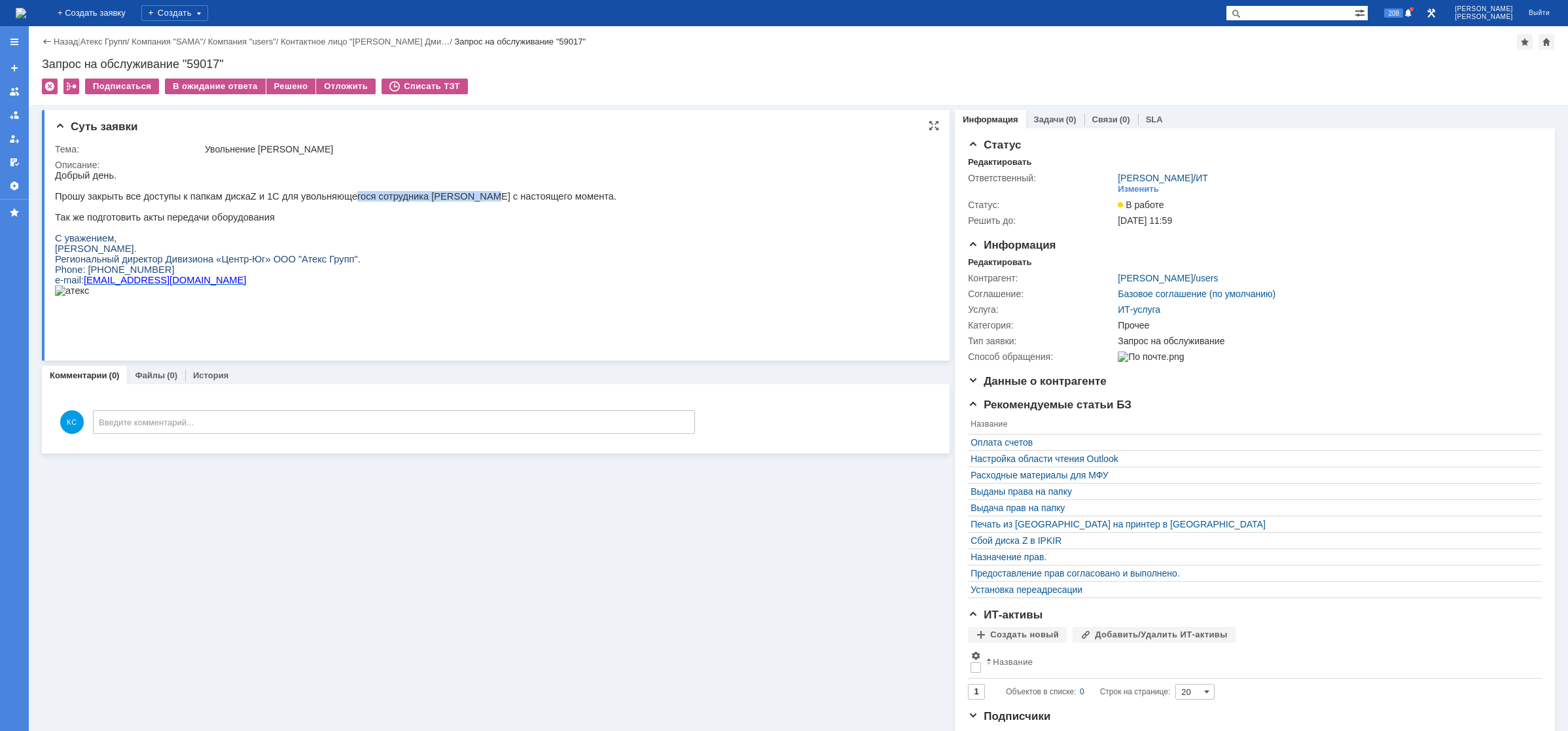
drag, startPoint x: 343, startPoint y: 201, endPoint x: 460, endPoint y: 204, distance: 117.0
click at [452, 201] on p "Прошу закрыть все доступы к папкам диска Z и 1С для увольняющегося сотрудника Е…" at bounding box center [336, 196] width 562 height 10
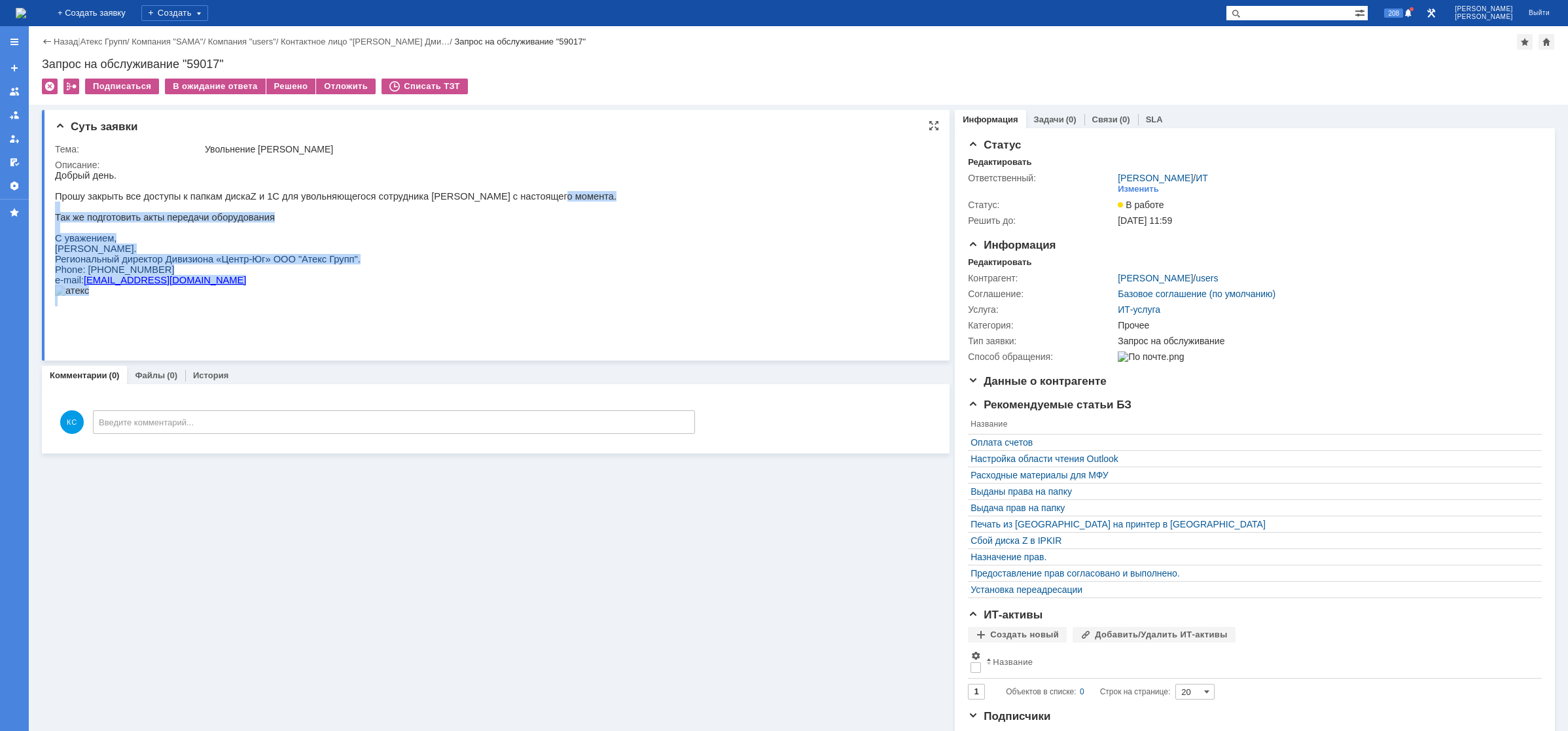
drag, startPoint x: 516, startPoint y: 200, endPoint x: 571, endPoint y: 199, distance: 55.0
click at [571, 199] on html "Добрый день. Прошу закрыть все доступы к папкам диска Z и 1С для увольняющегося…" at bounding box center [489, 238] width 869 height 136
click at [518, 199] on p "Прошу закрыть все доступы к папкам диска Z и 1С для увольняющегося сотрудника Е…" at bounding box center [336, 196] width 562 height 10
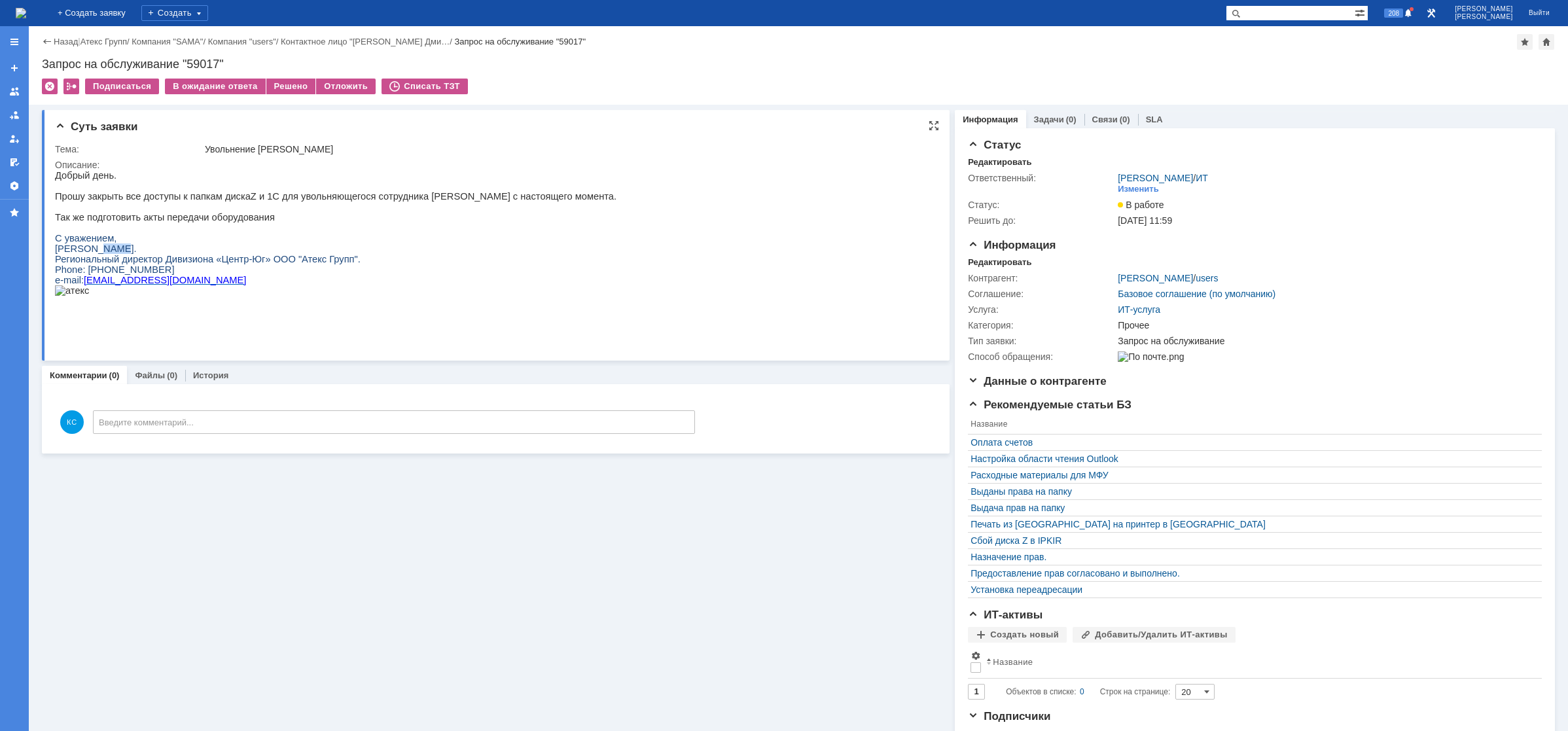
drag, startPoint x: 95, startPoint y: 261, endPoint x: 127, endPoint y: 263, distance: 32.1
click at [127, 254] on span "Никоноров Дмитрий." at bounding box center [96, 249] width 82 height 10
click at [293, 199] on p "Прошу закрыть все доступы к папкам диска Z и 1С для увольняющегося сотрудника Е…" at bounding box center [336, 196] width 562 height 10
drag, startPoint x: 280, startPoint y: 203, endPoint x: 326, endPoint y: 203, distance: 46.0
click at [326, 201] on p "Прошу закрыть все доступы к папкам диска Z и 1С для увольняющегося сотрудника Е…" at bounding box center [336, 196] width 562 height 10
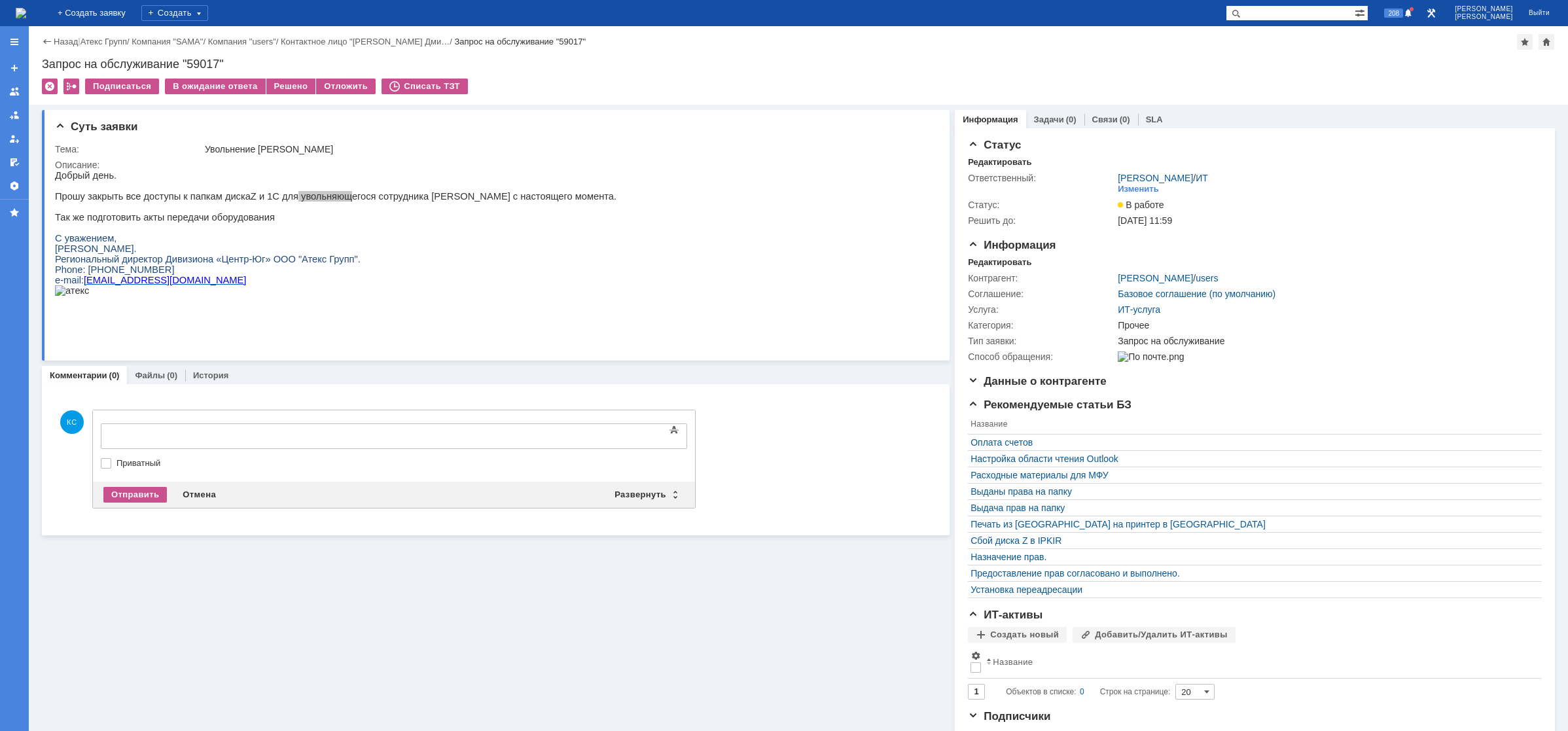
click at [345, 578] on div "Суть заявки Тема: Увольнение Ельшина Анна Описание: Комментарии (0) Файлы (0) И…" at bounding box center [496, 419] width 907 height 629
click at [26, 10] on img at bounding box center [21, 13] width 10 height 10
